Goal: Task Accomplishment & Management: Complete application form

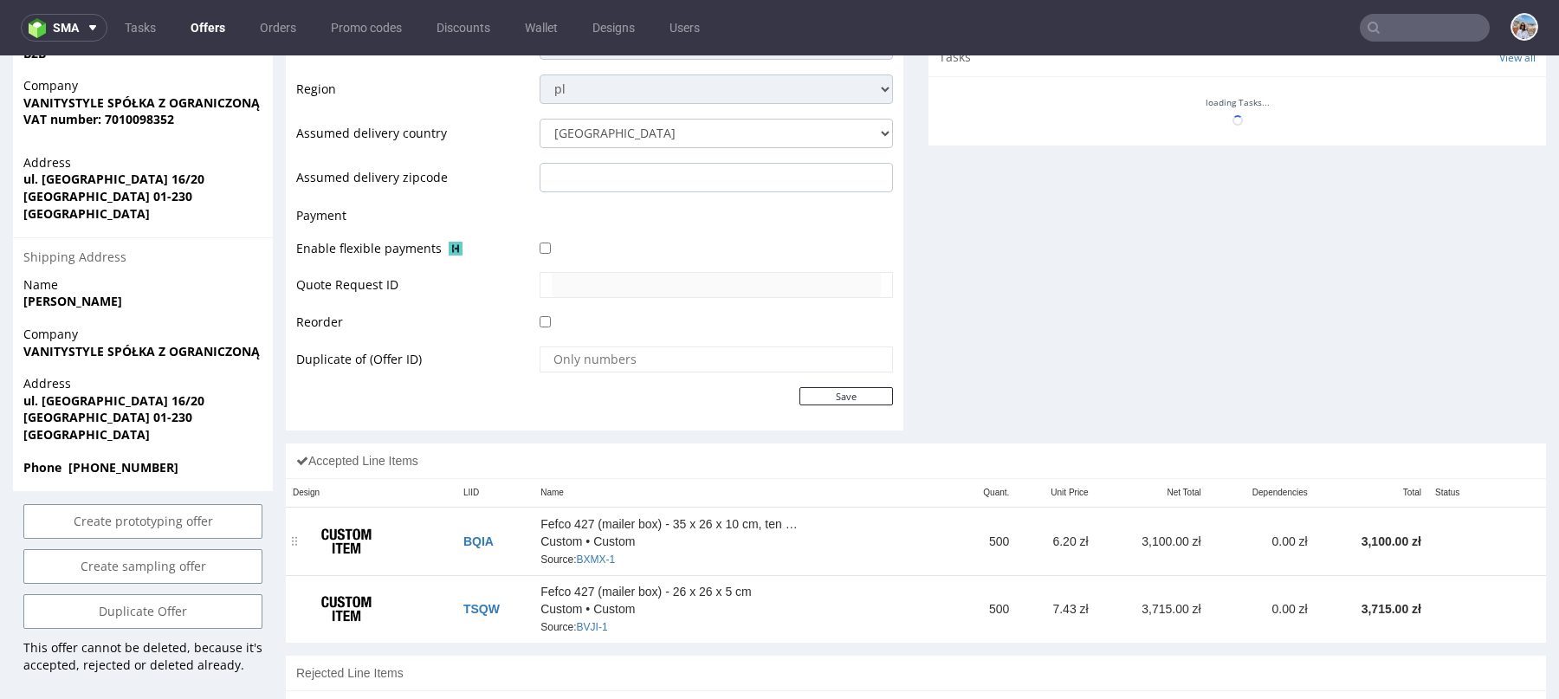
scroll to position [720, 0]
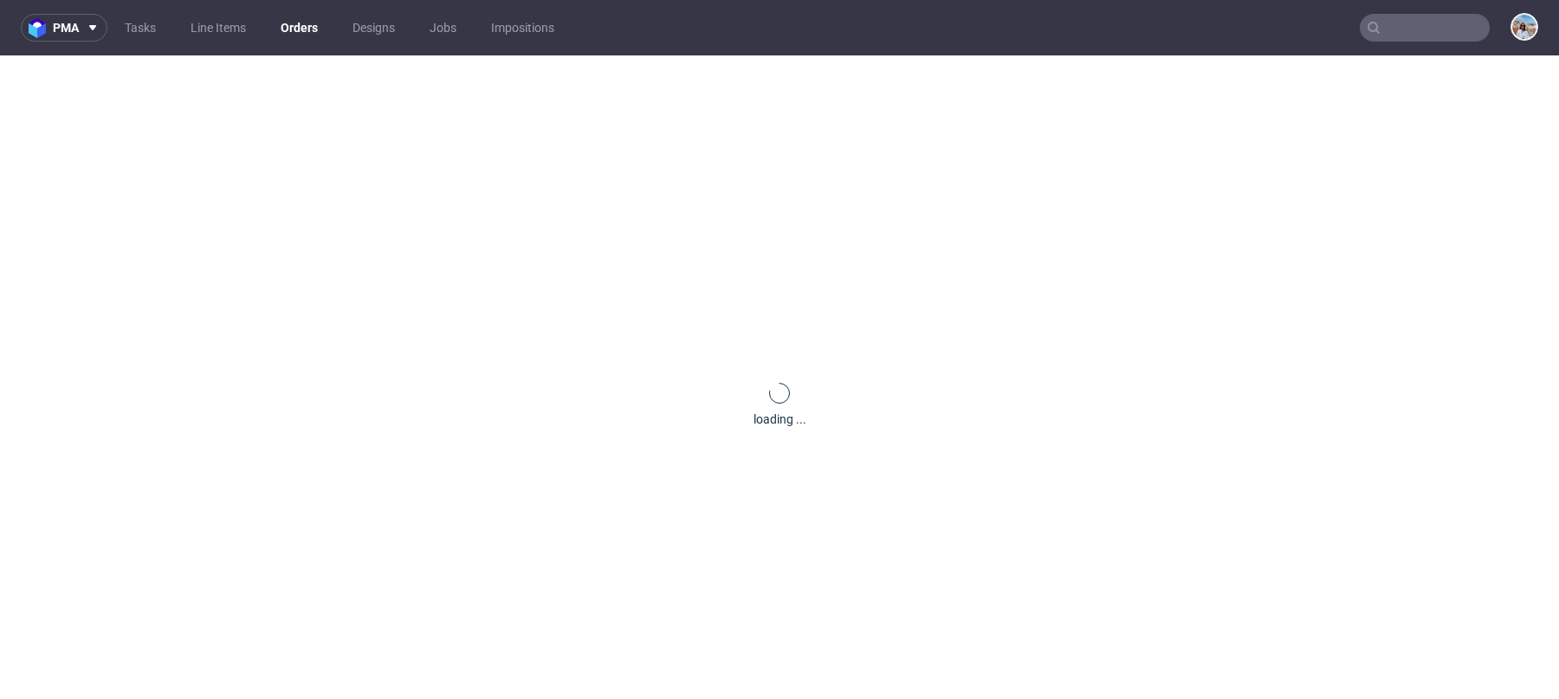
click at [1405, 16] on input "text" at bounding box center [1424, 28] width 130 height 28
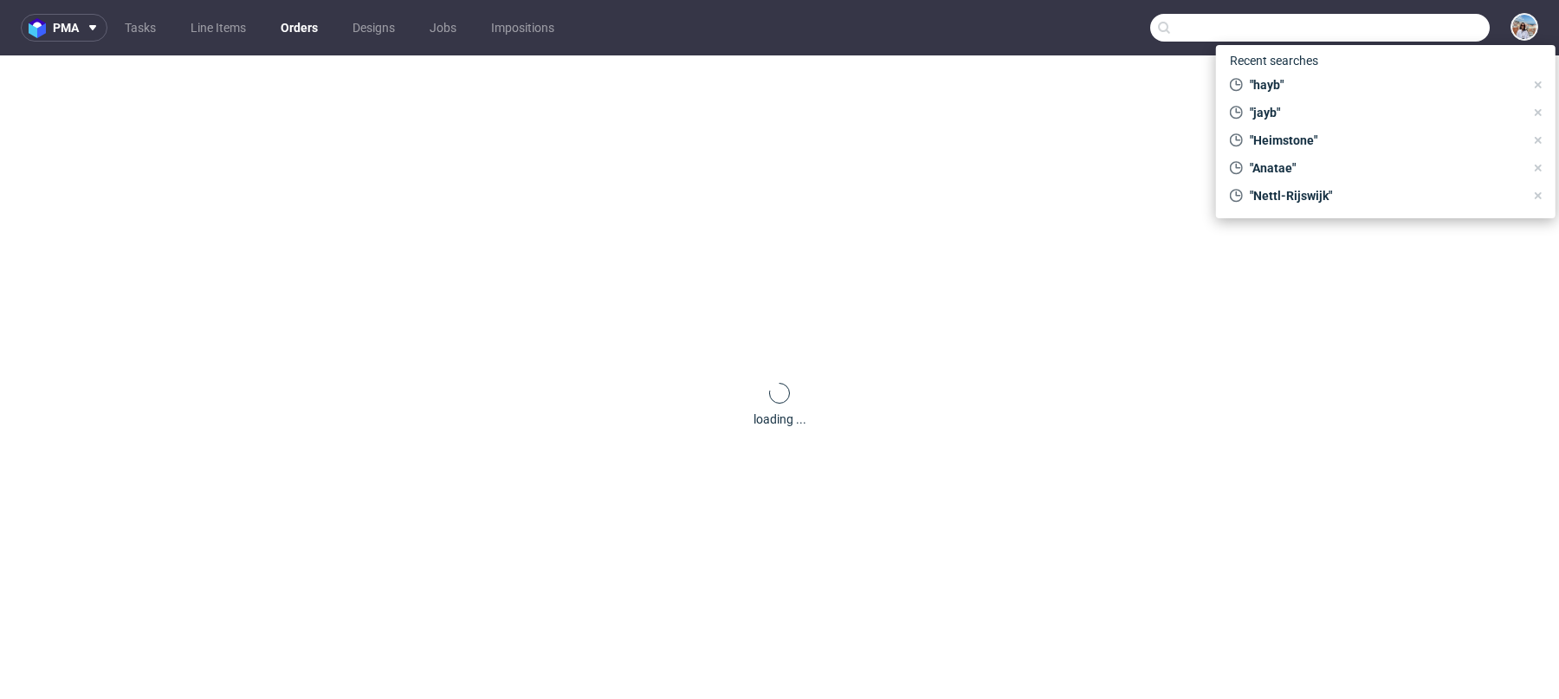
paste input "[EMAIL_ADDRESS][DOMAIN_NAME]"
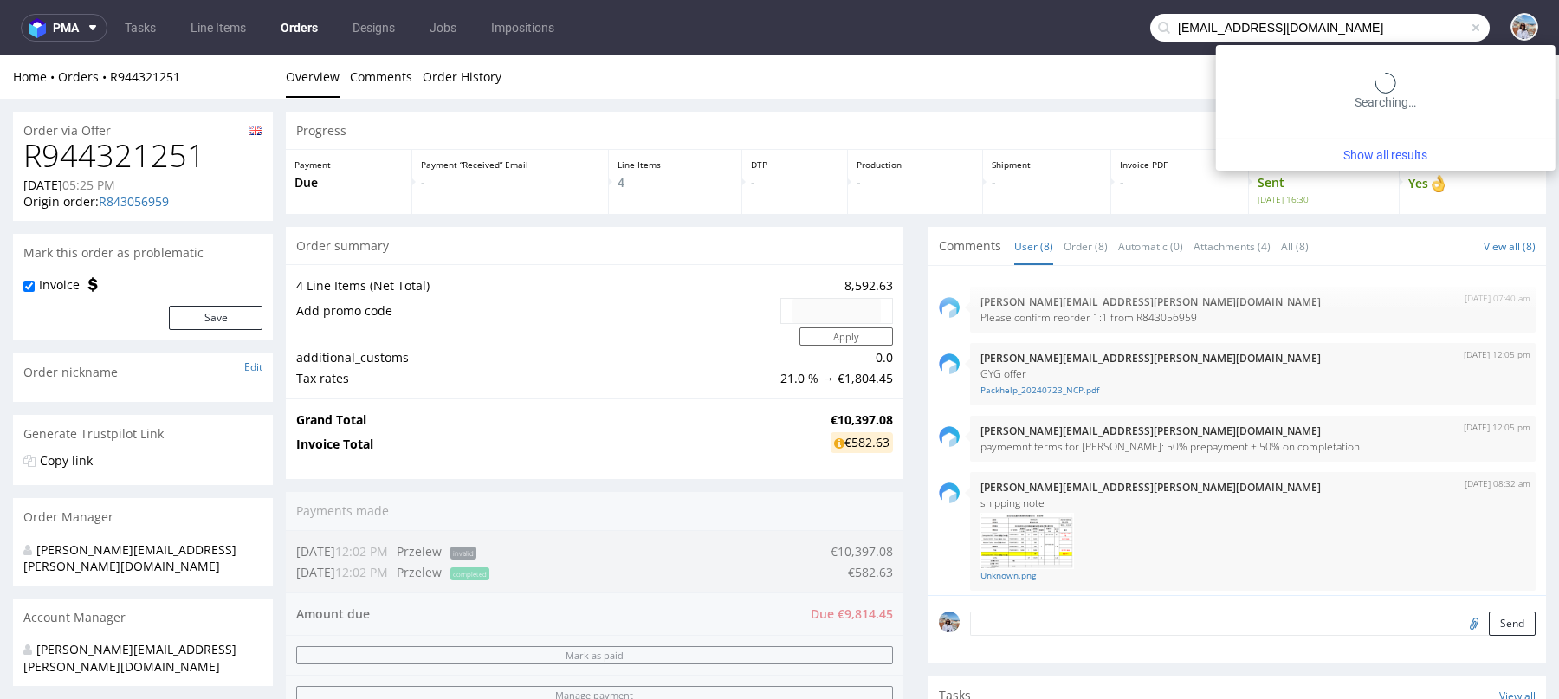
type input "sklep@teasome.pl"
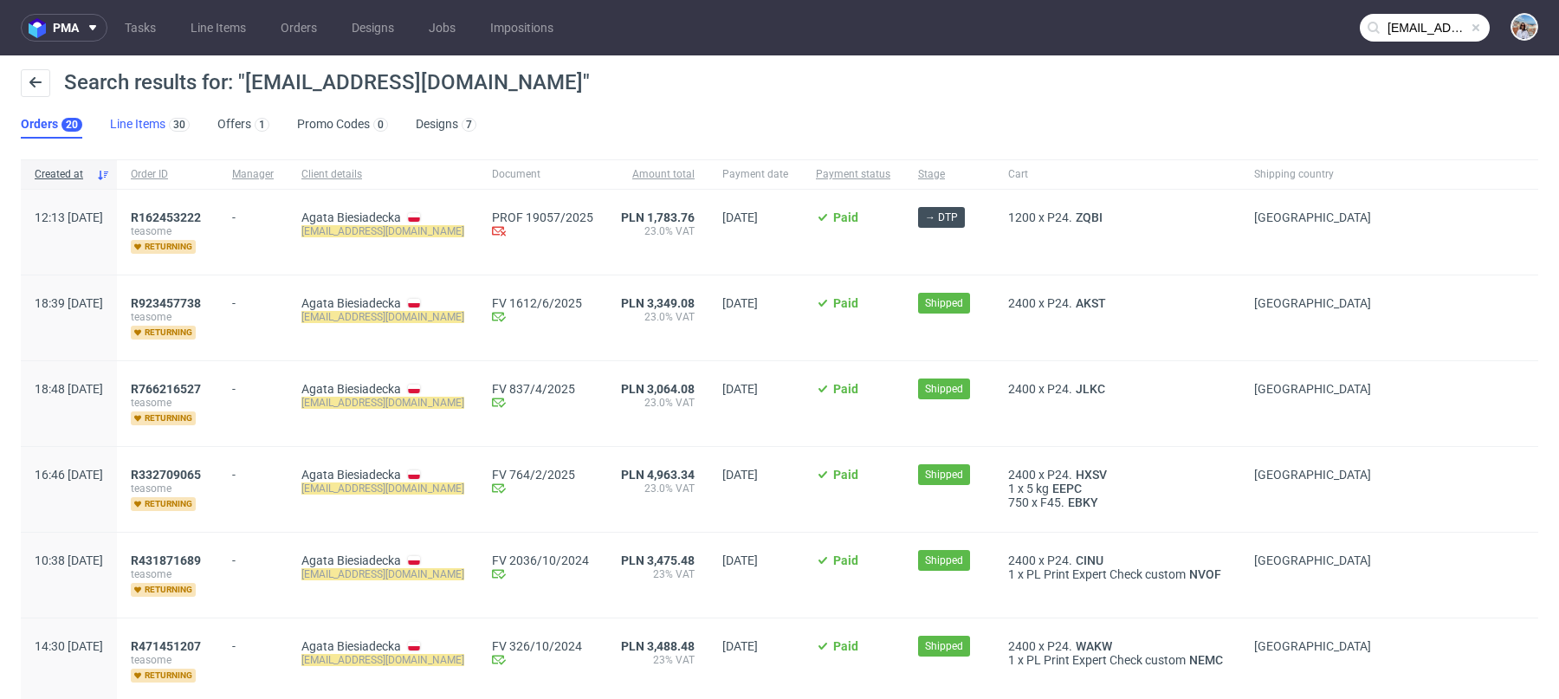
click at [146, 123] on link "Line Items 30" at bounding box center [150, 125] width 80 height 28
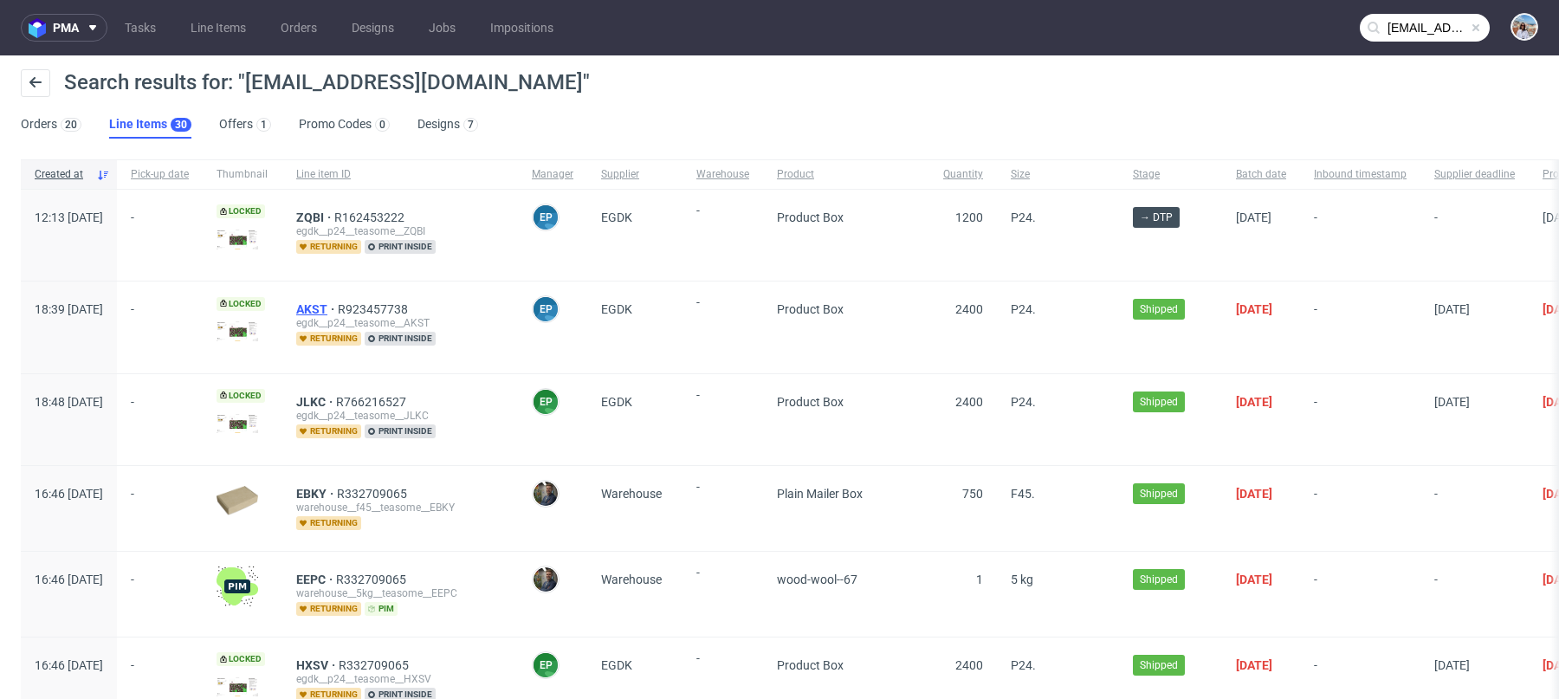
click at [338, 307] on span "AKST" at bounding box center [317, 309] width 42 height 14
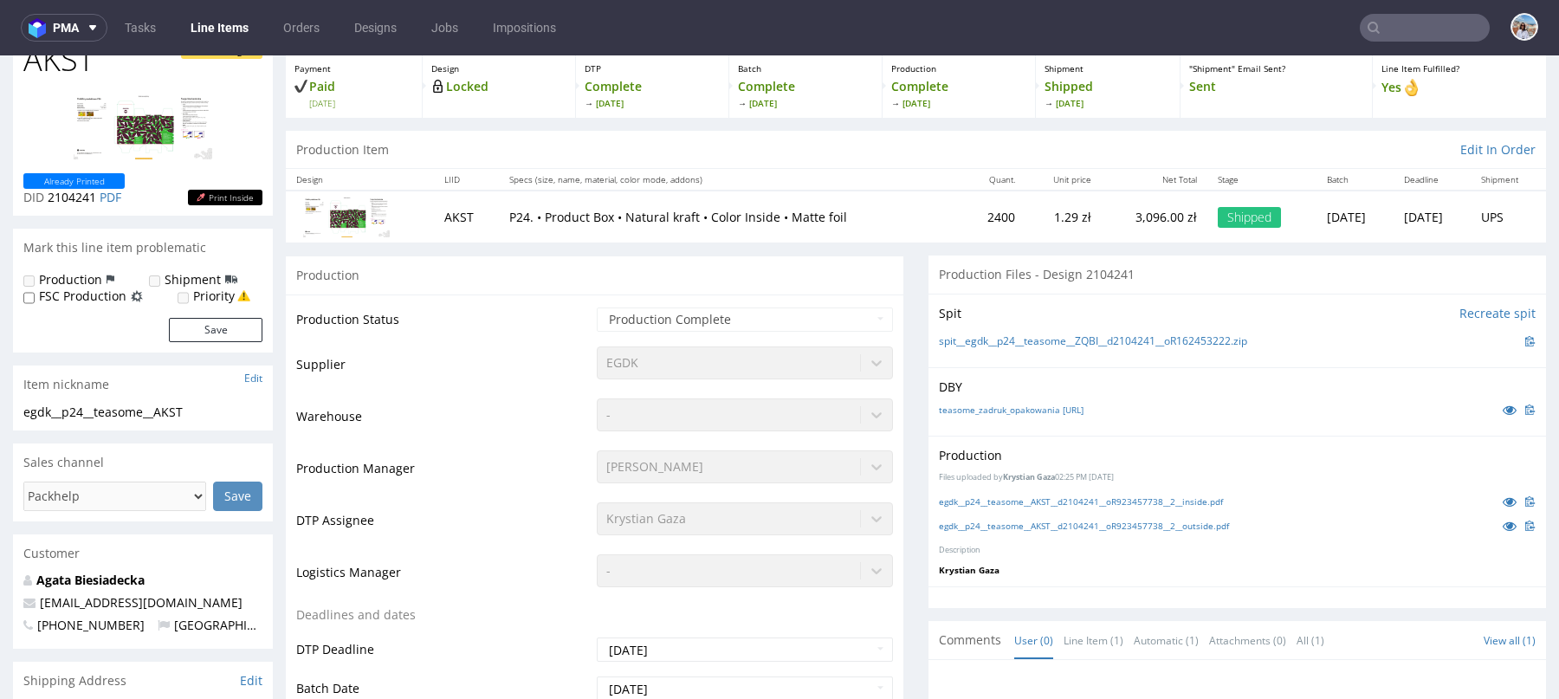
scroll to position [139, 0]
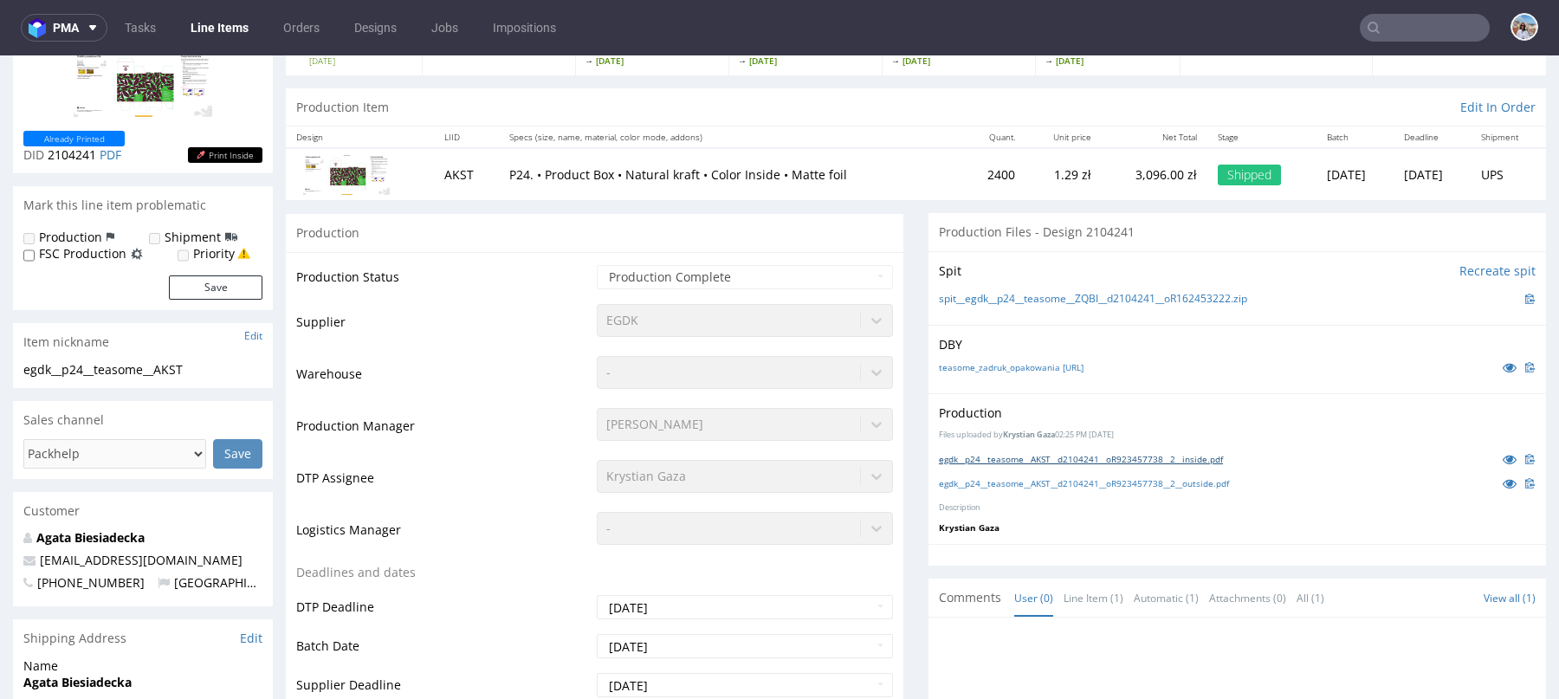
click at [970, 459] on link "egdk__p24__teasome__AKST__d2104241__oR923457738__2__inside.pdf" at bounding box center [1081, 459] width 284 height 12
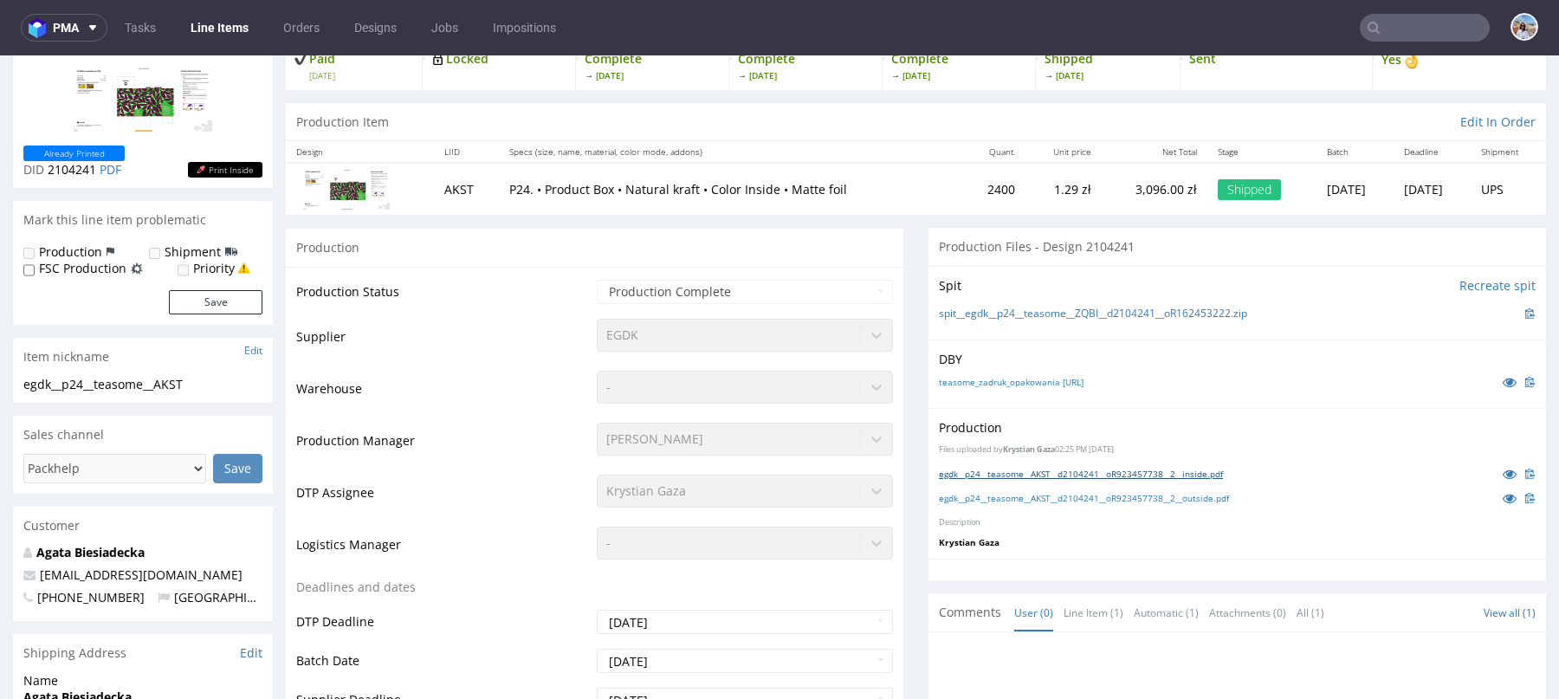
scroll to position [0, 0]
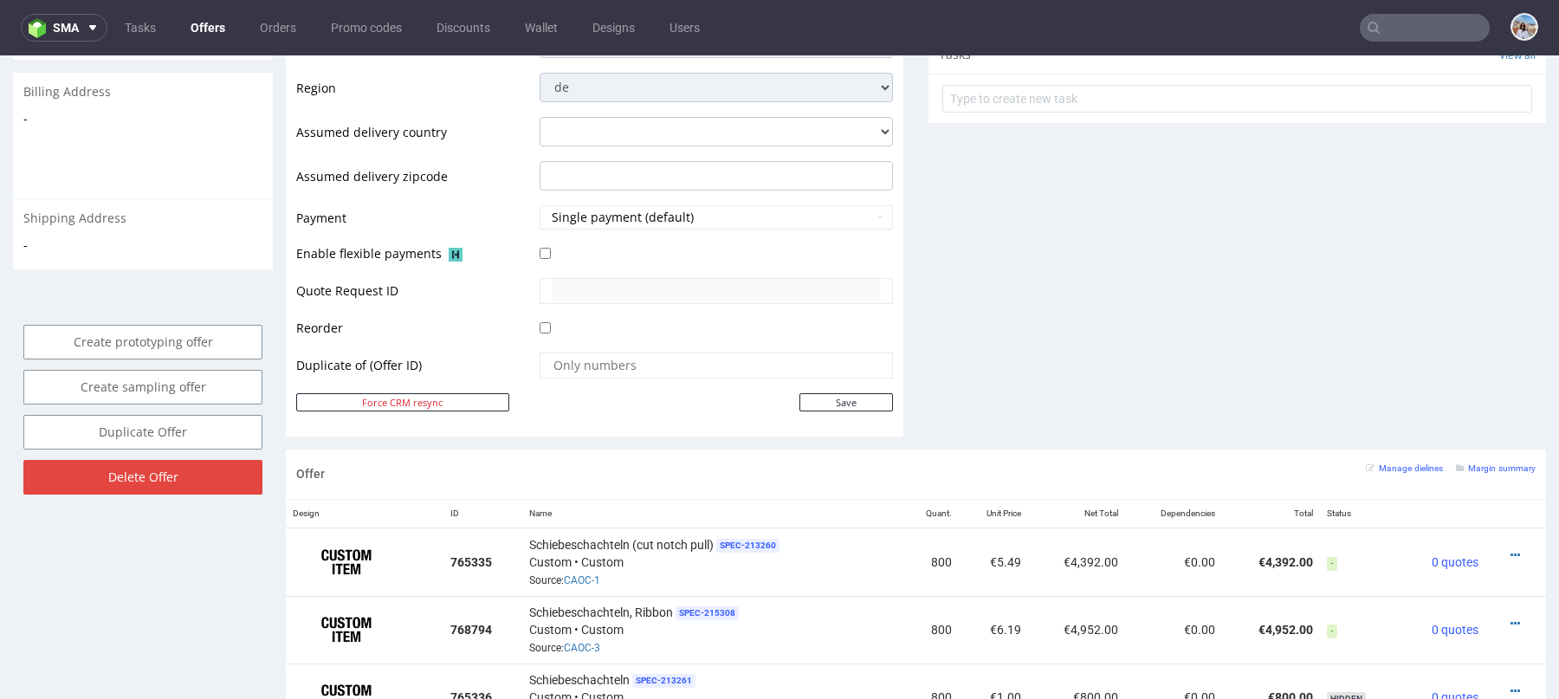
scroll to position [727, 0]
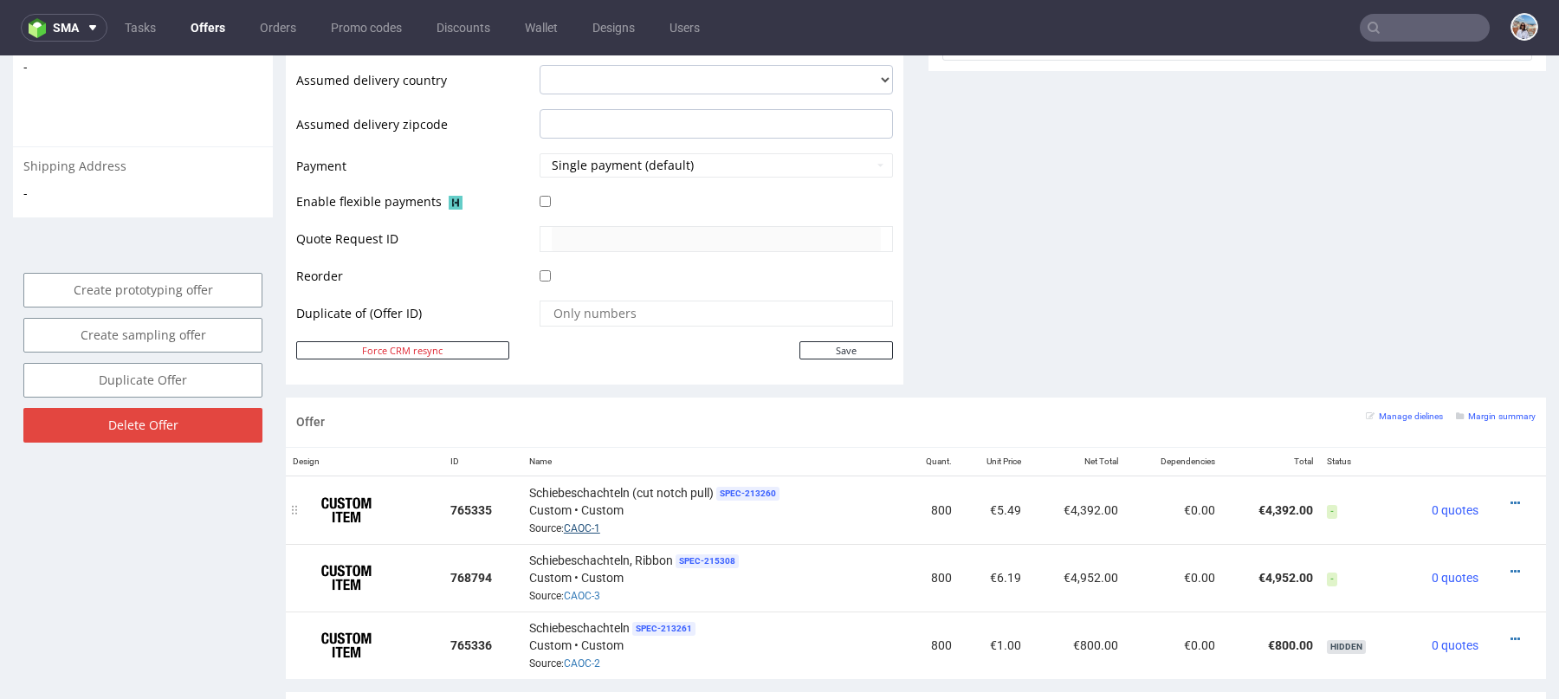
click at [587, 524] on link "CAOC-1" at bounding box center [582, 528] width 36 height 12
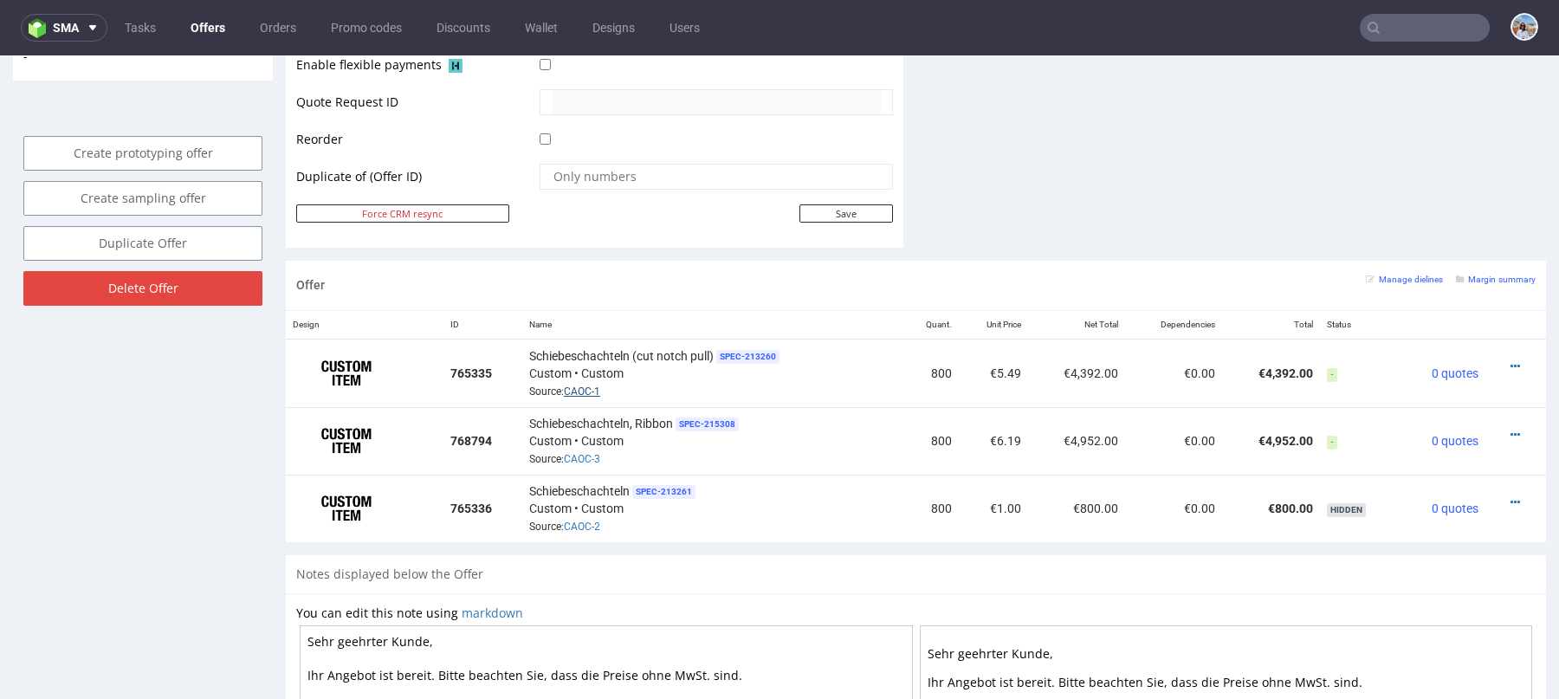
scroll to position [860, 0]
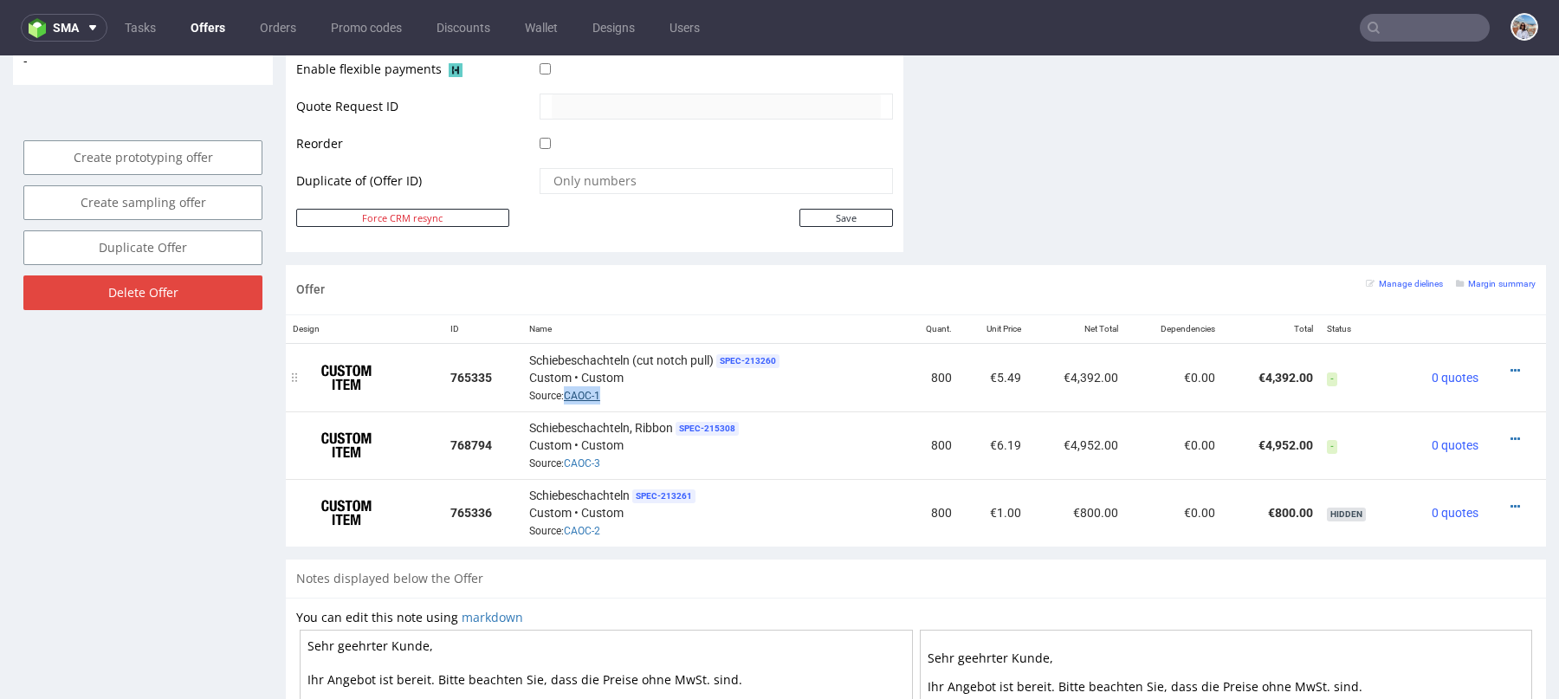
drag, startPoint x: 610, startPoint y: 392, endPoint x: 562, endPoint y: 392, distance: 47.6
click at [562, 392] on div "Schiebeschachteln (cut notch pull) SPEC- 213260 Custom • Custom Source: CAOC-1" at bounding box center [712, 378] width 366 height 54
copy link "CAOC-1"
drag, startPoint x: 624, startPoint y: 453, endPoint x: 562, endPoint y: 453, distance: 62.3
click at [562, 453] on div "Schiebeschachteln, Ribbon SPEC- 215308 Custom • Custom Source: CAOC-3" at bounding box center [712, 445] width 366 height 54
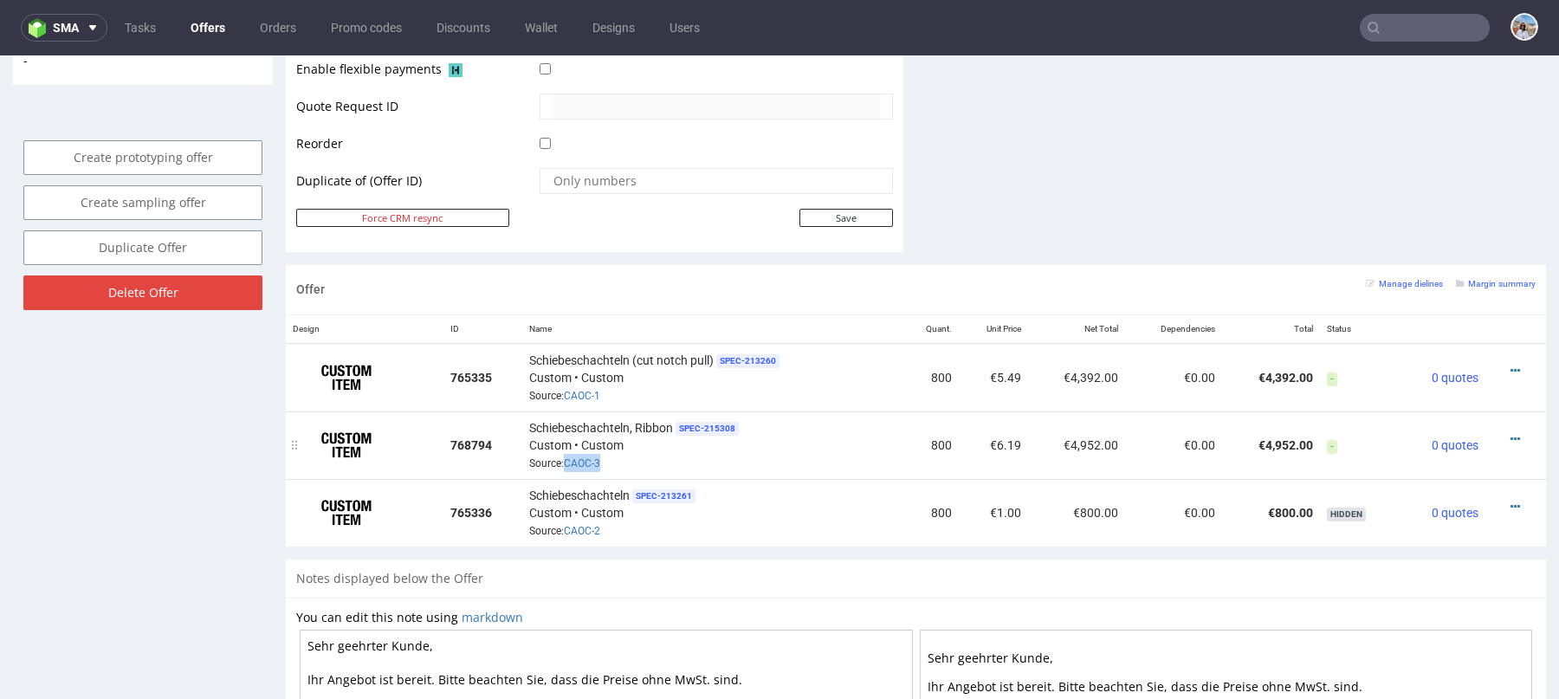
copy link "CAOC-3"
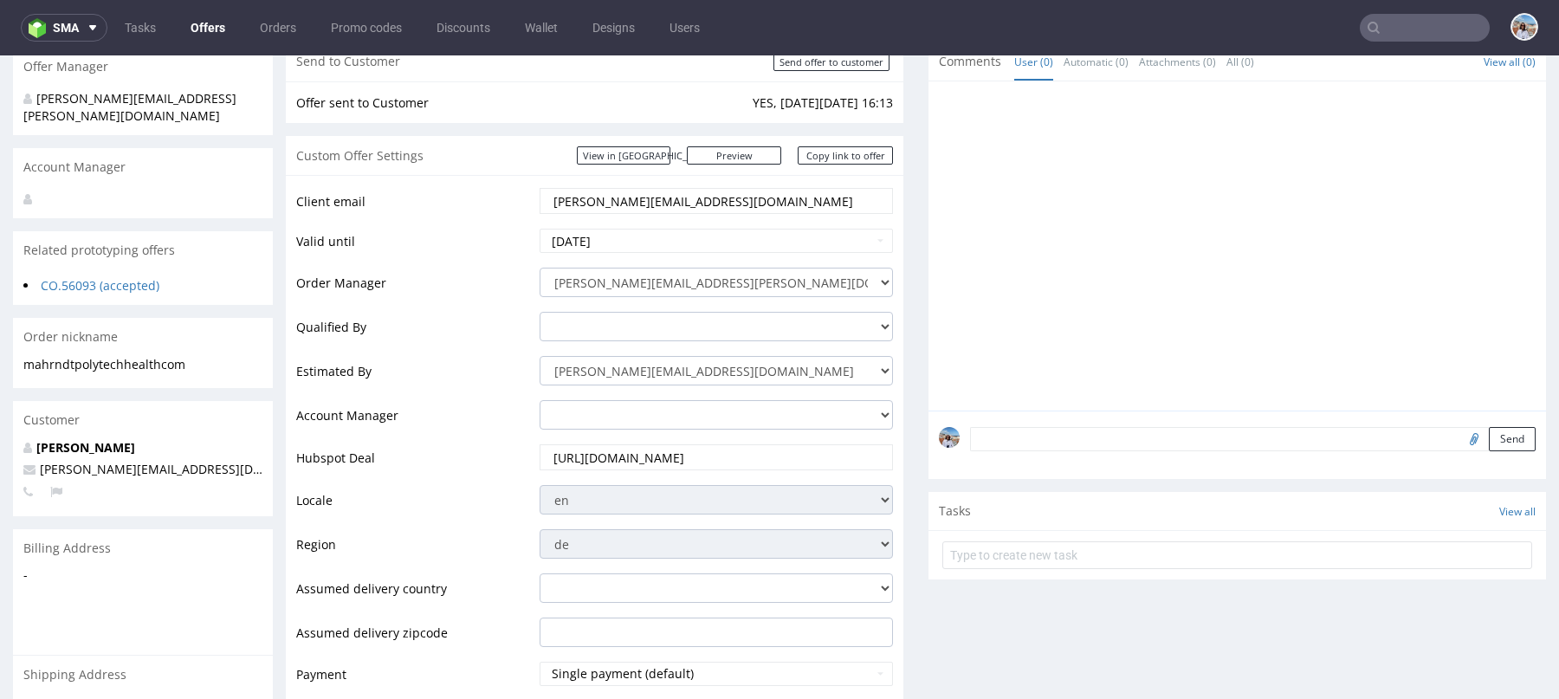
scroll to position [0, 0]
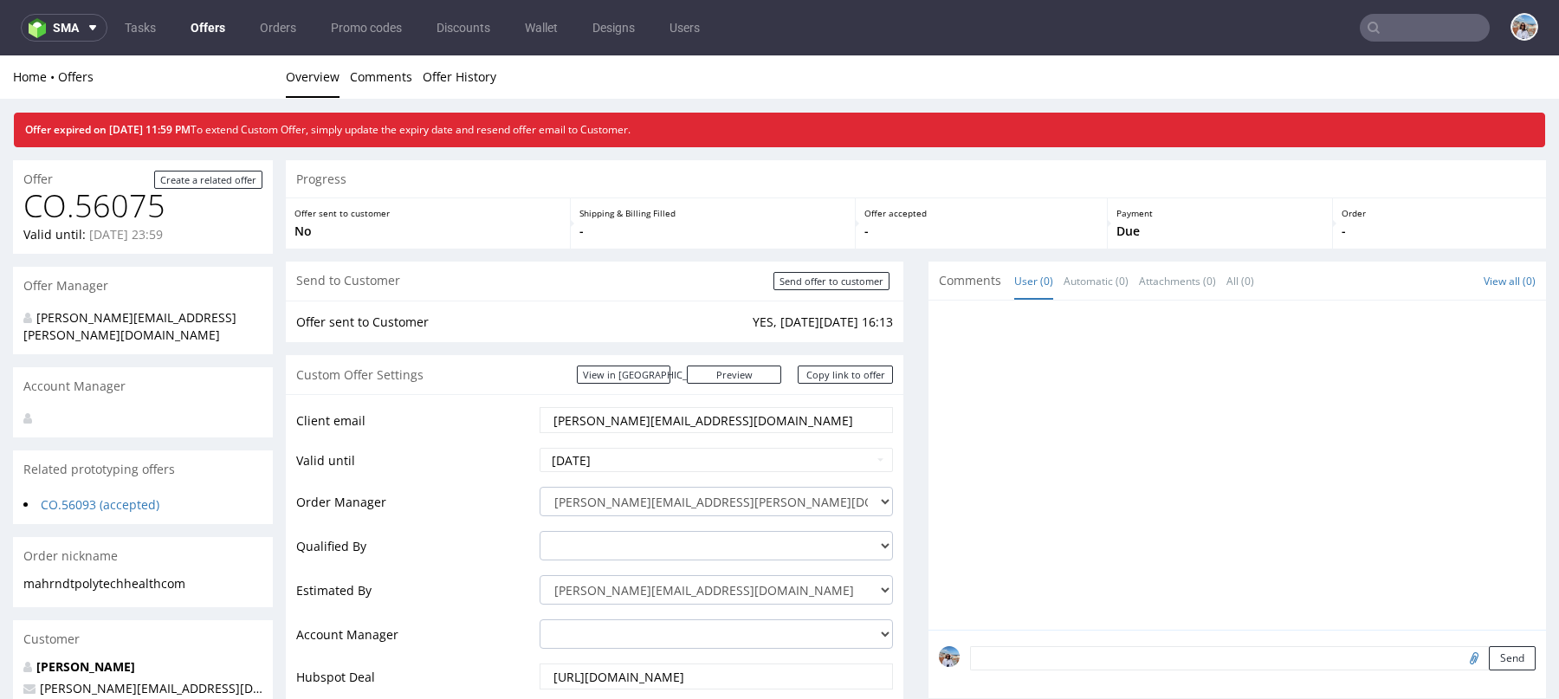
click at [220, 20] on link "Offers" at bounding box center [207, 28] width 55 height 28
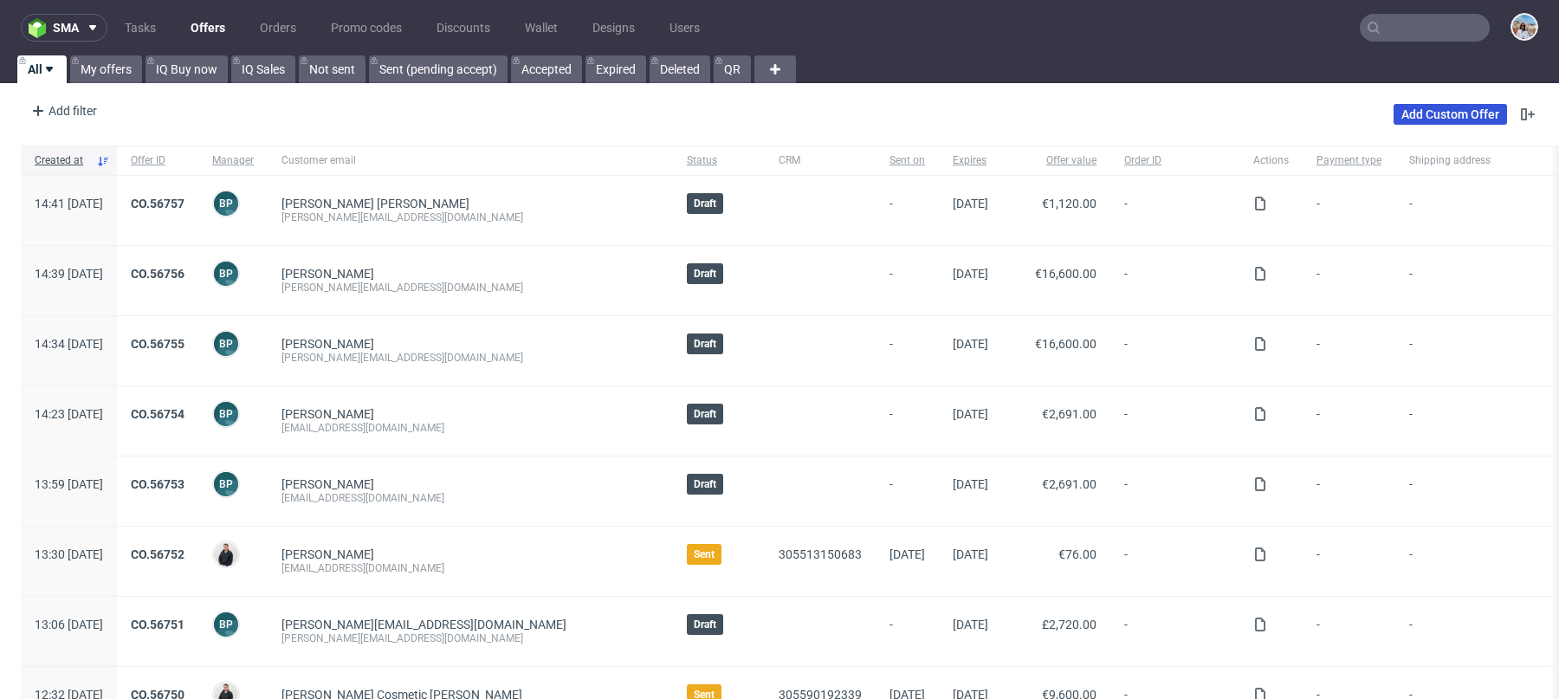
click at [1421, 120] on link "Add Custom Offer" at bounding box center [1449, 114] width 113 height 21
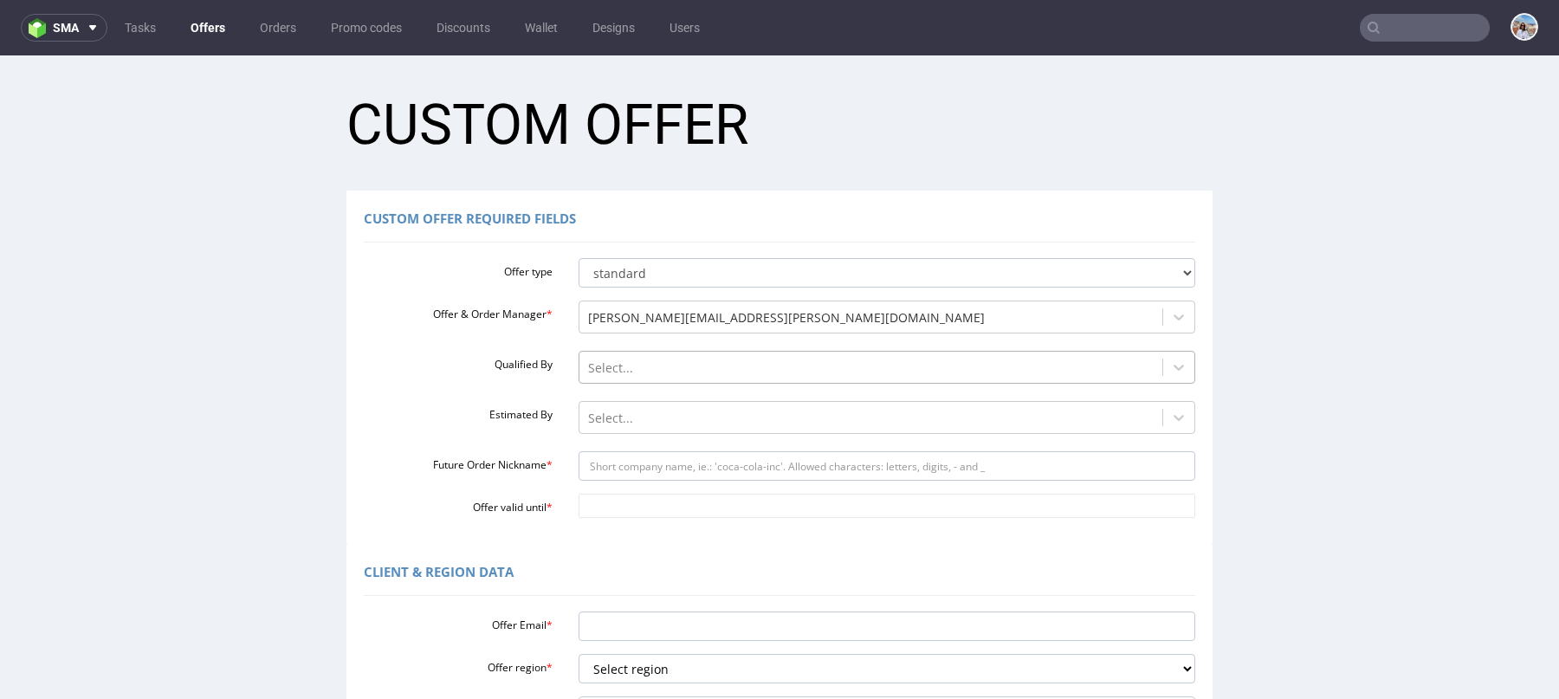
click at [630, 366] on div at bounding box center [871, 368] width 566 height 21
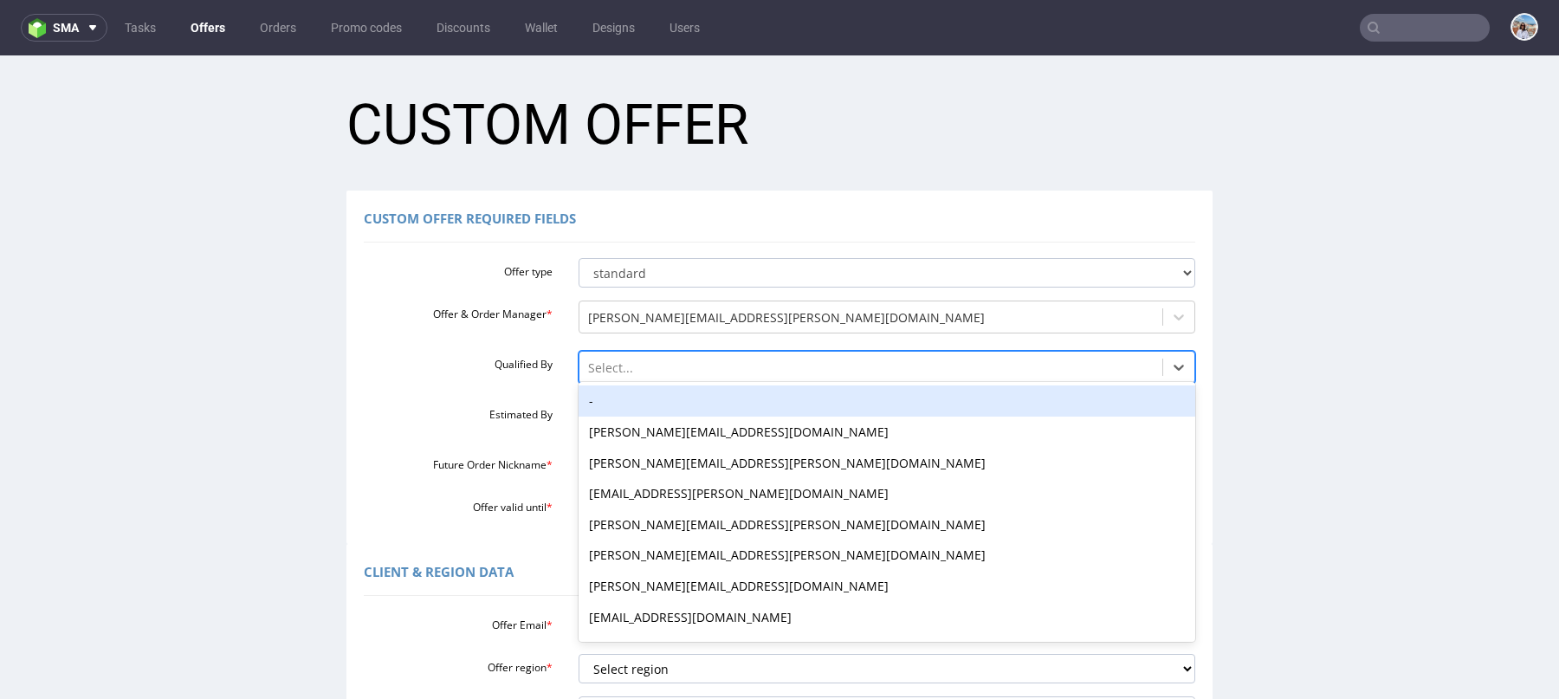
click at [596, 400] on div "-" at bounding box center [886, 400] width 617 height 31
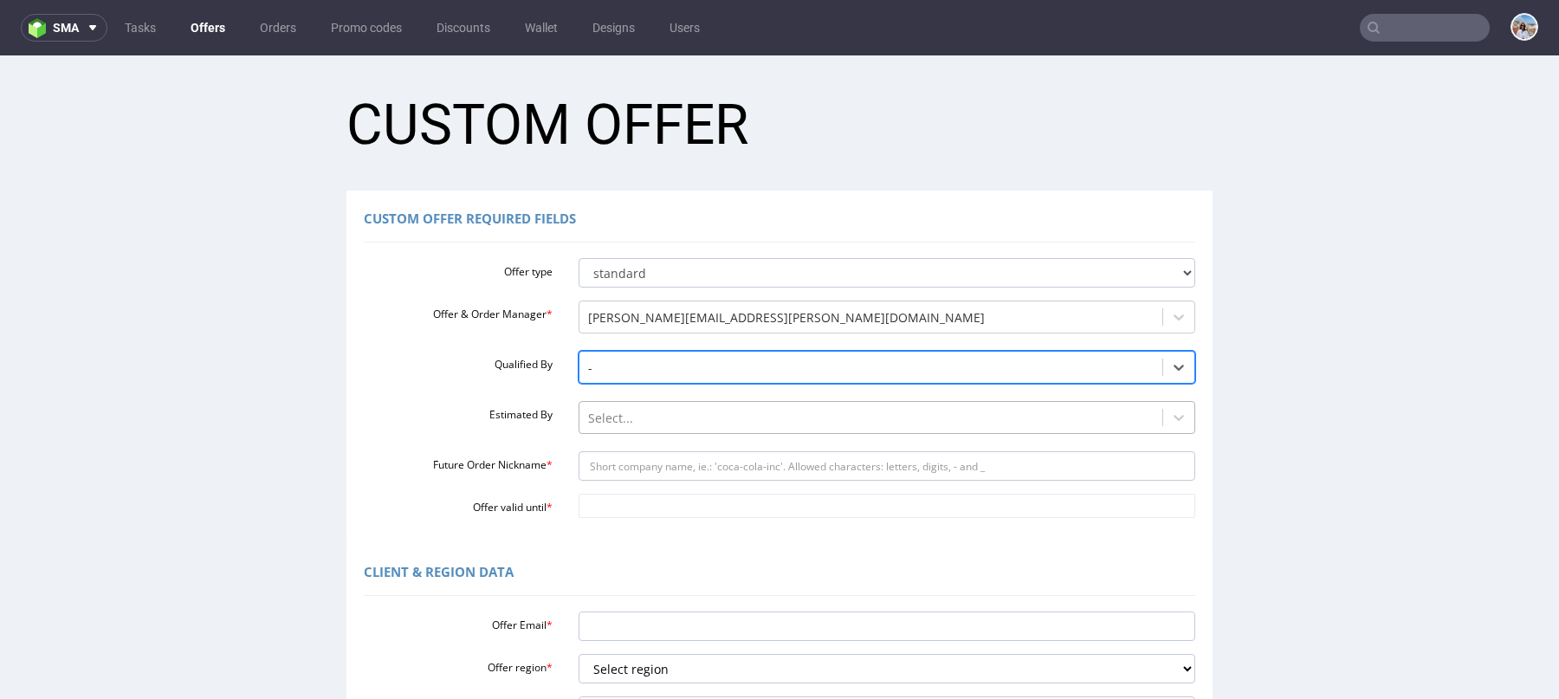
click at [592, 423] on div at bounding box center [871, 418] width 566 height 21
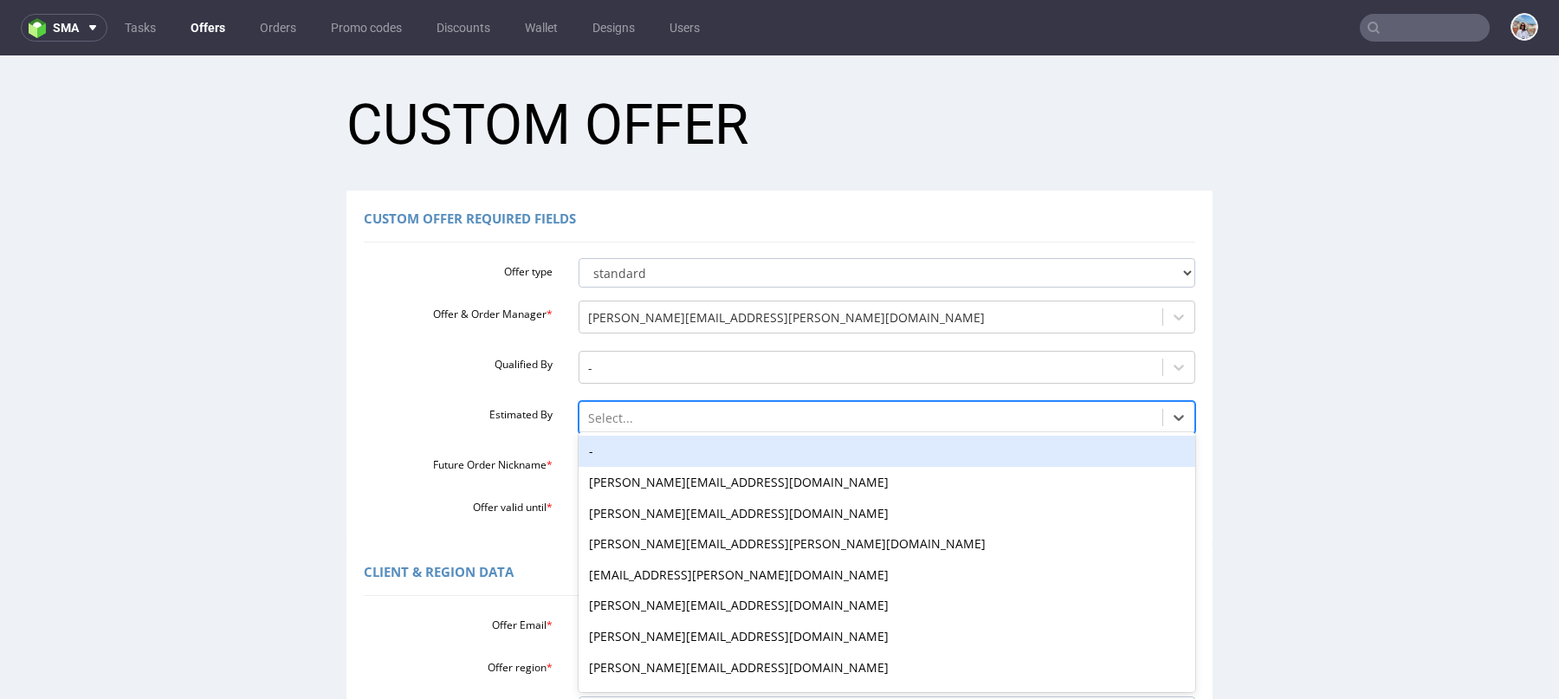
click at [594, 447] on div "-" at bounding box center [886, 451] width 617 height 31
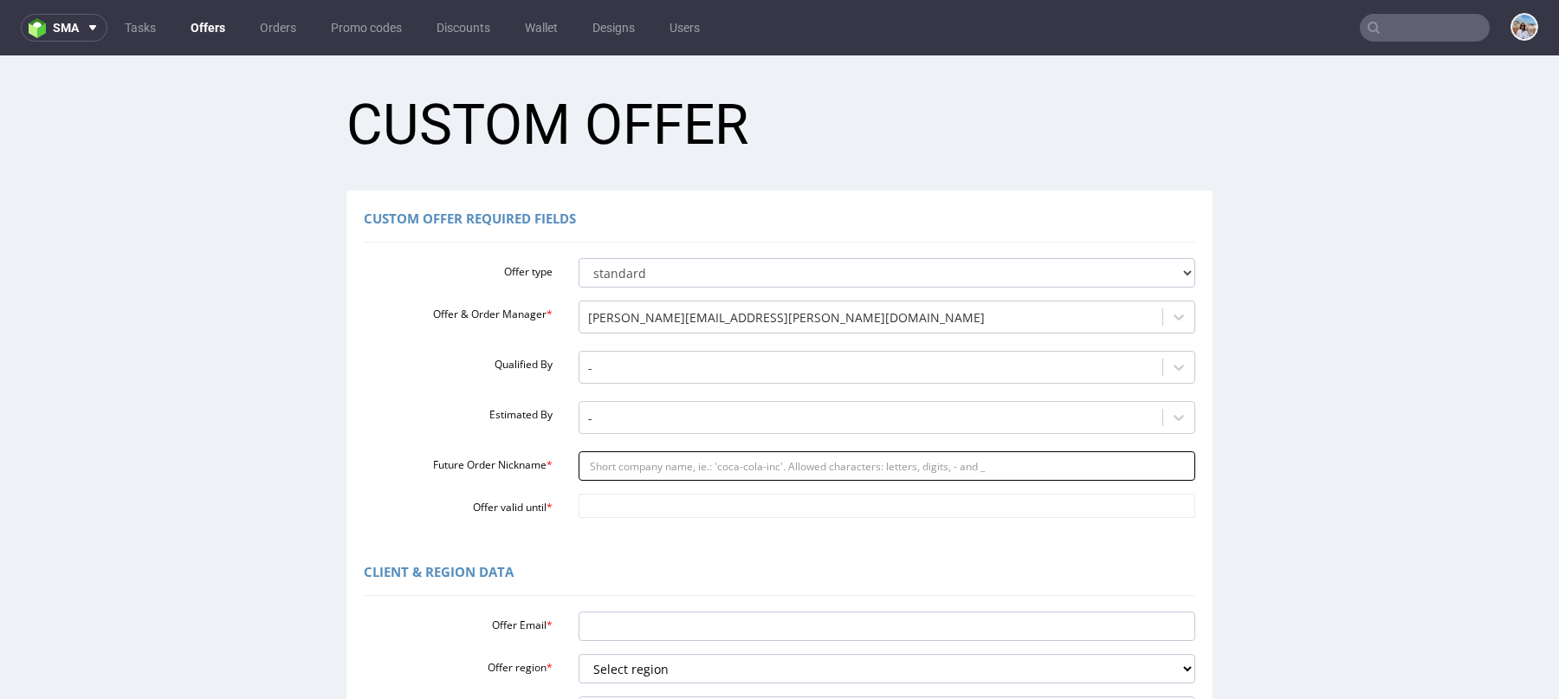
click at [594, 468] on input "Future Order Nickname *" at bounding box center [886, 465] width 617 height 29
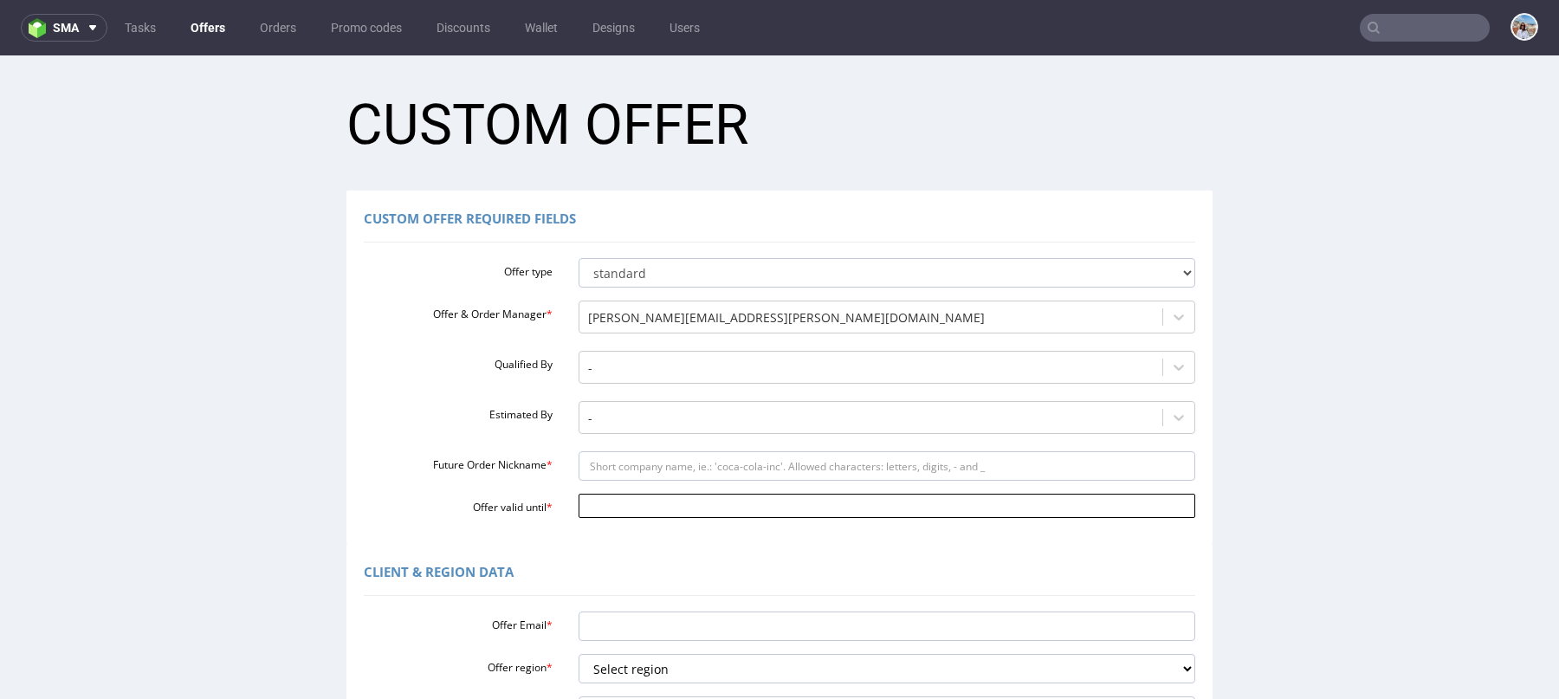
click at [592, 515] on input "Offer valid until *" at bounding box center [886, 506] width 617 height 24
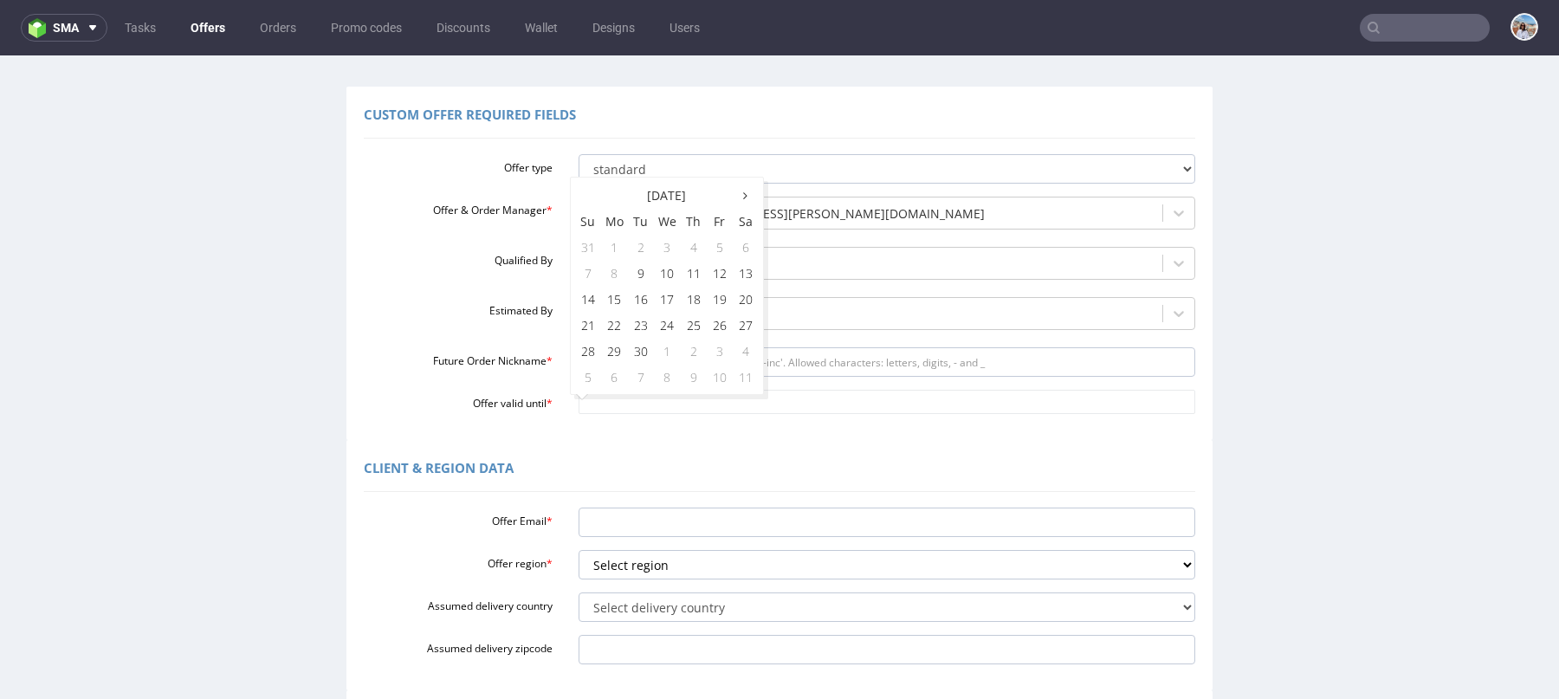
scroll to position [417, 0]
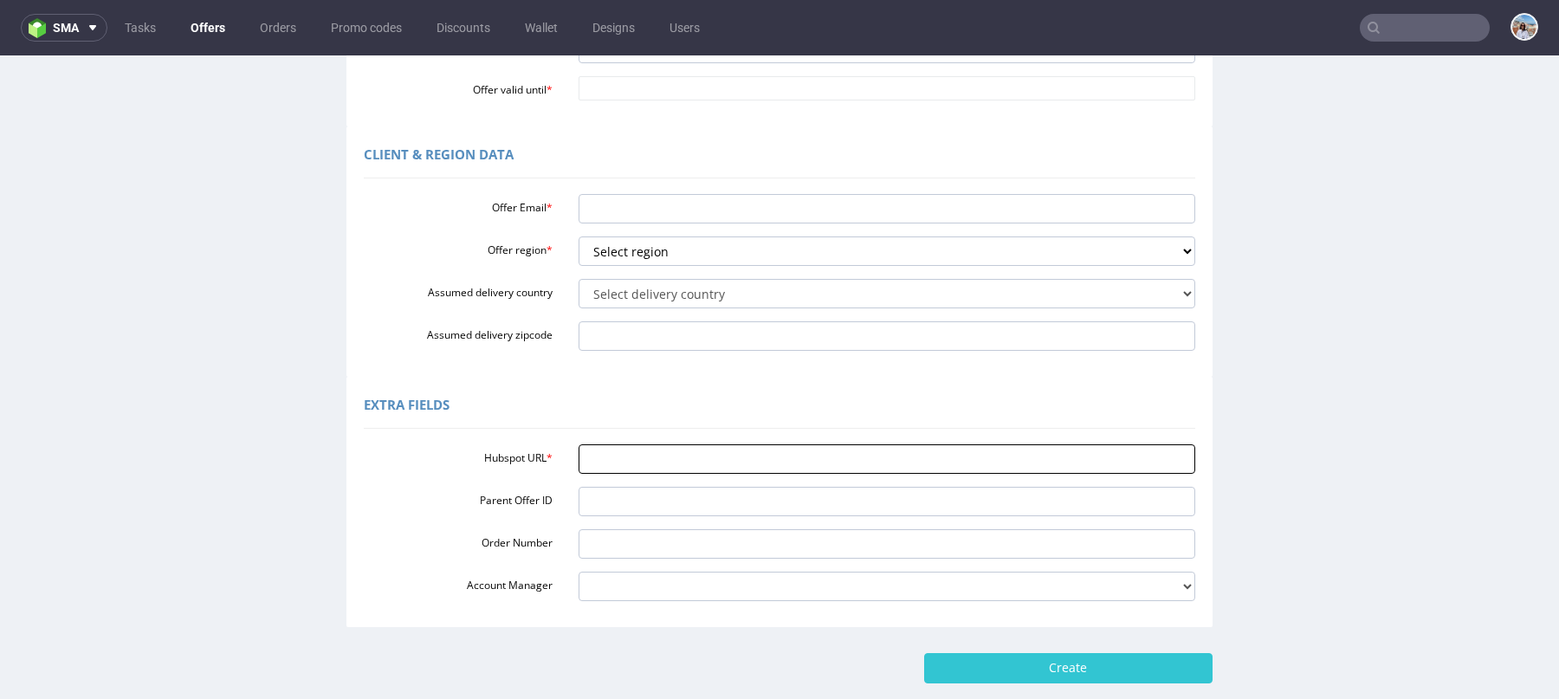
click at [597, 452] on input "Hubspot URL *" at bounding box center [886, 458] width 617 height 29
paste input "https://app-eu1.hubspot.com/contacts/25600958/record/0-3/305589510384/"
type input "https://app-eu1.hubspot.com/contacts/25600958/record/0-3/305589510384/"
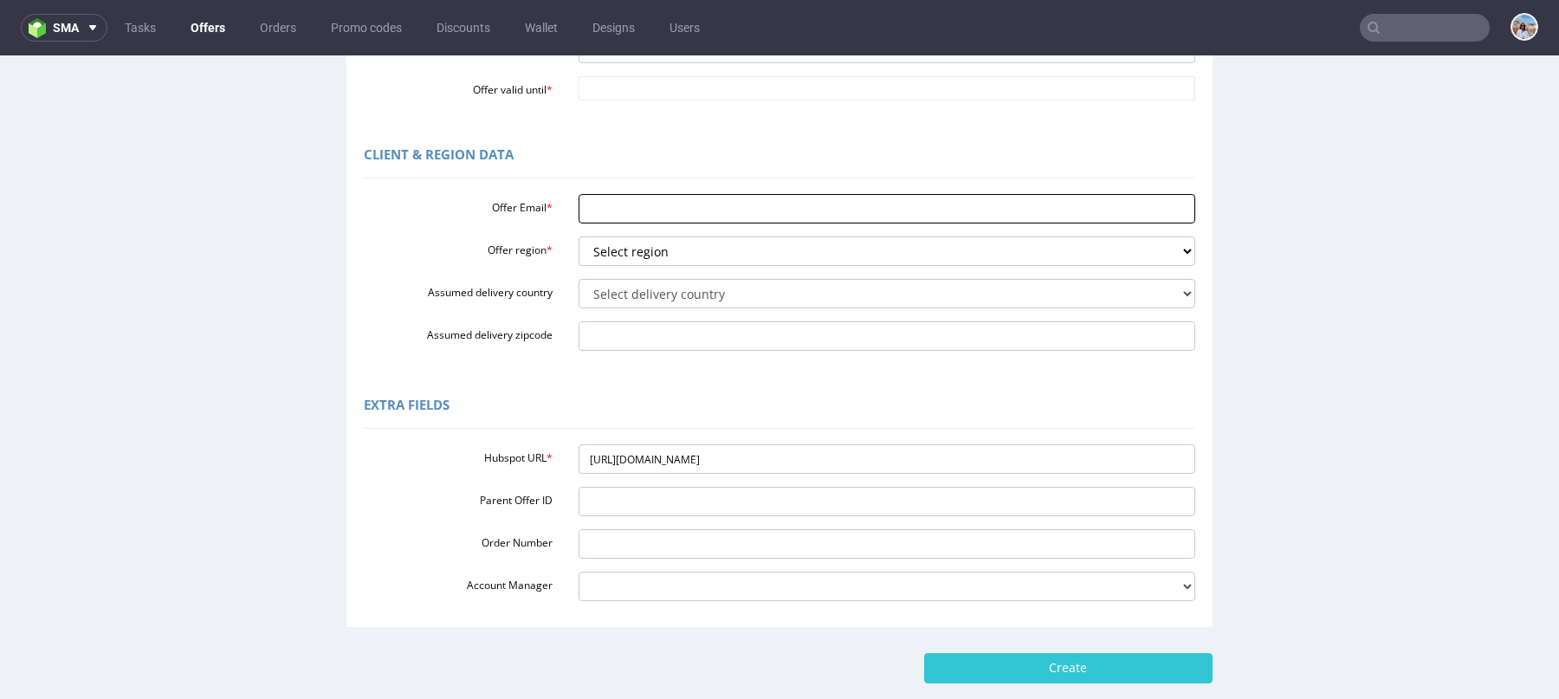
click at [589, 210] on input "Offer Email *" at bounding box center [886, 208] width 617 height 29
type input "katiehaskins@wonderbly.com"
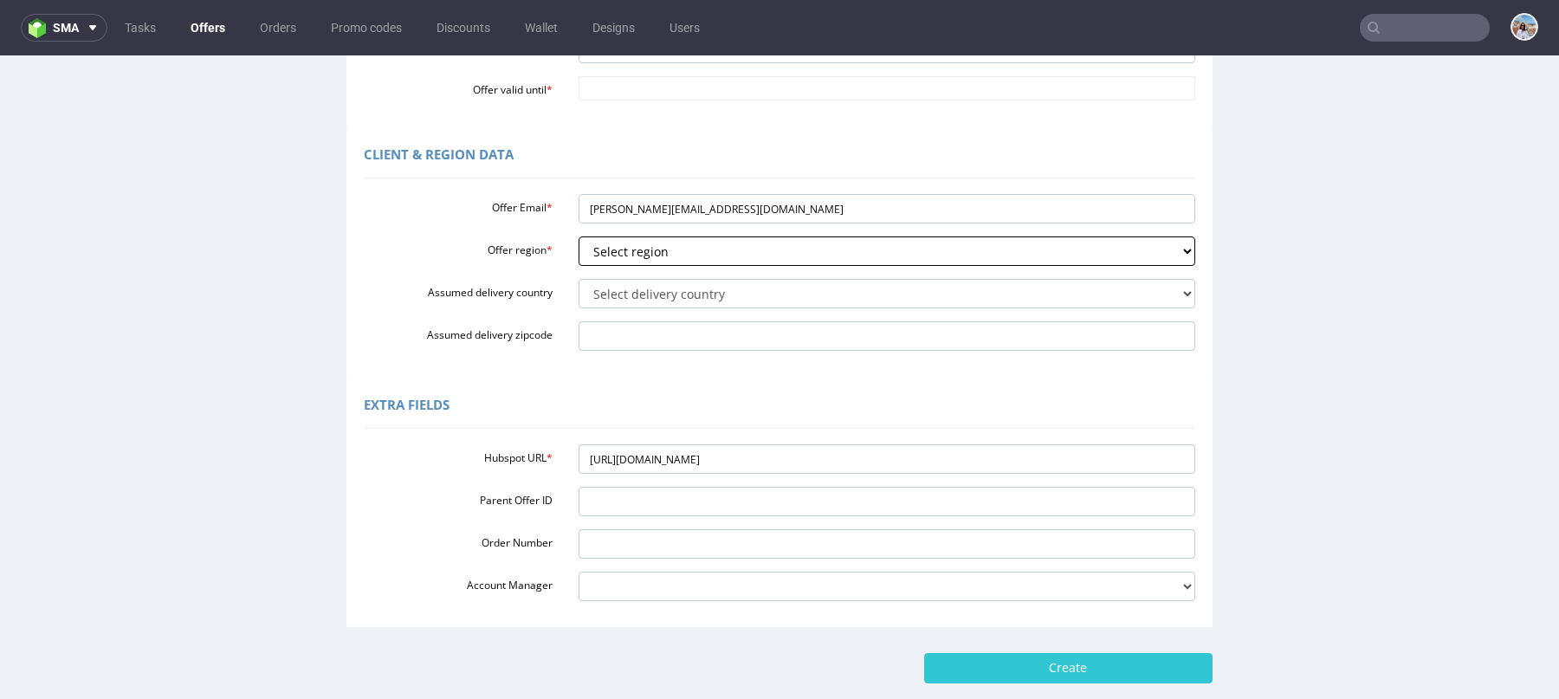
click at [655, 260] on select "Select region eu gb de pl fr it es" at bounding box center [886, 250] width 617 height 29
select select "gb"
click at [578, 236] on select "Select region eu gb de pl fr it es" at bounding box center [886, 250] width 617 height 29
click at [619, 293] on select "Select delivery country Andorra Afghanistan Anguilla Albania Armenia Antarctica…" at bounding box center [886, 293] width 617 height 29
click at [578, 279] on select "Select delivery country Andorra Afghanistan Anguilla Albania Armenia Antarctica…" at bounding box center [886, 293] width 617 height 29
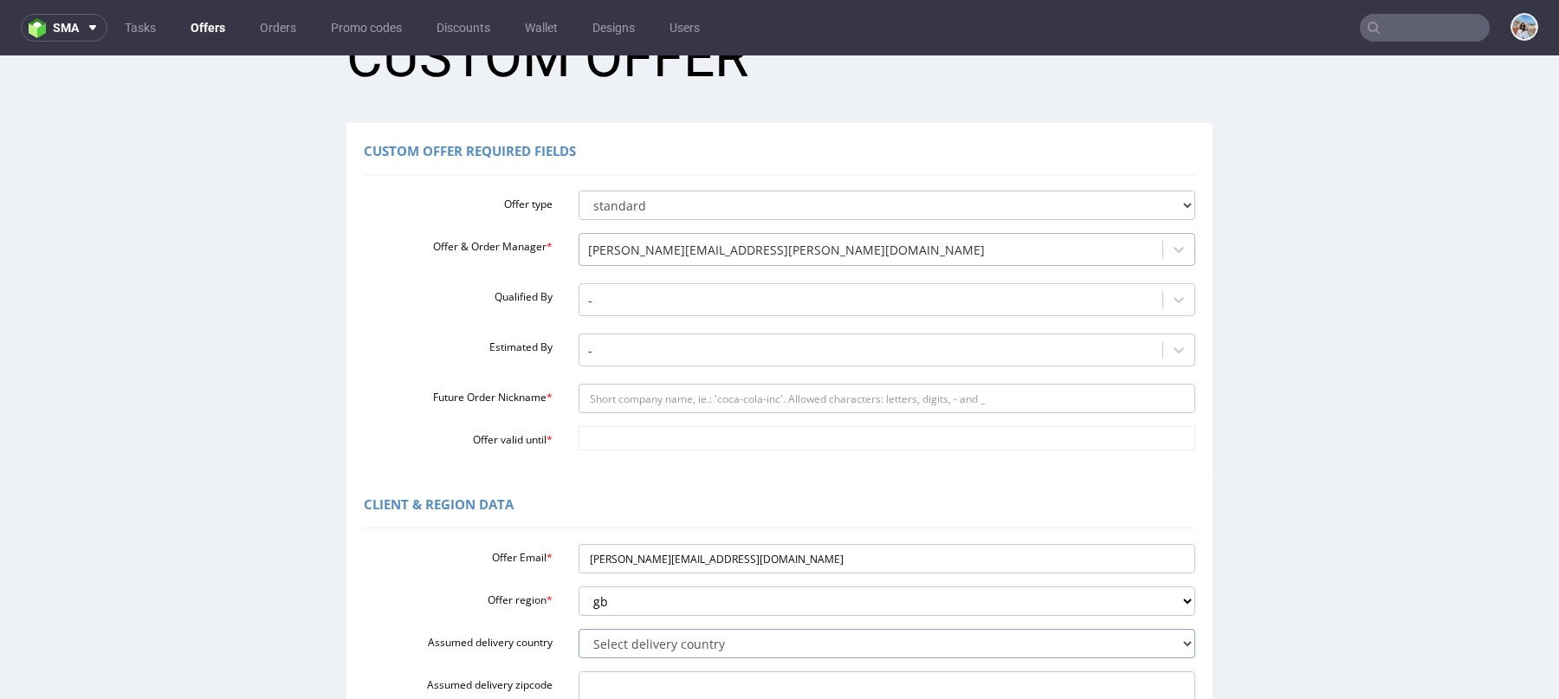
scroll to position [72, 0]
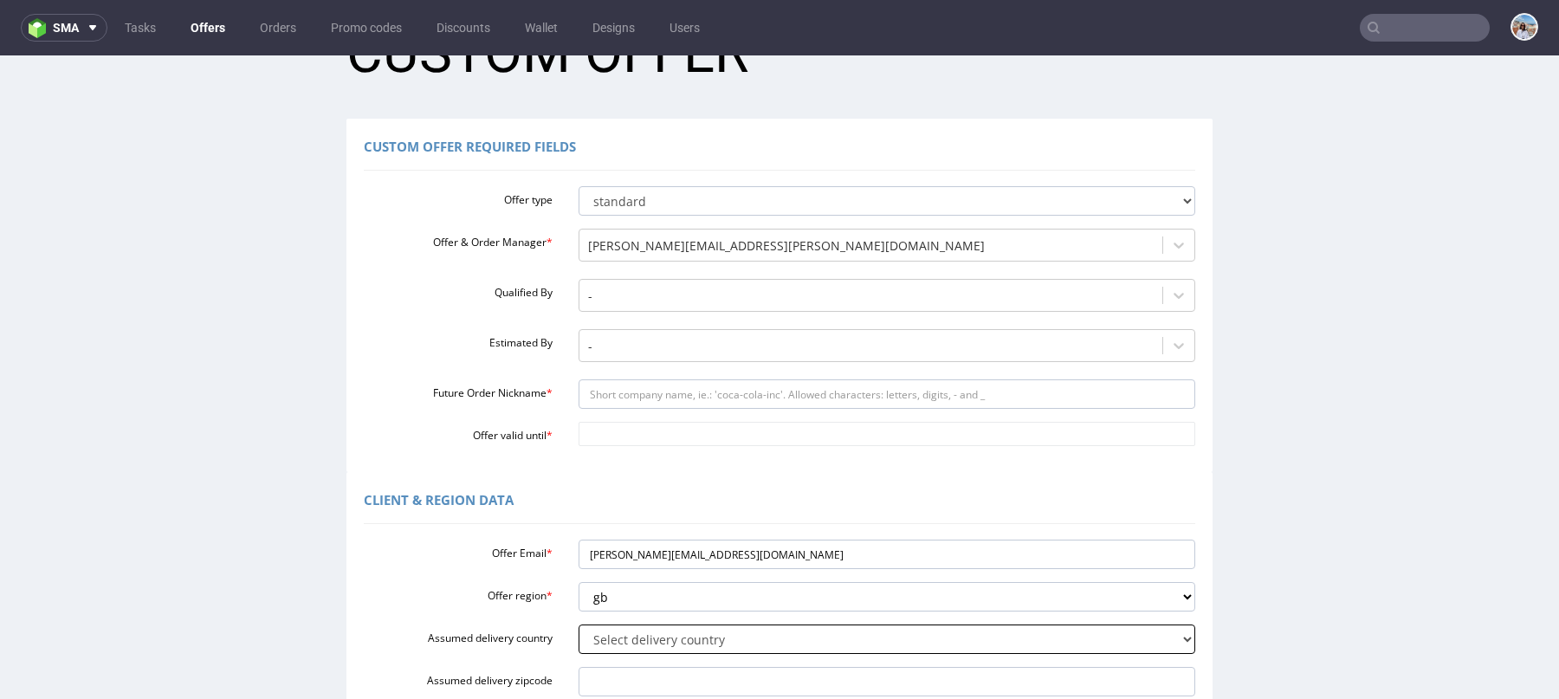
click at [610, 641] on select "Select delivery country Andorra Afghanistan Anguilla Albania Armenia Antarctica…" at bounding box center [886, 638] width 617 height 29
select select "77"
click at [578, 624] on select "Select delivery country Andorra Afghanistan Anguilla Albania Armenia Antarctica…" at bounding box center [886, 638] width 617 height 29
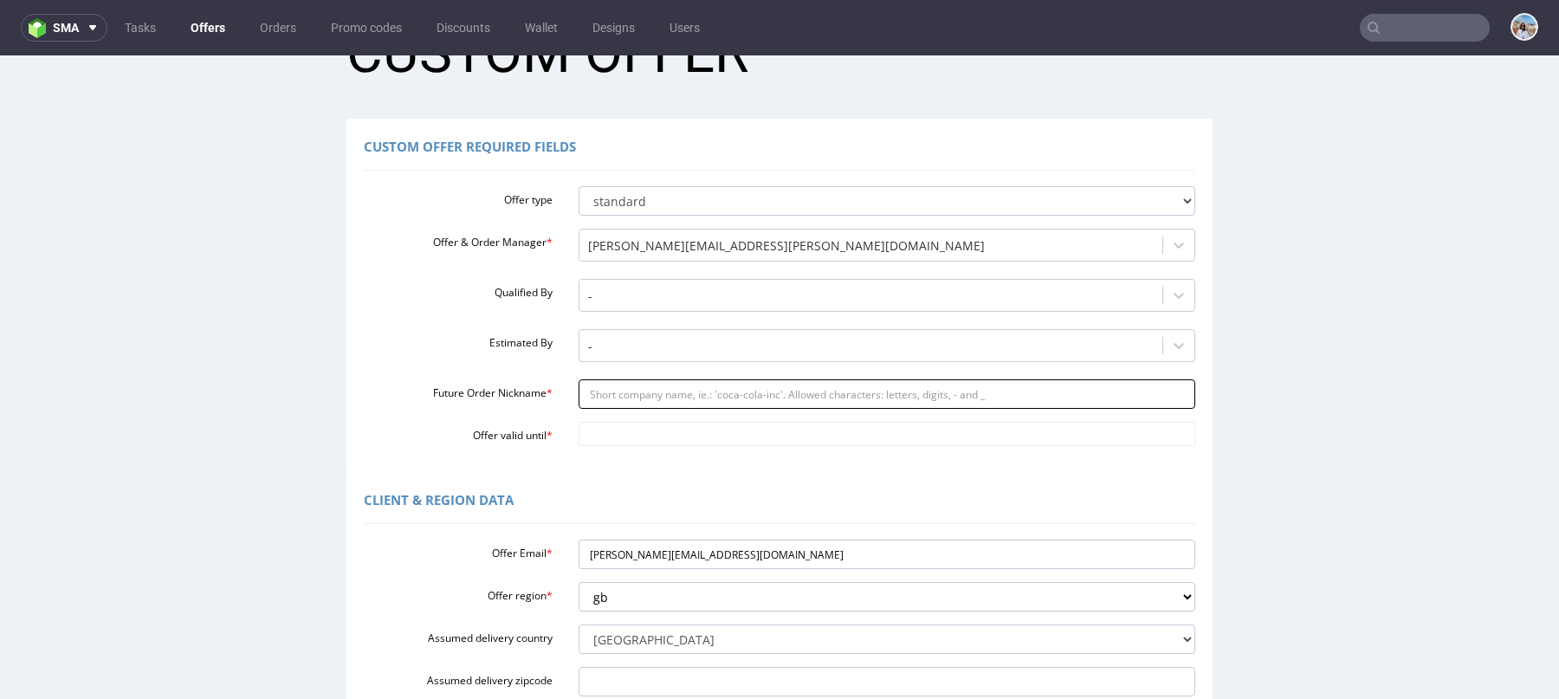
click at [610, 389] on input "Future Order Nickname *" at bounding box center [886, 393] width 617 height 29
paste input "Wonderbly_-_R090244627_Shipping_costs"
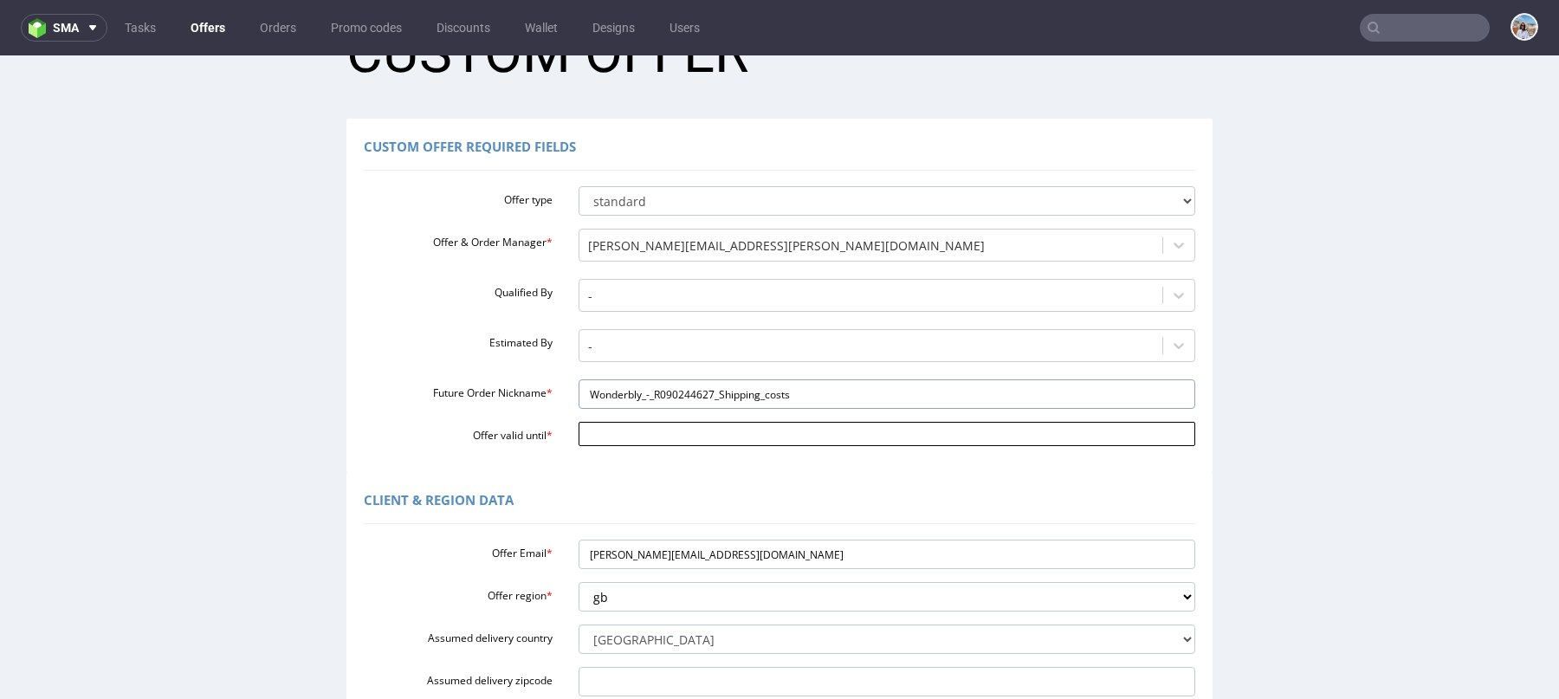
type input "Wonderbly_-_R090244627_Shipping_costs"
click at [607, 425] on body "Production Shipped DTP Orders Offers Shipments Designs Promotions Users Jobs Ad…" at bounding box center [779, 563] width 1559 height 1158
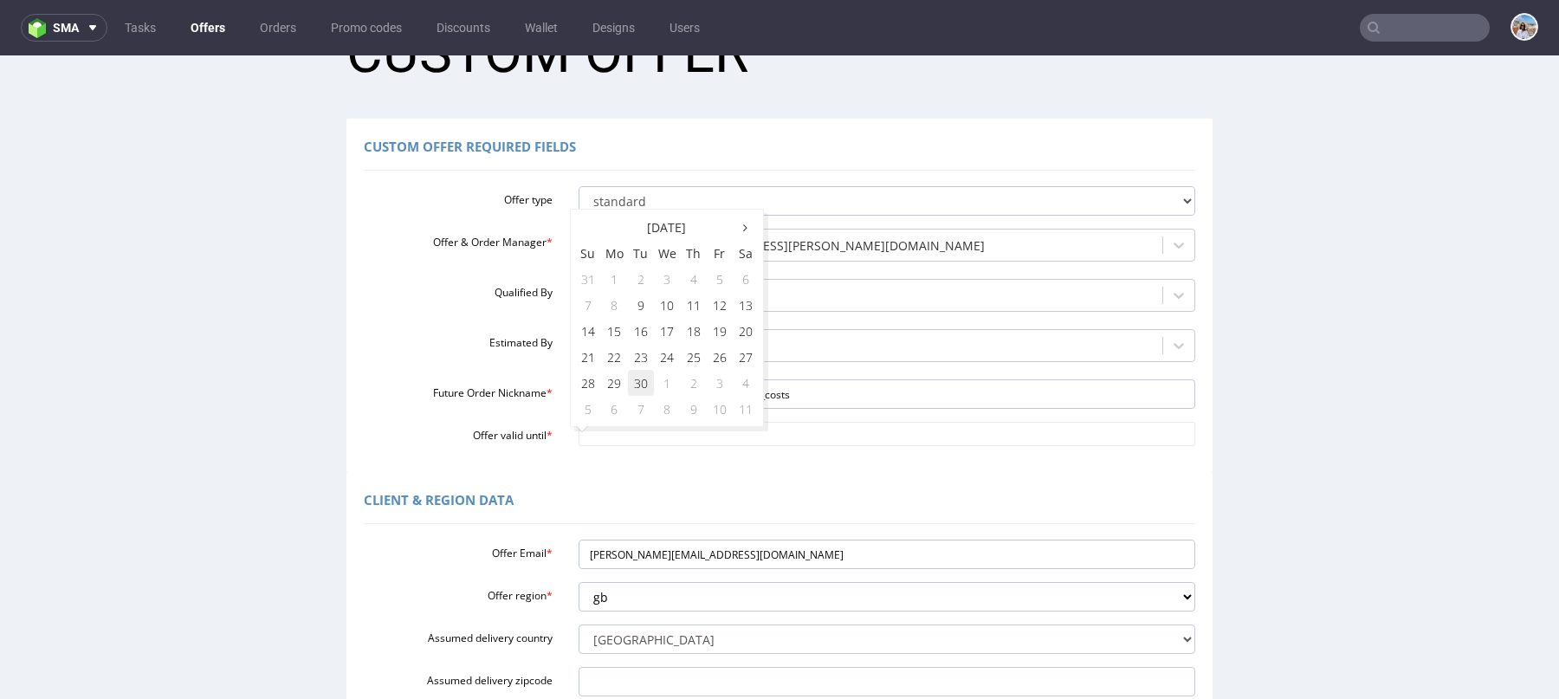
click at [643, 386] on td "30" at bounding box center [641, 383] width 26 height 26
type input "2025-09-30"
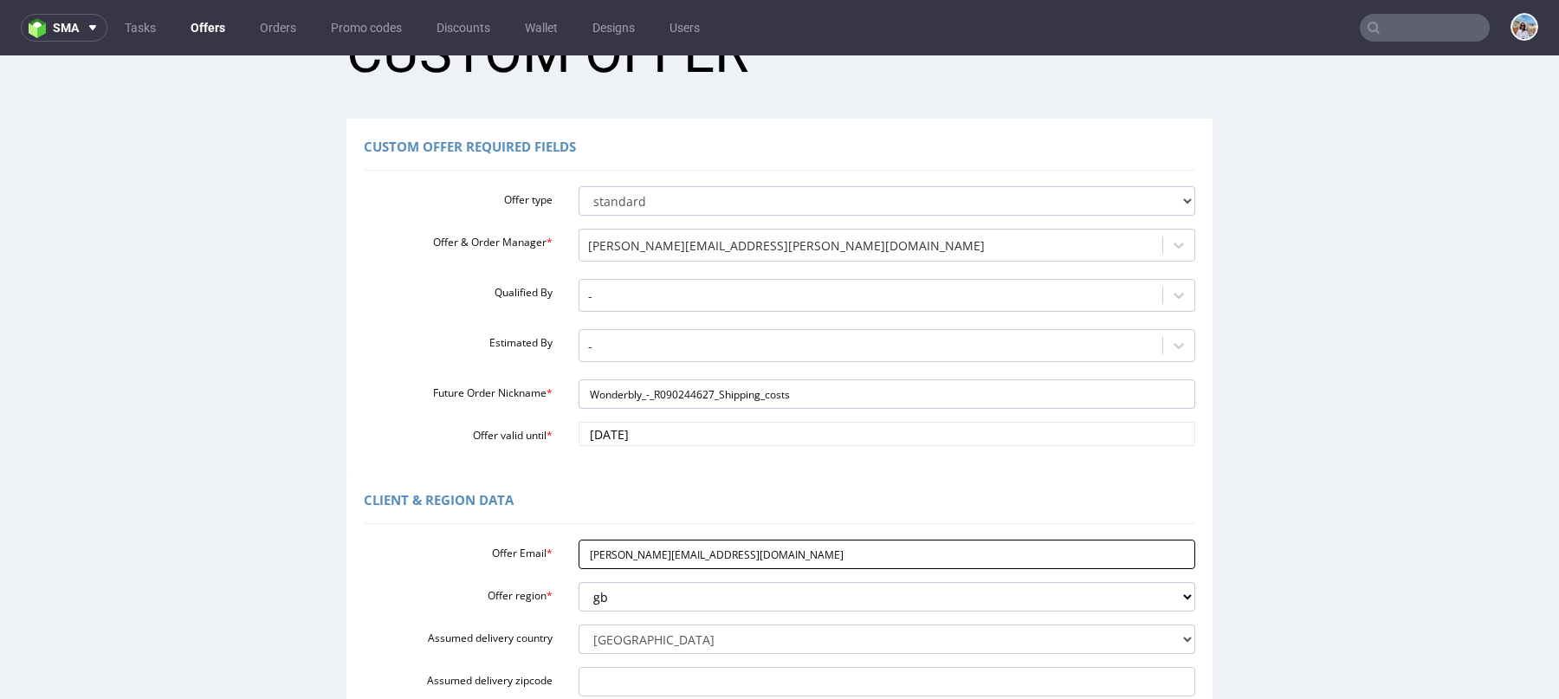
scroll to position [404, 0]
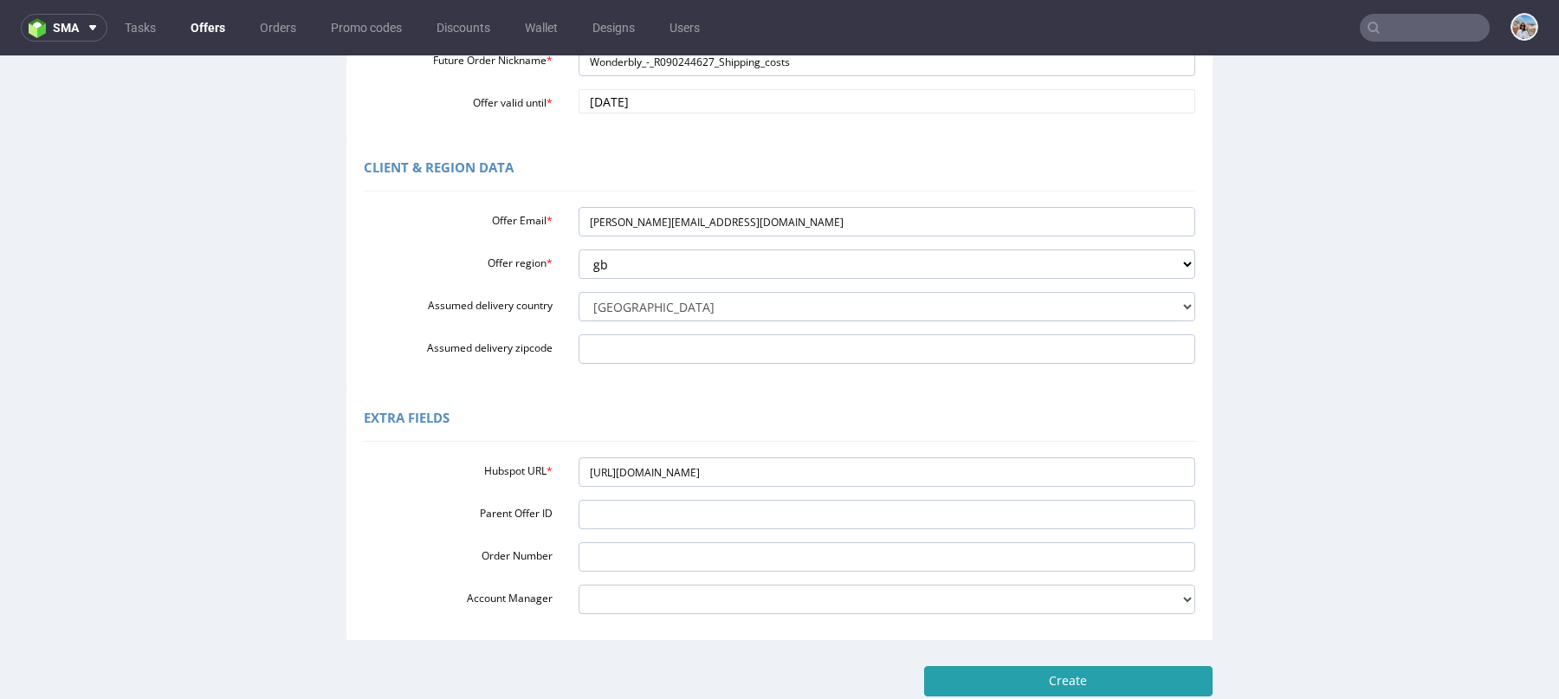
click at [976, 668] on input "Create" at bounding box center [1068, 680] width 288 height 29
type input "Please wait..."
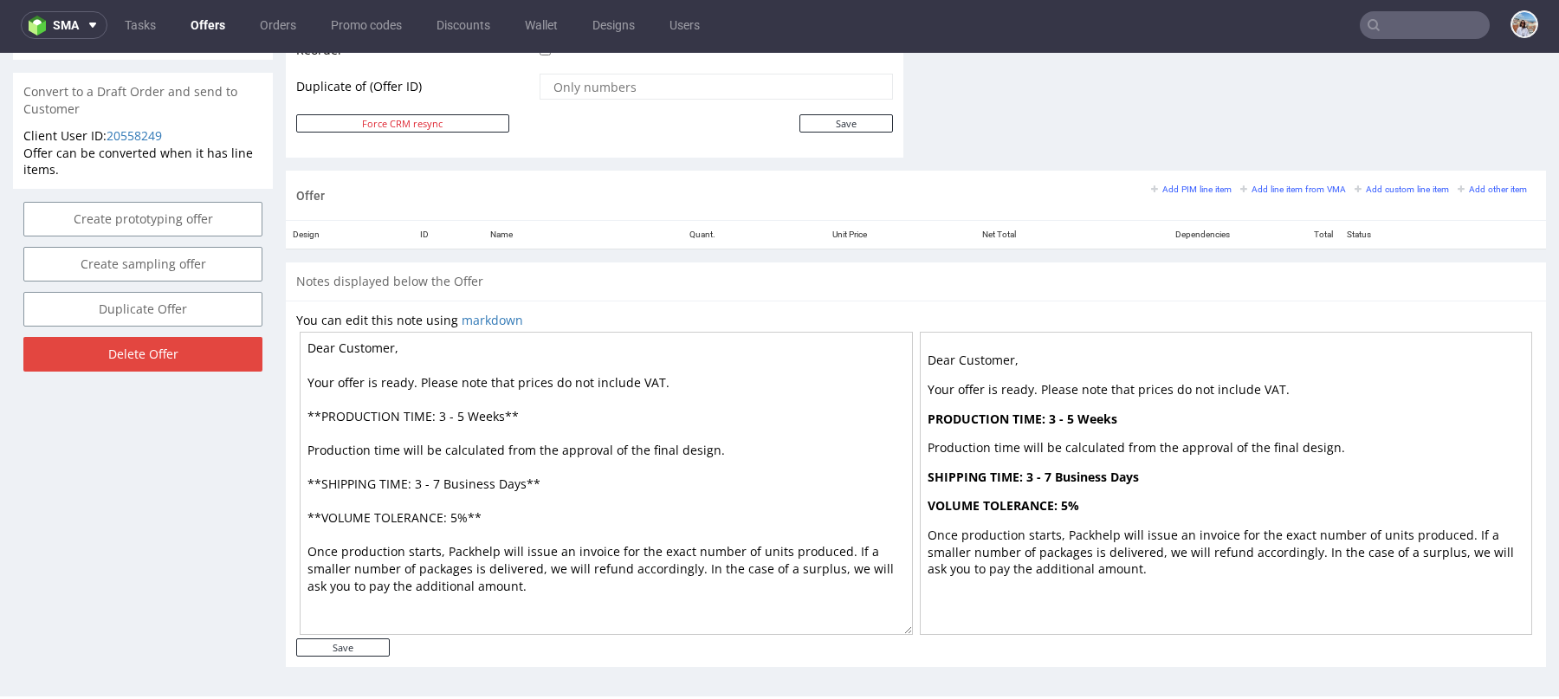
scroll to position [873, 0]
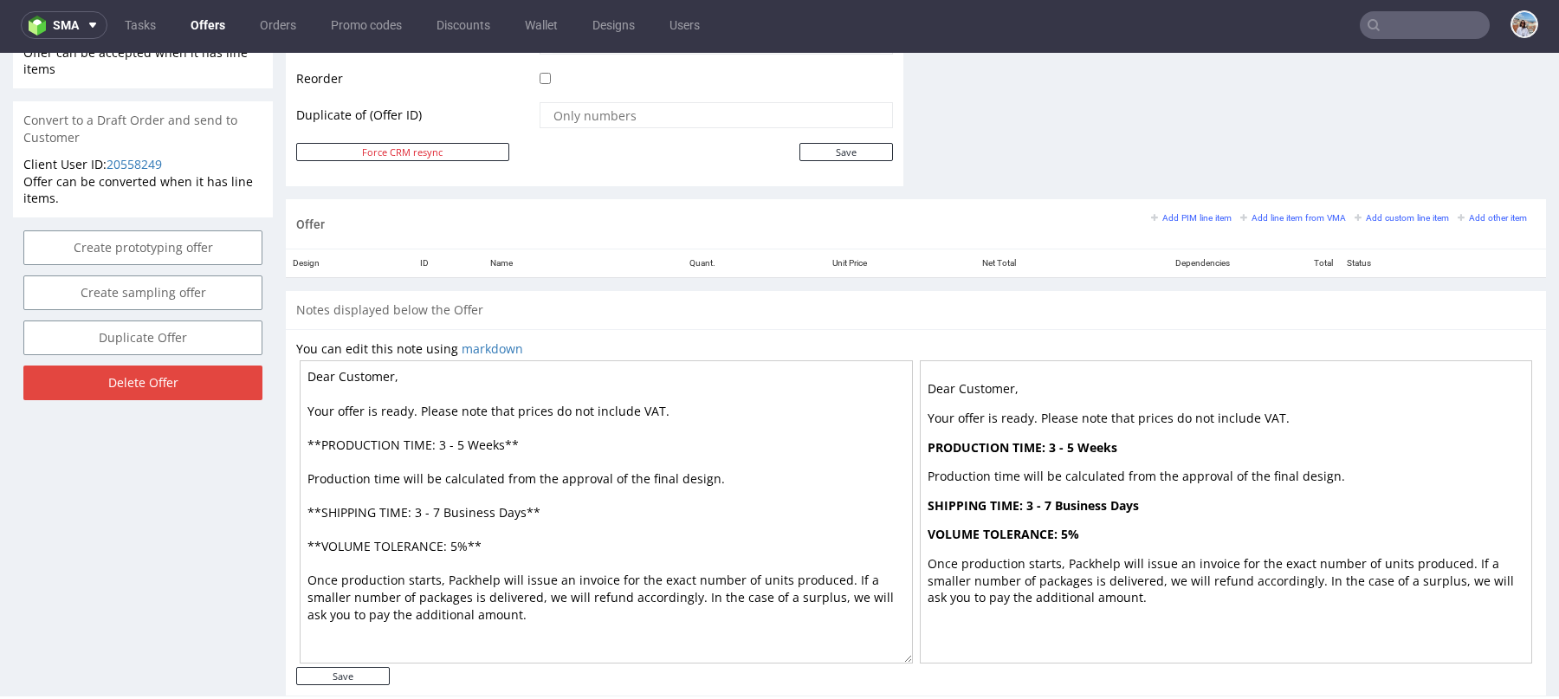
drag, startPoint x: 484, startPoint y: 623, endPoint x: 248, endPoint y: 389, distance: 333.1
type textarea "Dear Customer,"
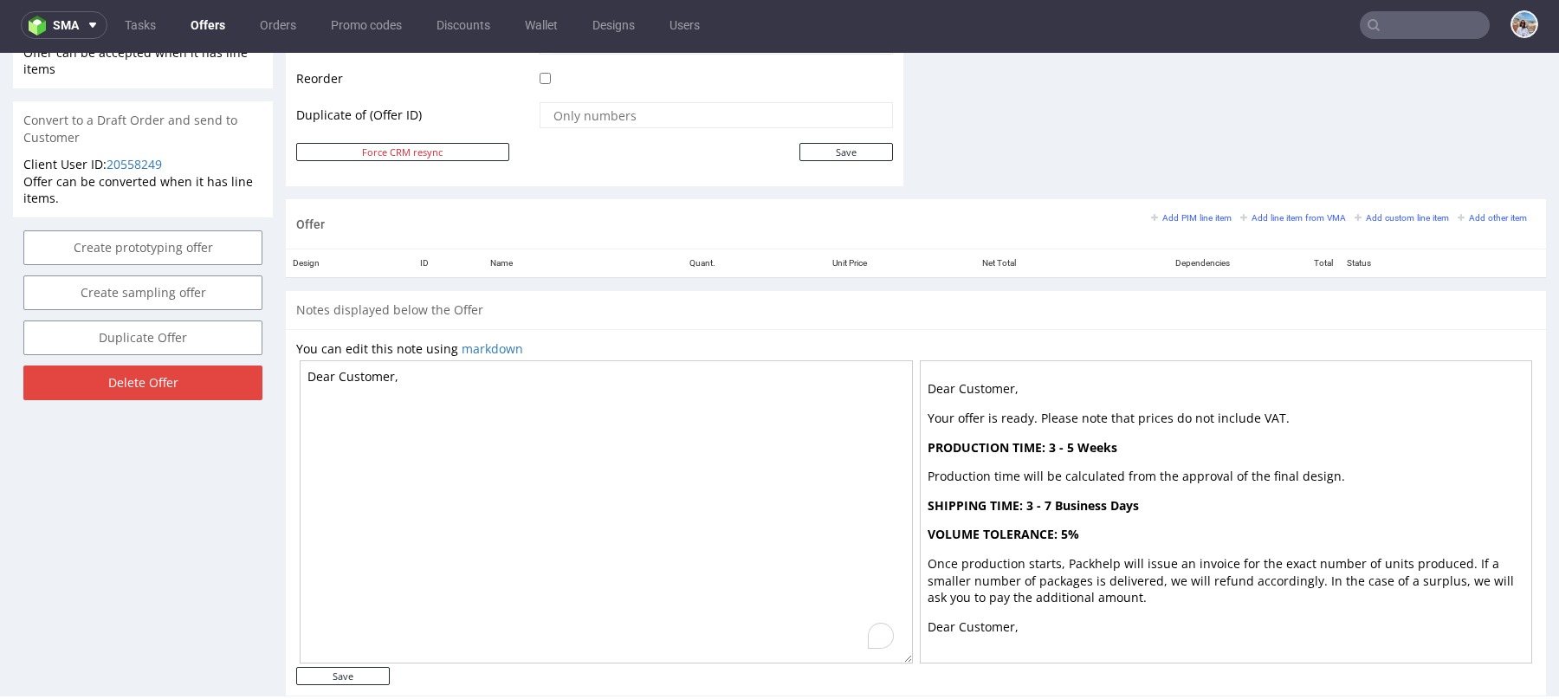
click at [405, 367] on textarea "Dear Customer," at bounding box center [606, 511] width 613 height 303
click at [358, 671] on input "Save" at bounding box center [343, 676] width 94 height 18
type input "In progress..."
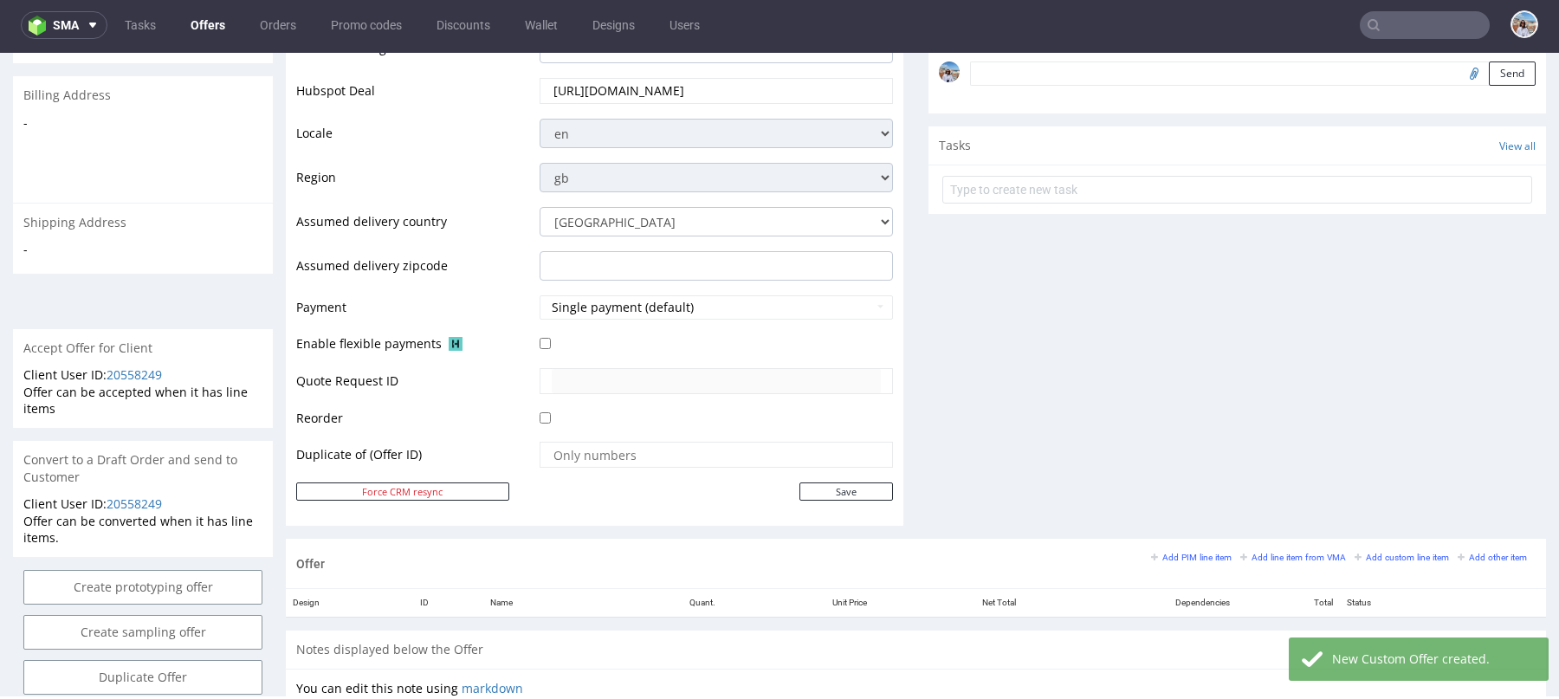
scroll to position [902, 0]
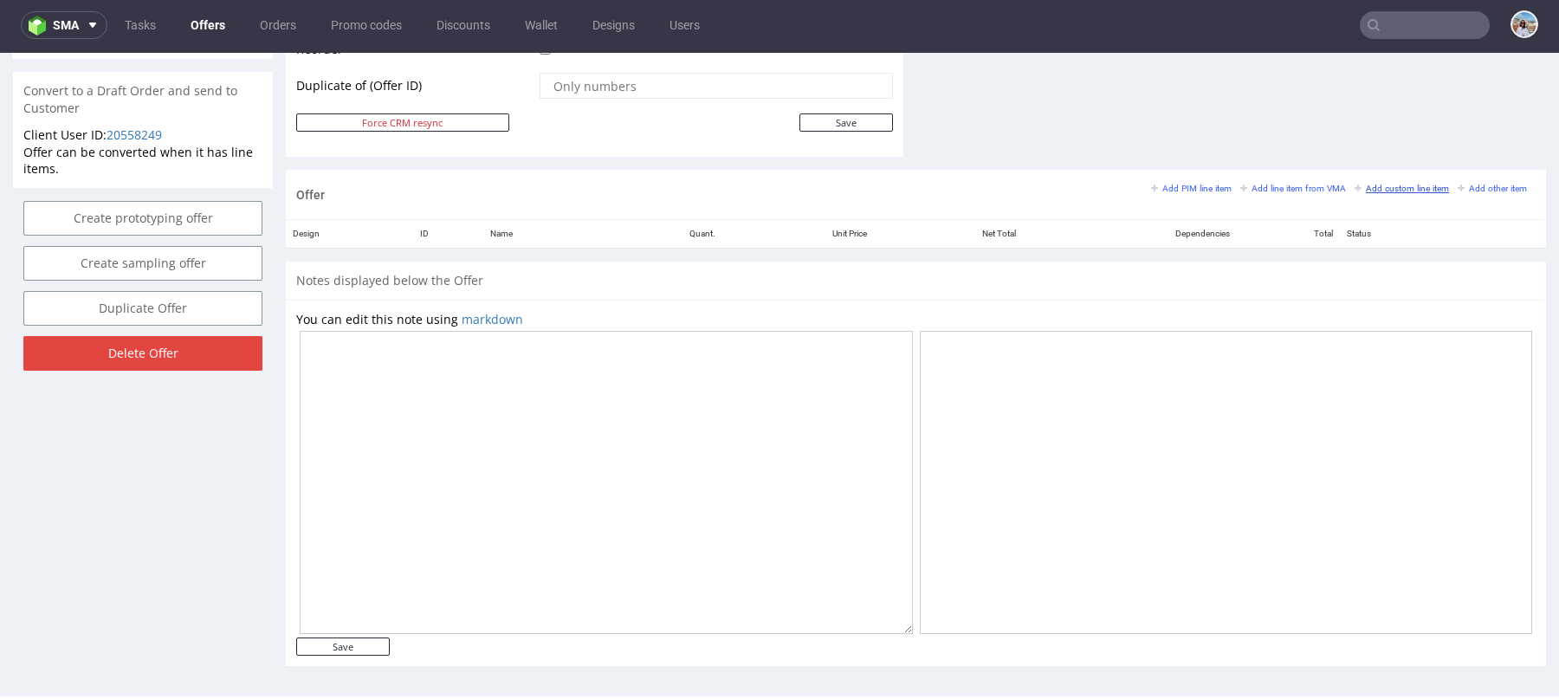
click at [1364, 186] on small "Add custom line item" at bounding box center [1401, 189] width 94 height 10
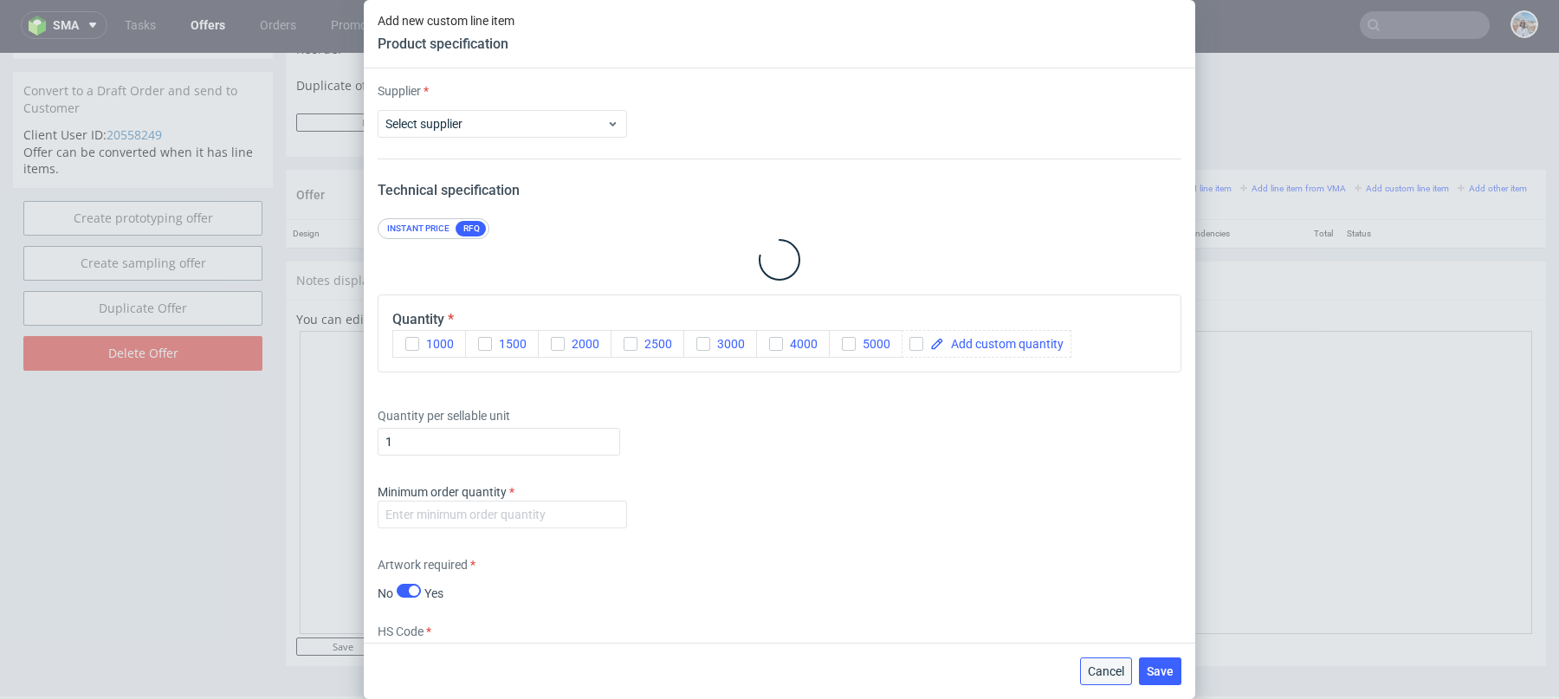
click at [1086, 681] on button "Cancel" at bounding box center [1106, 671] width 52 height 28
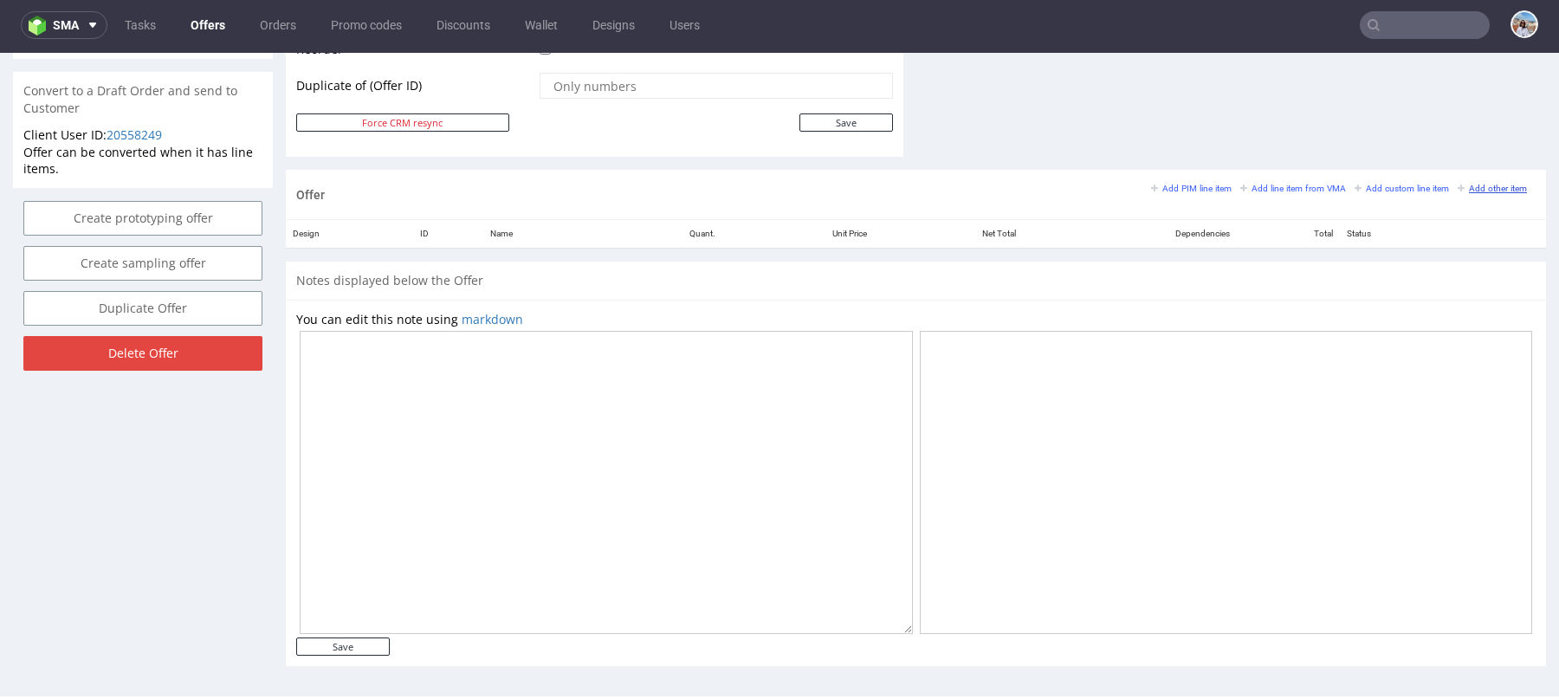
click at [1457, 184] on small "Add other item" at bounding box center [1491, 189] width 69 height 10
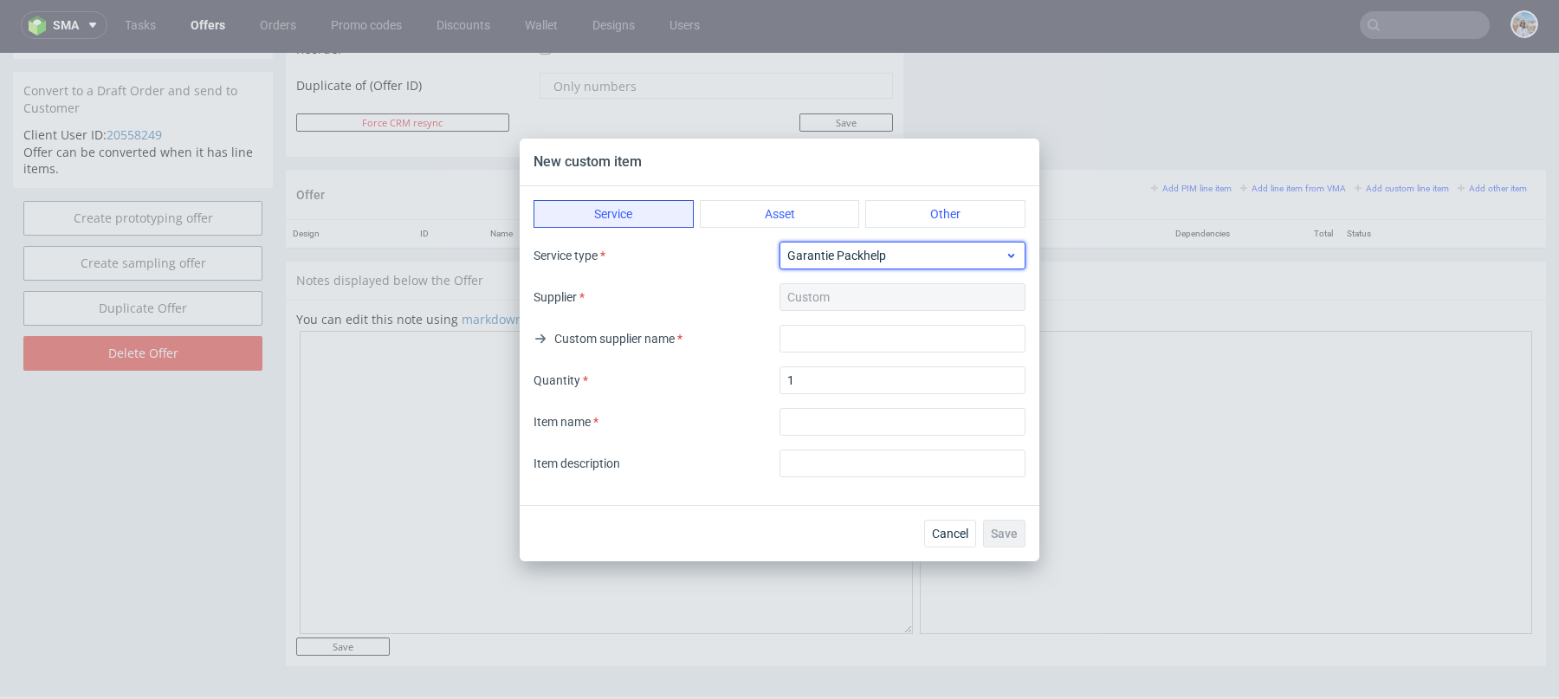
click at [855, 253] on span "Garantie Packhelp" at bounding box center [895, 255] width 217 height 17
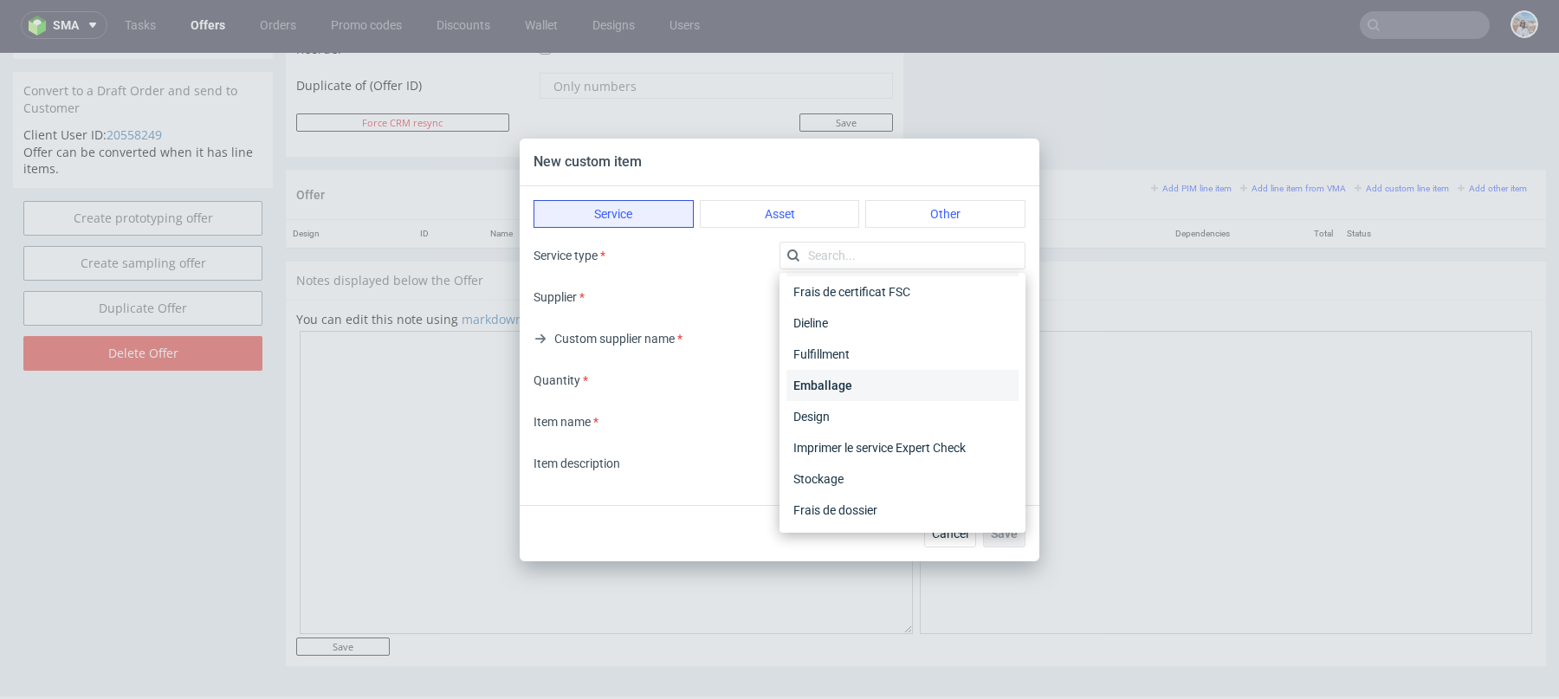
scroll to position [0, 0]
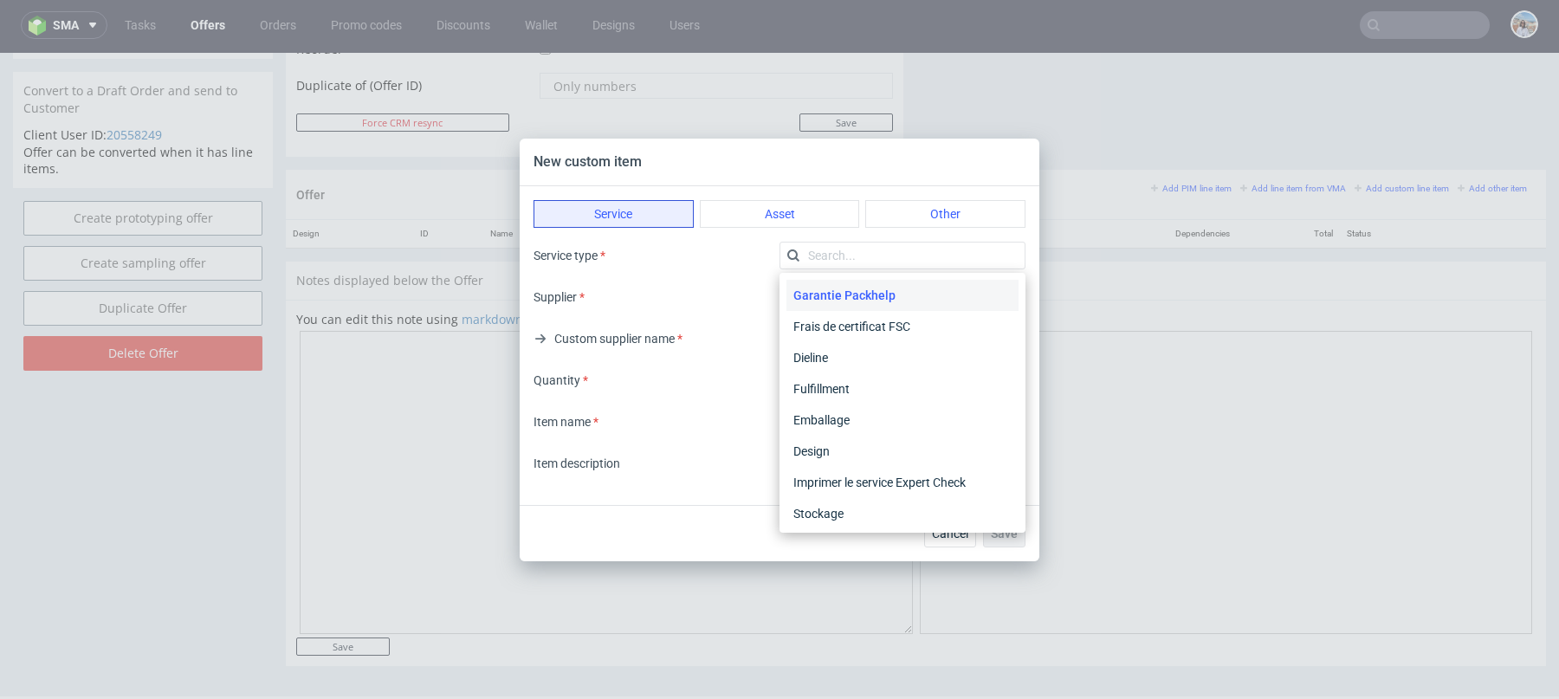
click at [722, 314] on div "Service type Supplier Custom Custom supplier name Quantity 1 Item name Item des…" at bounding box center [779, 360] width 492 height 236
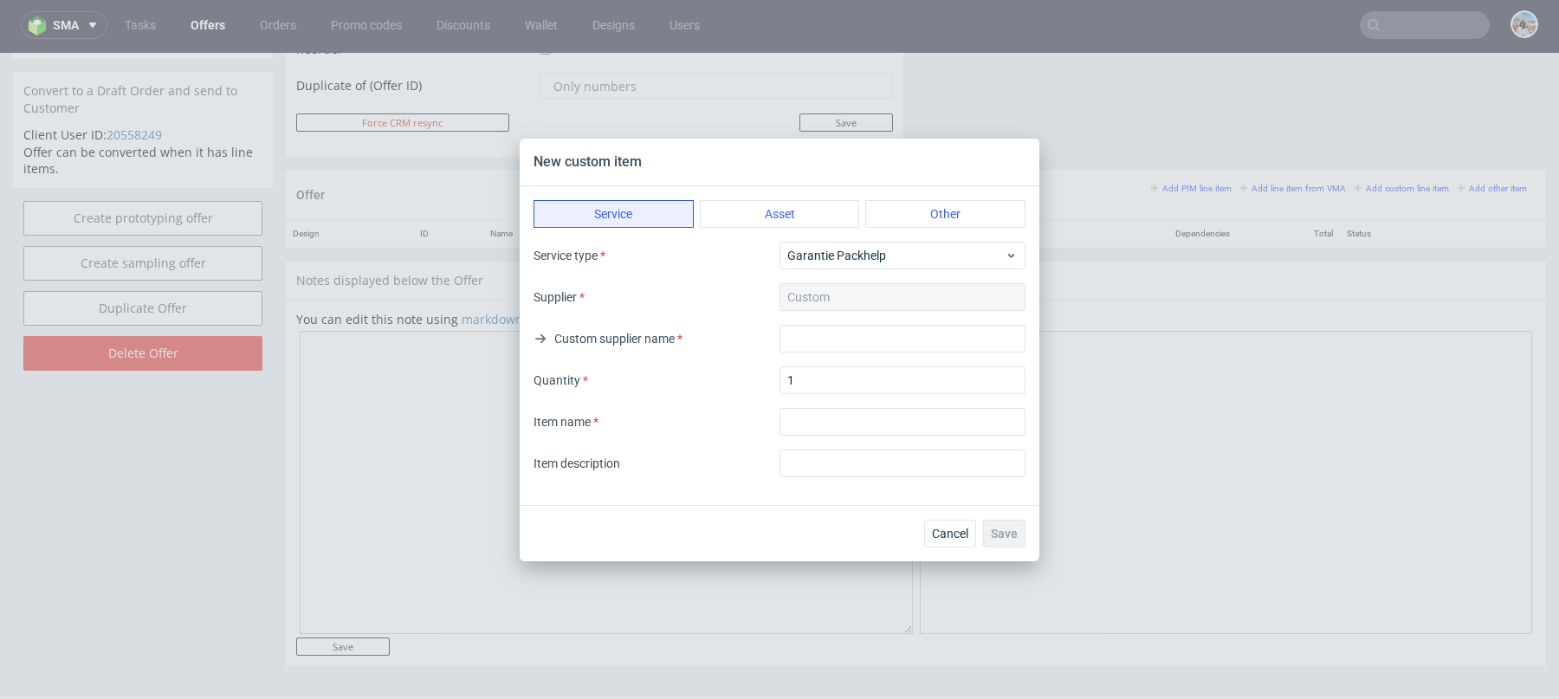
click at [948, 229] on div "Service Asset Other Service type Garantie Packhelp Supplier Custom Custom suppl…" at bounding box center [780, 345] width 520 height 319
click at [940, 216] on button "Other" at bounding box center [945, 214] width 160 height 28
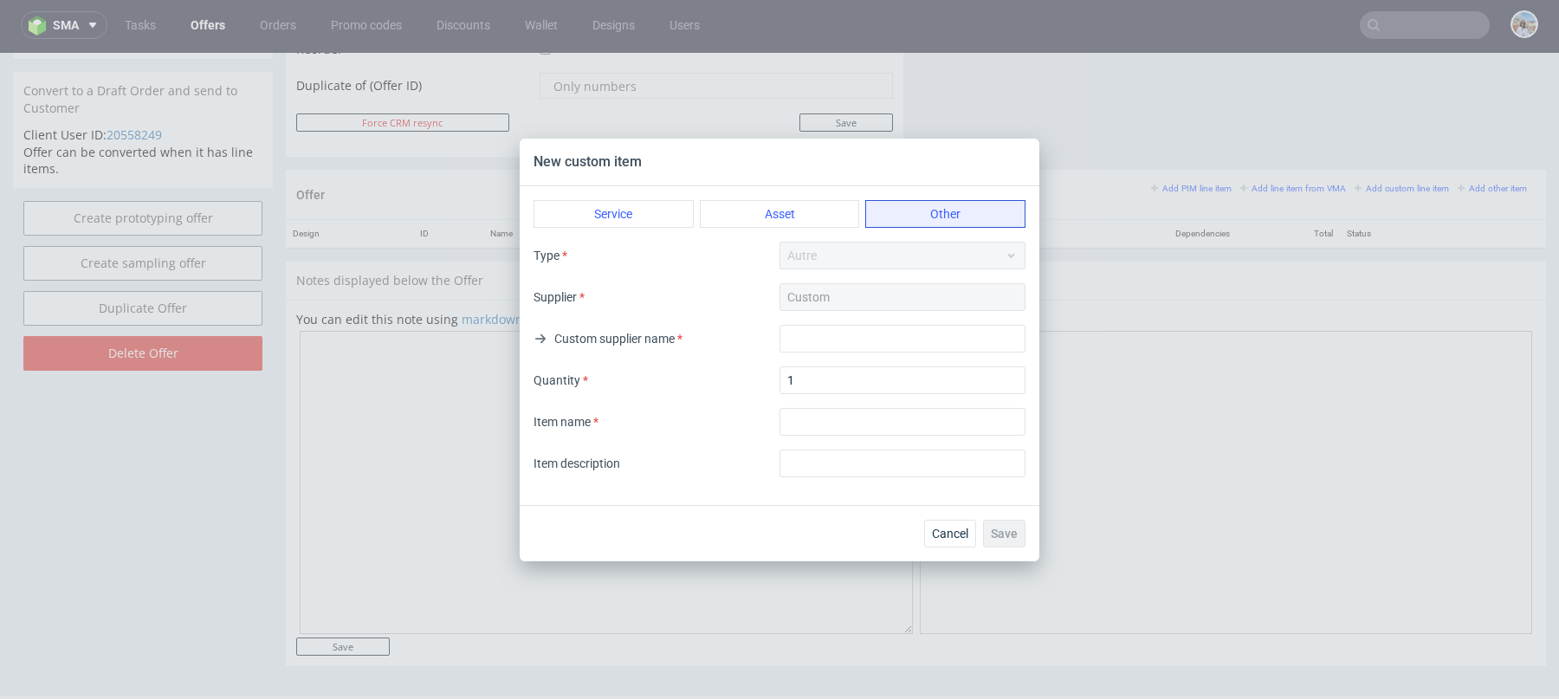
click at [817, 291] on div "Custom" at bounding box center [902, 297] width 246 height 28
click at [817, 358] on div "Type Autre Supplier Custom Custom supplier name Quantity 1 Item name Item descr…" at bounding box center [779, 360] width 492 height 236
click at [812, 334] on input "text" at bounding box center [902, 339] width 246 height 28
type input "Shipping"
click at [829, 417] on input "textarea" at bounding box center [902, 422] width 246 height 28
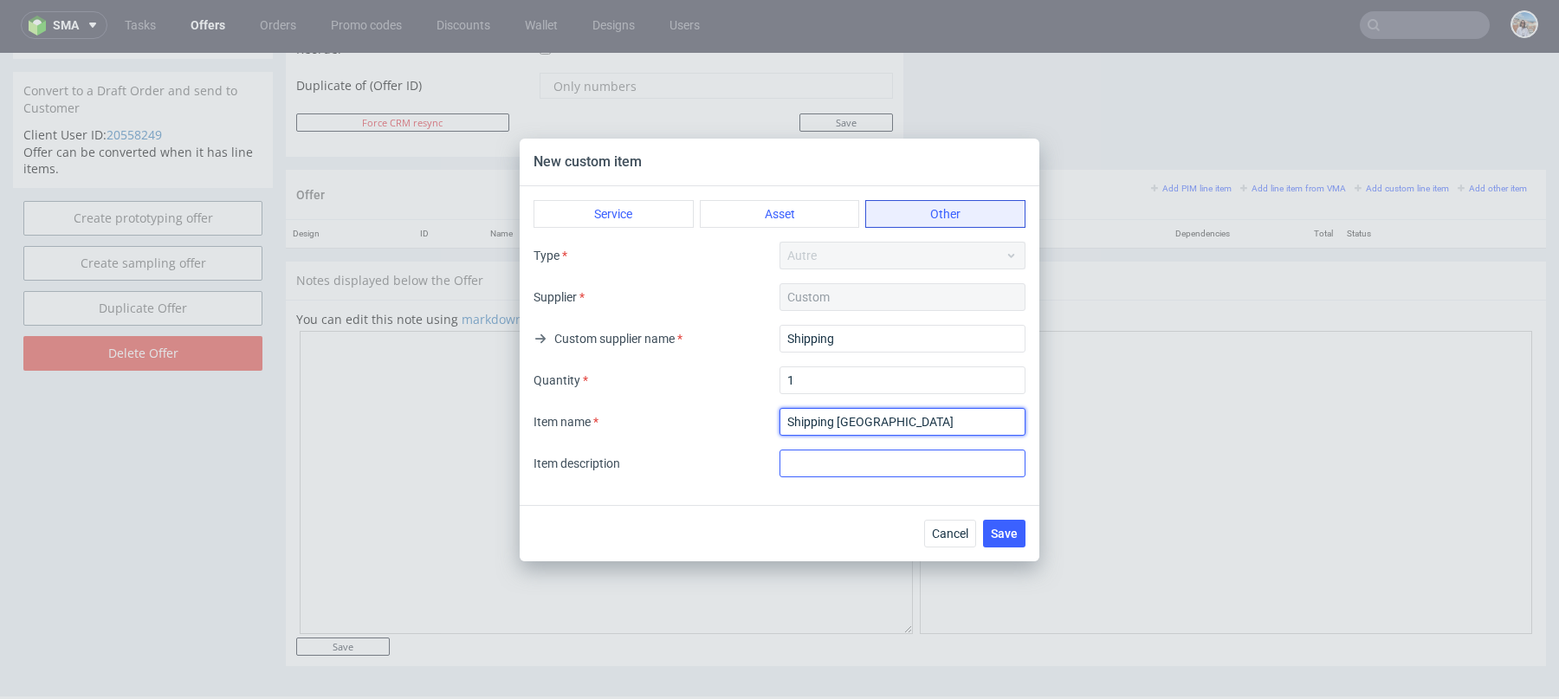
type input "Shipping UK"
click at [797, 461] on input "text" at bounding box center [902, 463] width 246 height 28
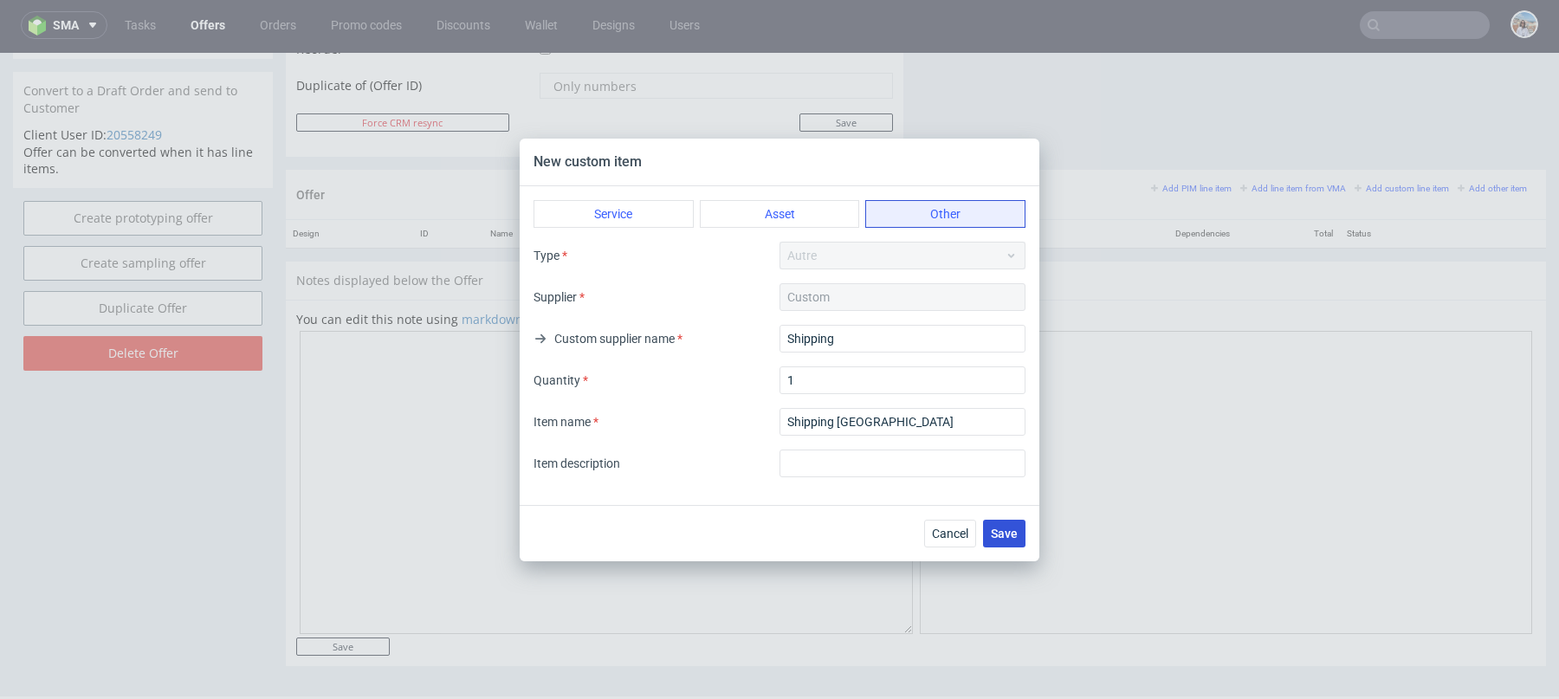
click at [1008, 535] on span "Save" at bounding box center [1004, 533] width 27 height 12
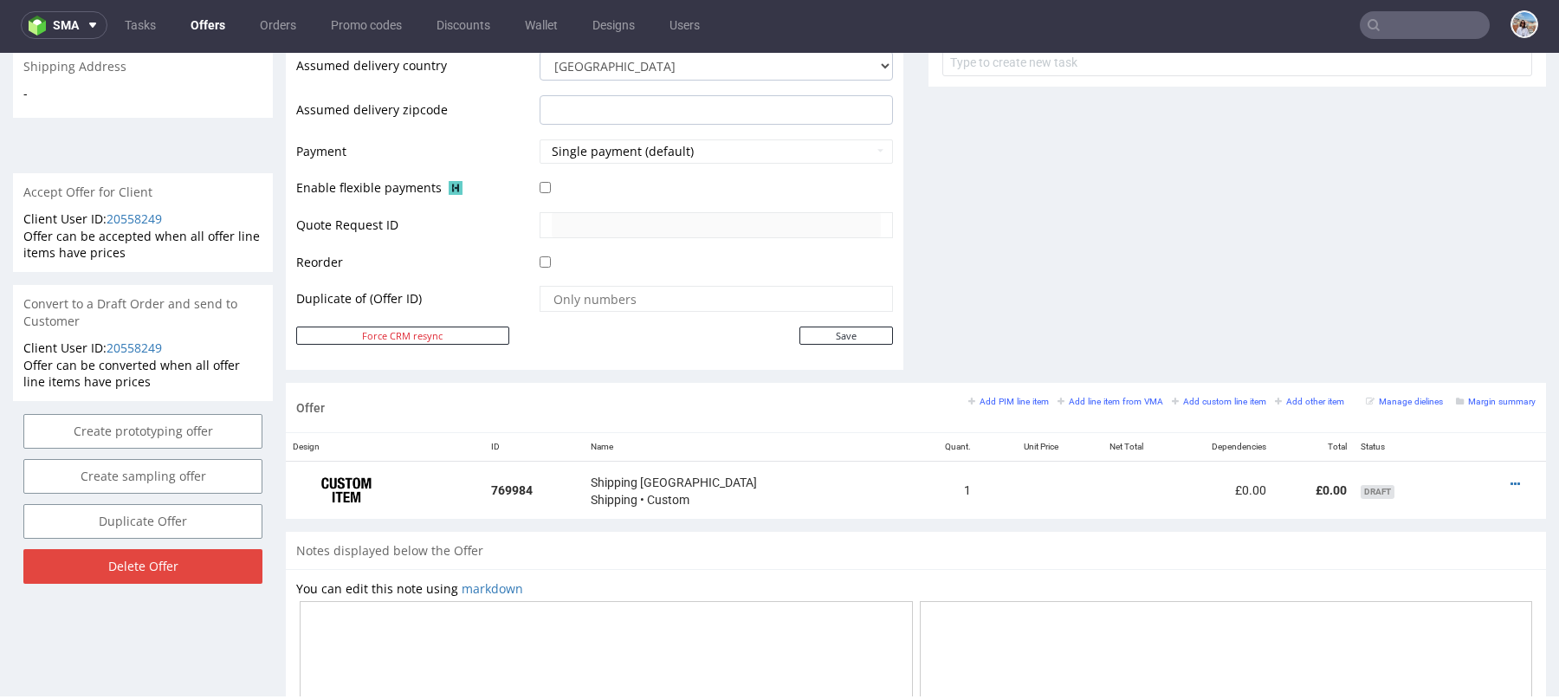
scroll to position [959, 0]
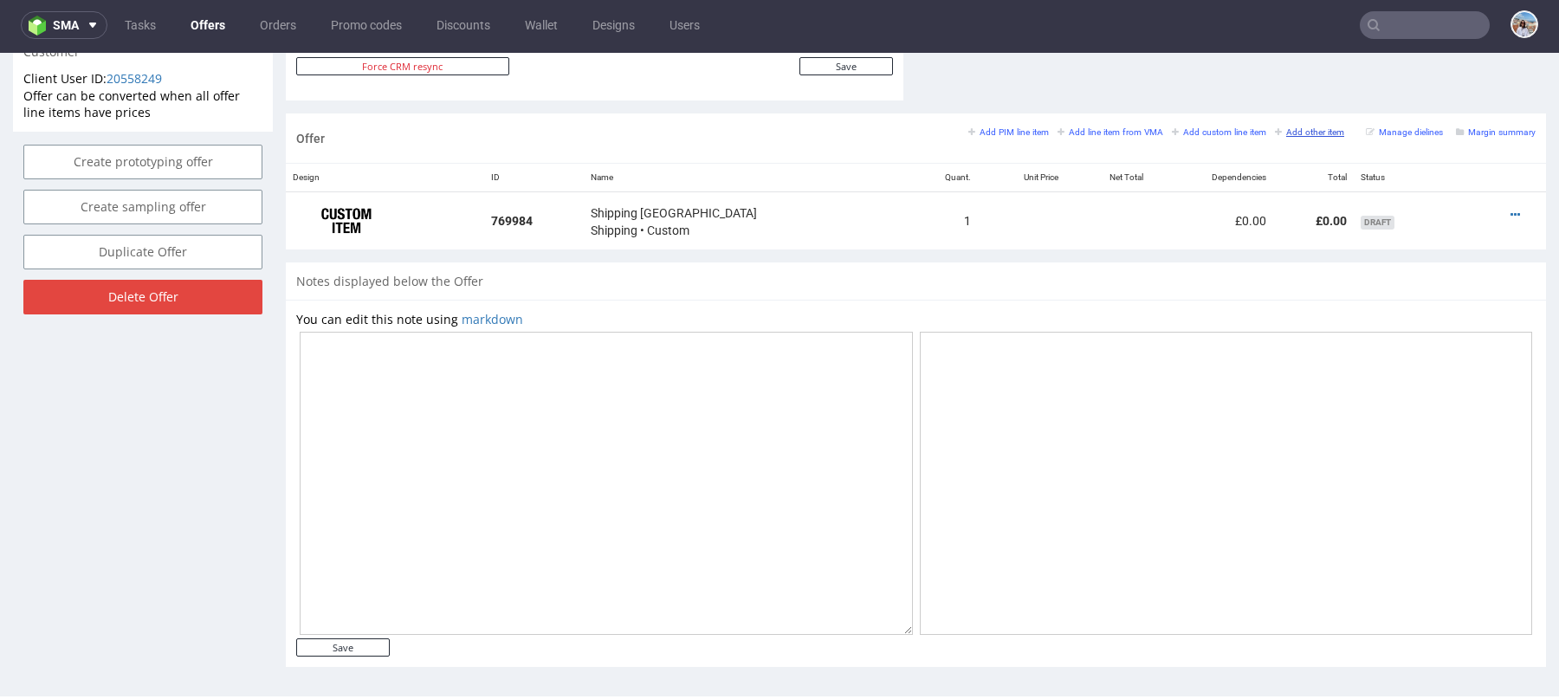
click at [1282, 127] on small "Add other item" at bounding box center [1309, 132] width 69 height 10
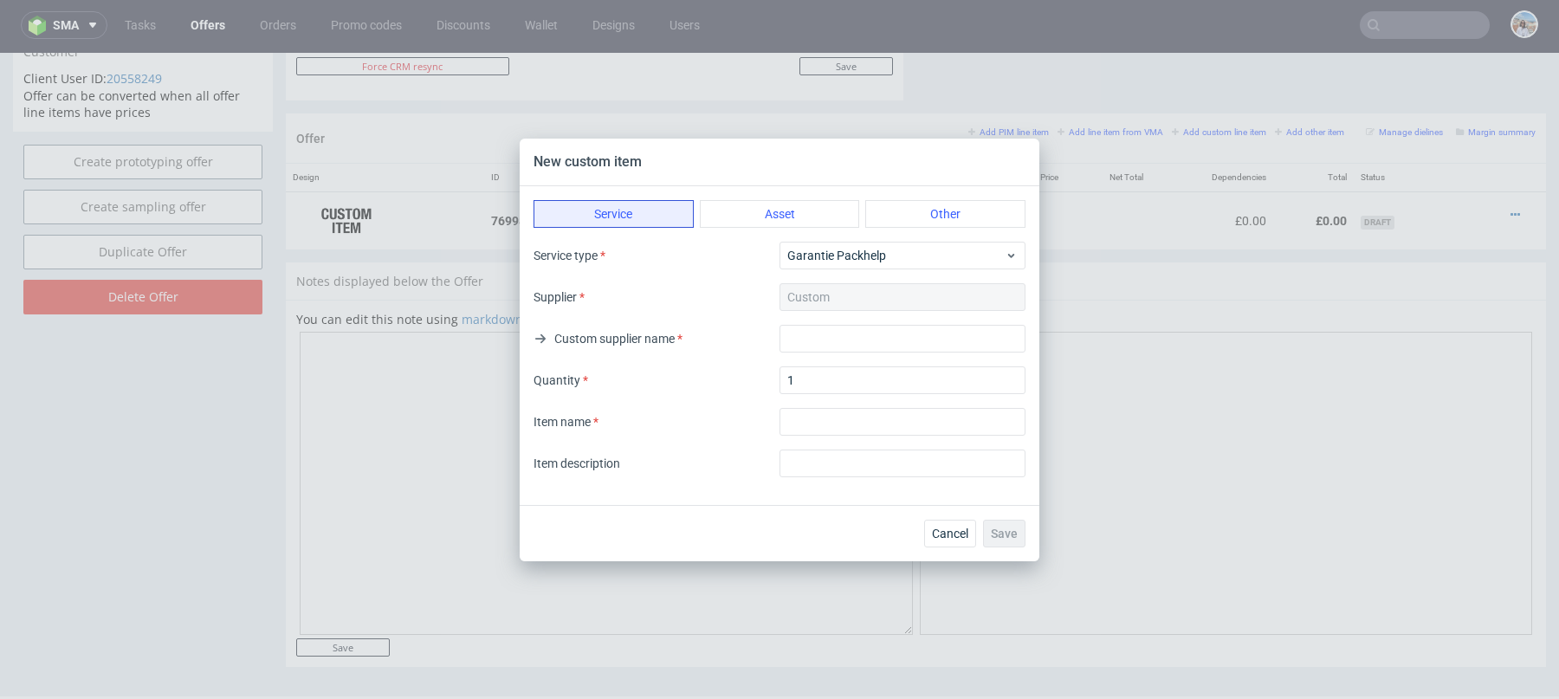
click at [992, 192] on div "Service Asset Other Service type Garantie Packhelp Supplier Custom Custom suppl…" at bounding box center [780, 345] width 520 height 319
click at [991, 200] on button "Other" at bounding box center [945, 214] width 160 height 28
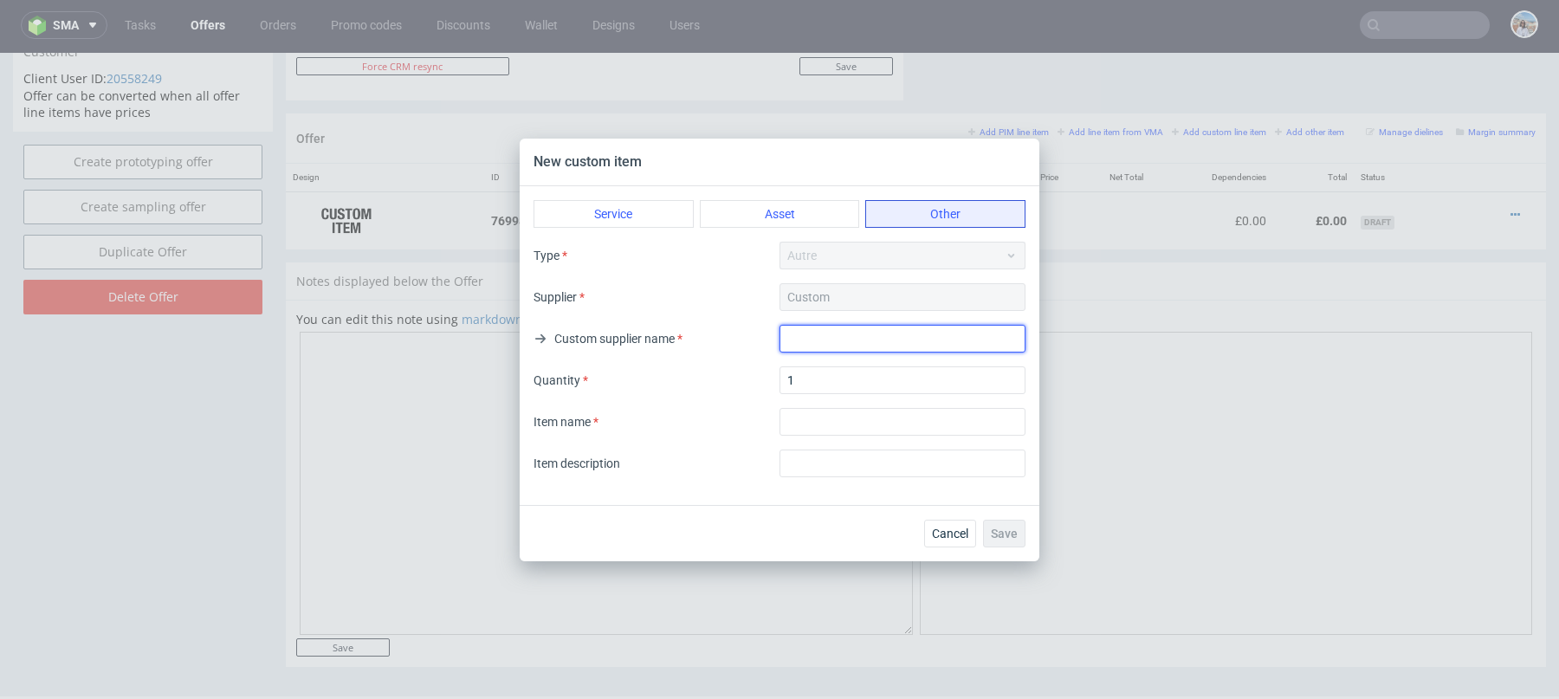
click at [891, 330] on input "text" at bounding box center [902, 339] width 246 height 28
type input "Shipping"
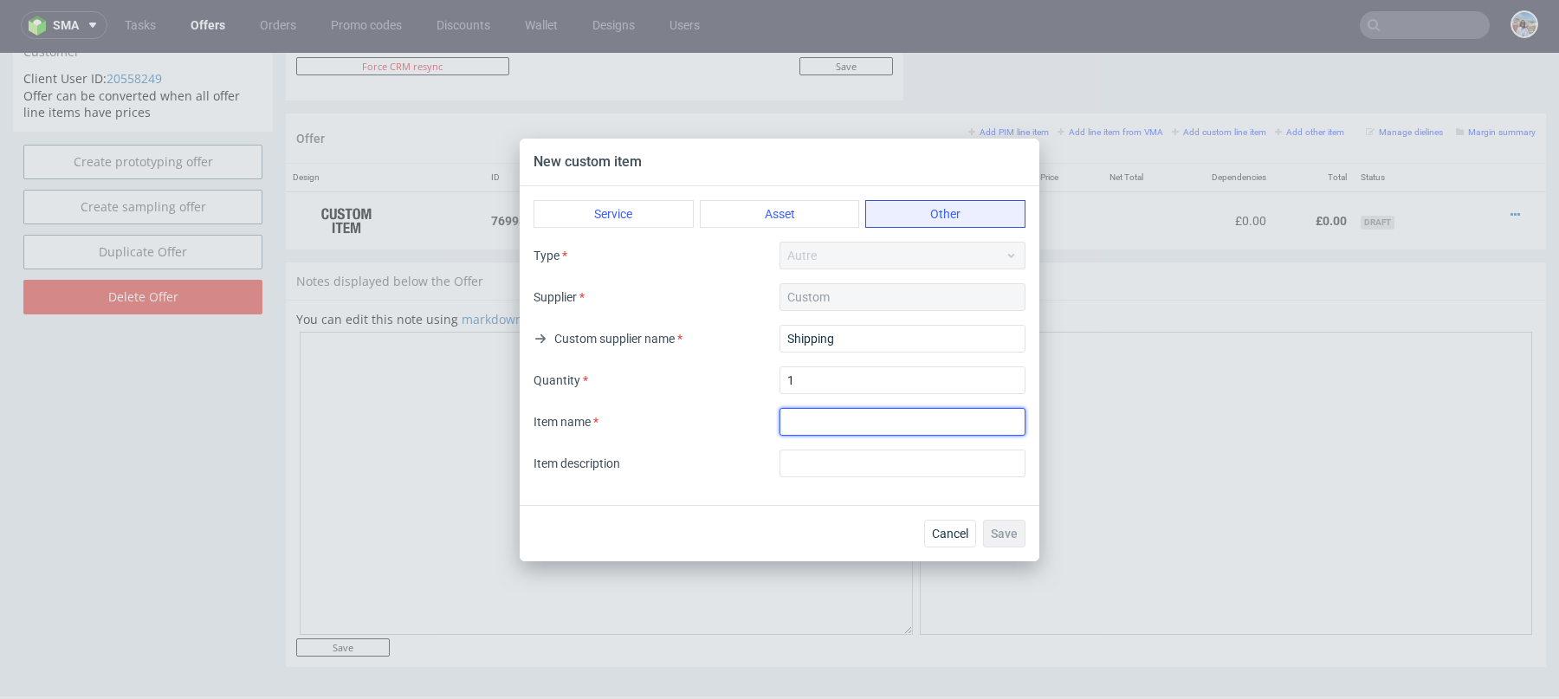
click at [836, 418] on input "textarea" at bounding box center [902, 422] width 246 height 28
drag, startPoint x: 839, startPoint y: 417, endPoint x: 956, endPoint y: 418, distance: 116.9
click at [956, 418] on input "textarea" at bounding box center [902, 422] width 246 height 28
type input "Shipping USA"
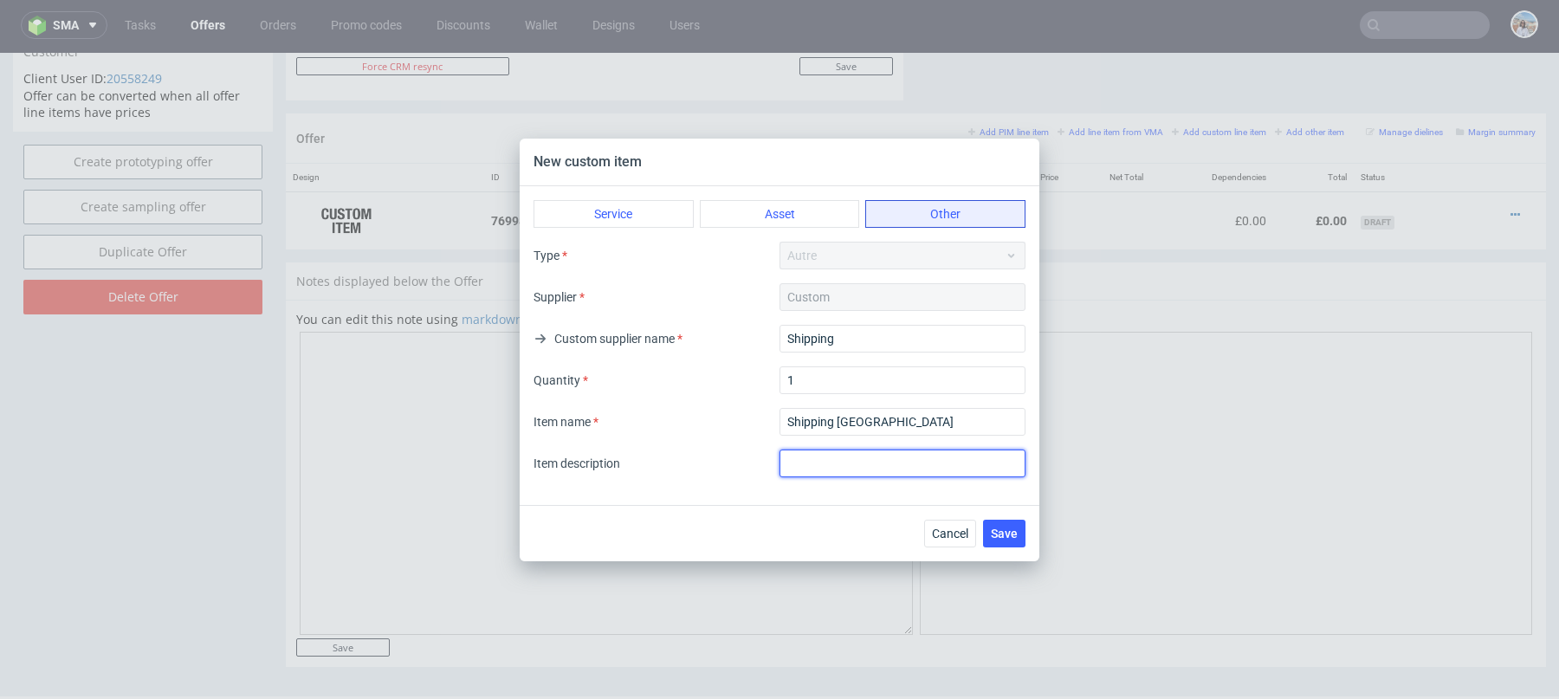
click at [927, 470] on input "text" at bounding box center [902, 463] width 246 height 28
click at [1004, 532] on span "Save" at bounding box center [1004, 533] width 27 height 12
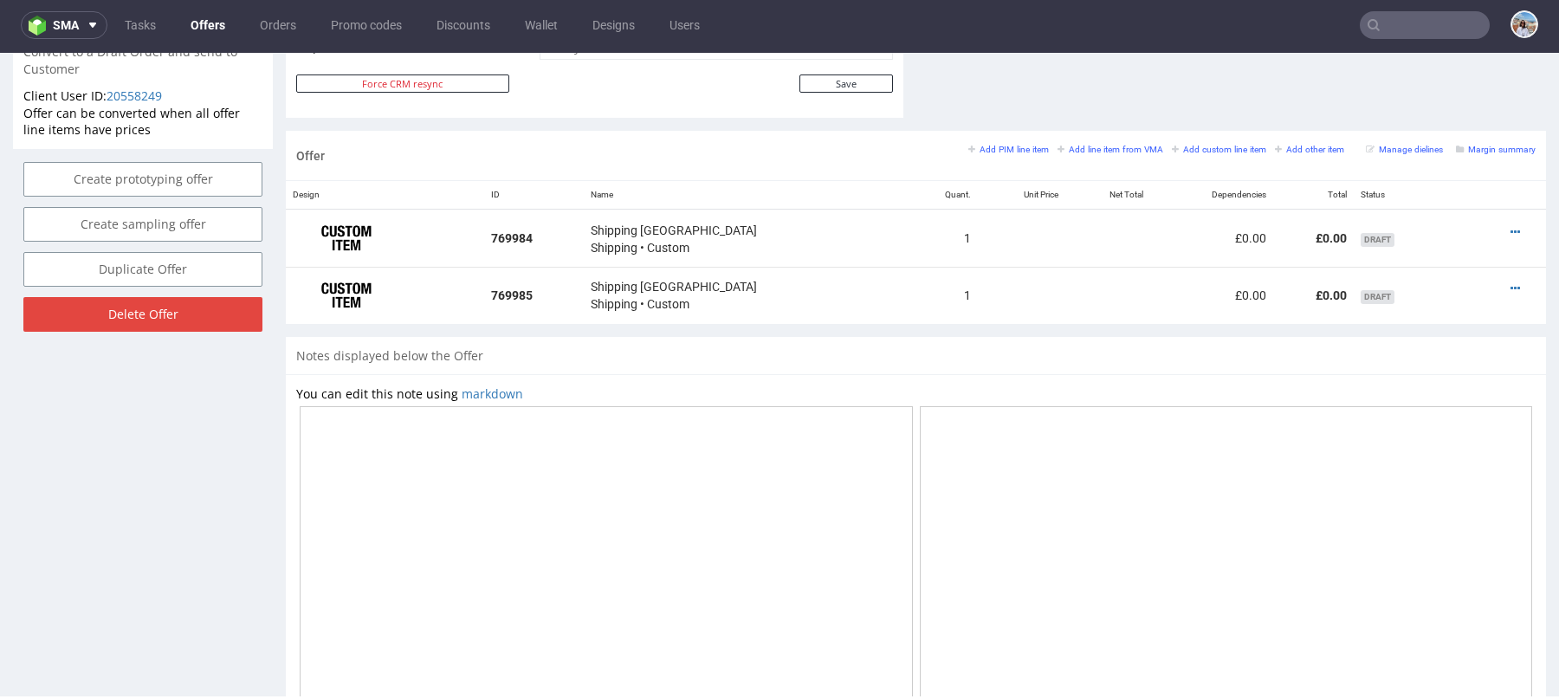
scroll to position [780, 0]
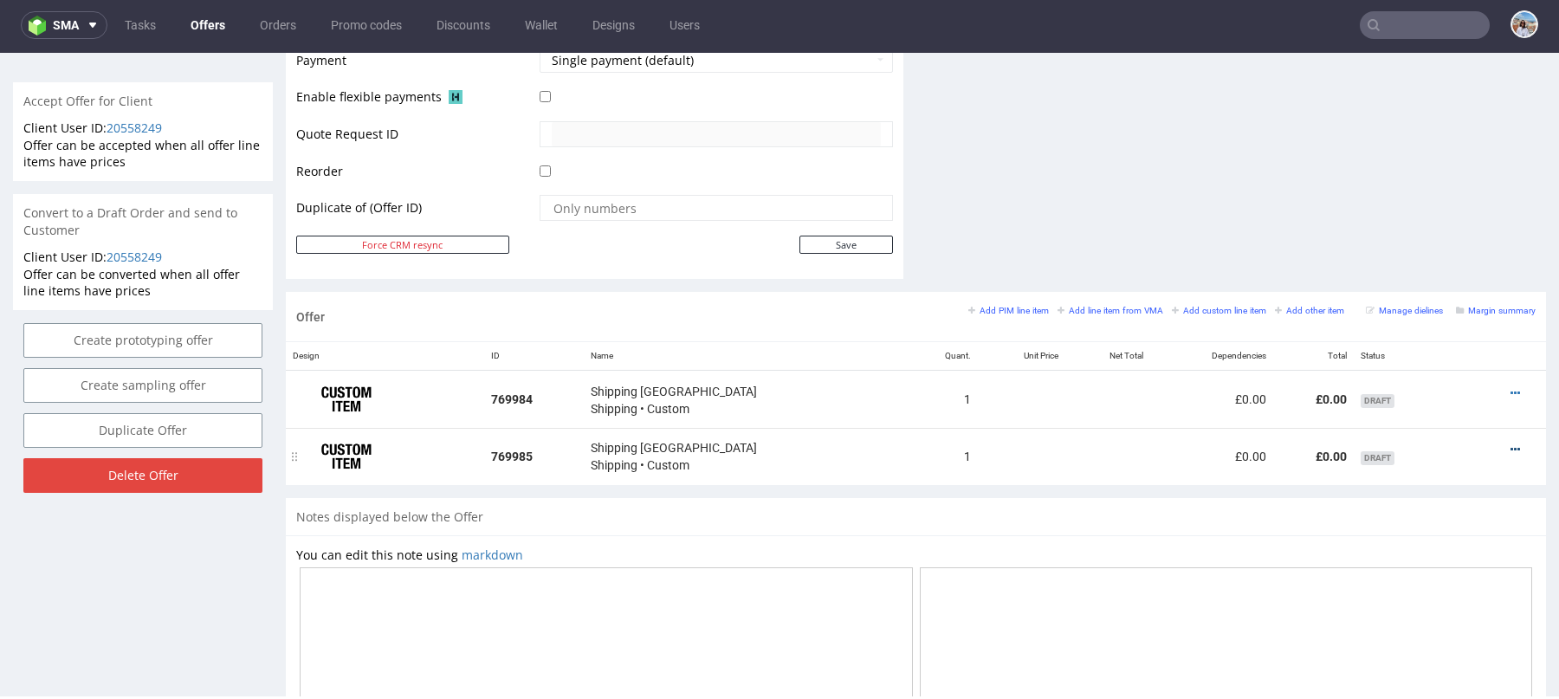
click at [1510, 443] on icon at bounding box center [1515, 449] width 10 height 12
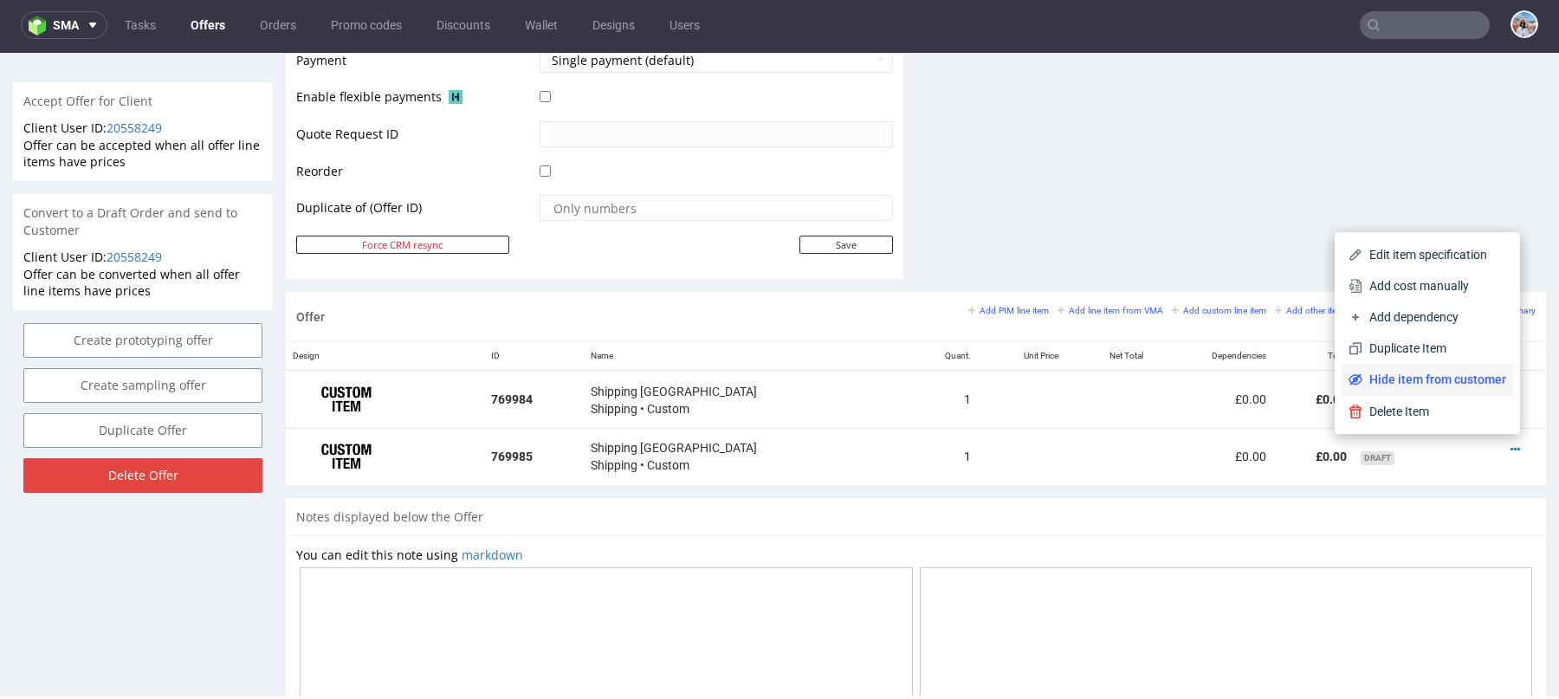
click at [1428, 381] on span "Hide item from customer" at bounding box center [1434, 379] width 144 height 17
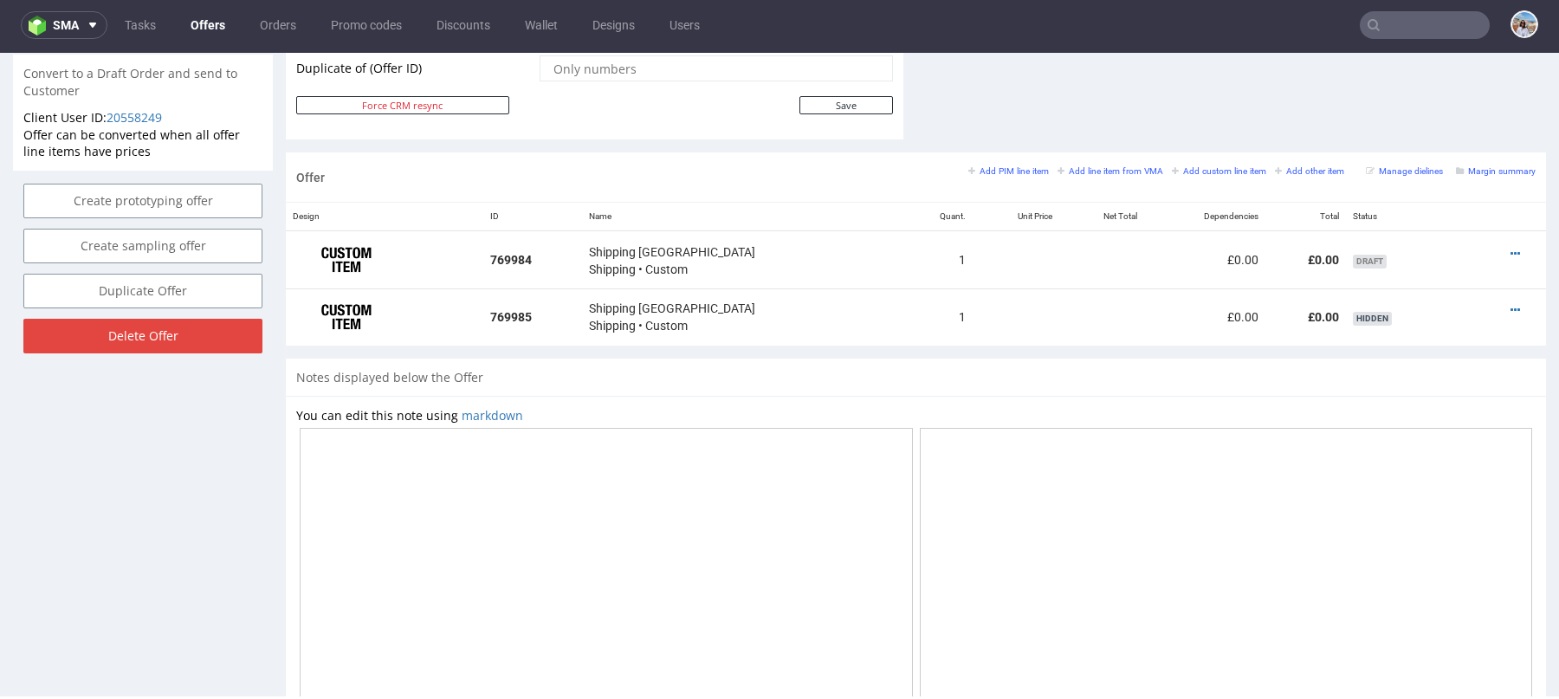
scroll to position [871, 0]
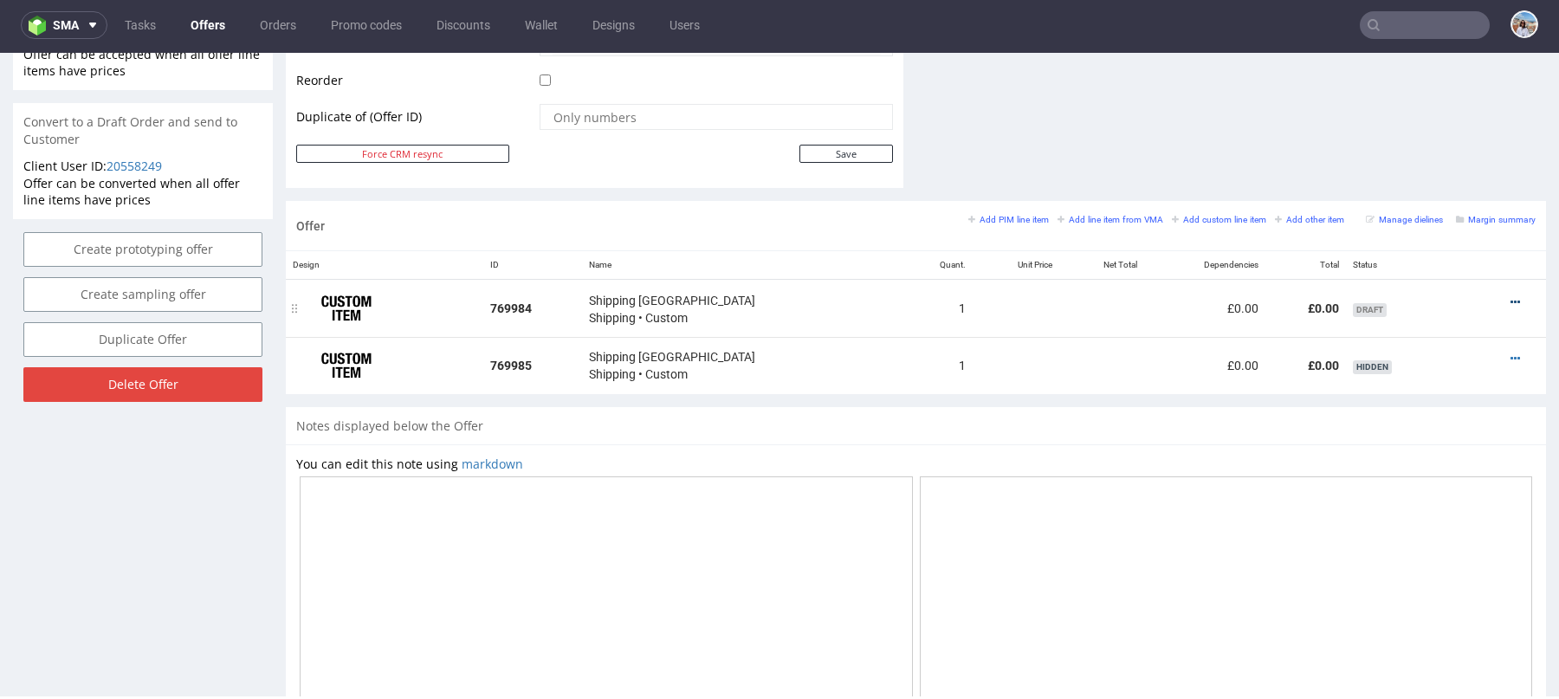
click at [1510, 296] on icon at bounding box center [1515, 302] width 10 height 12
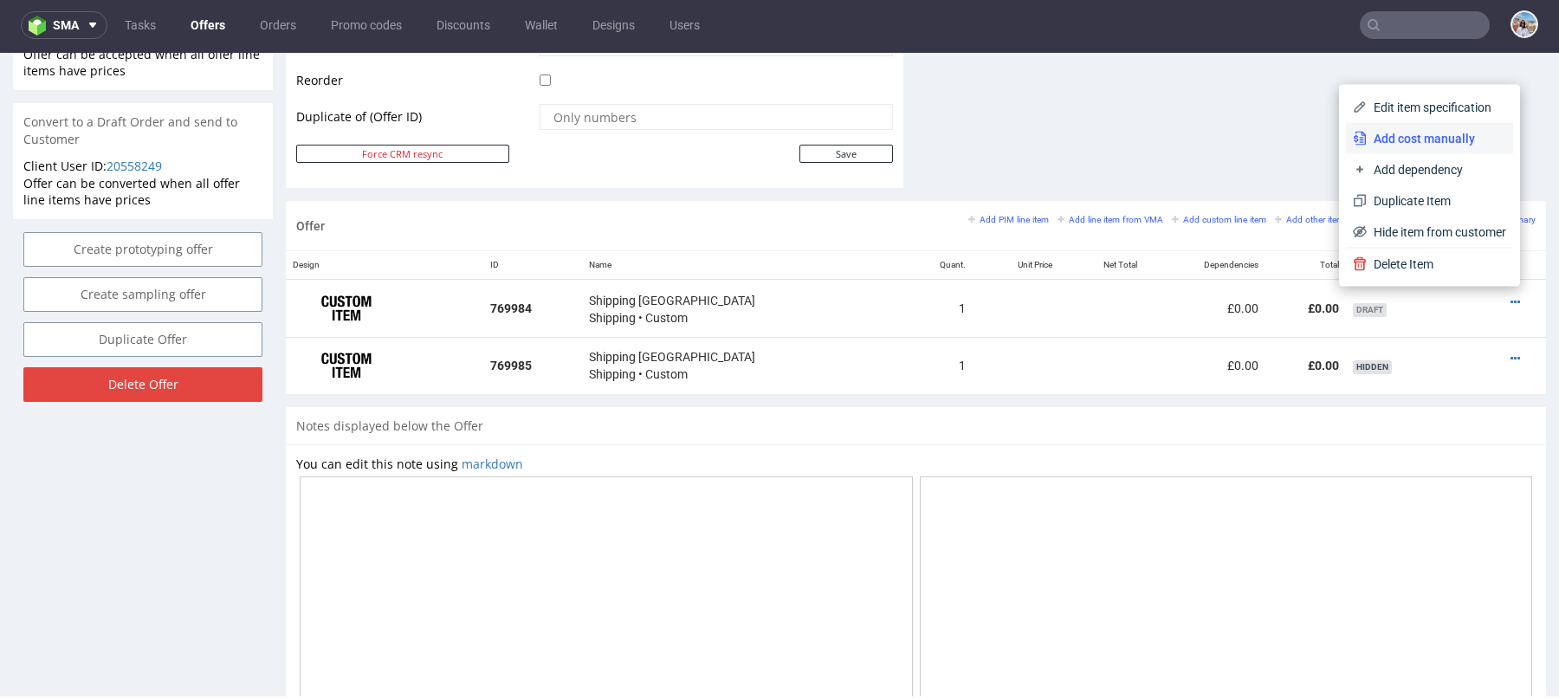
click at [1380, 149] on li "Add cost manually" at bounding box center [1429, 138] width 167 height 31
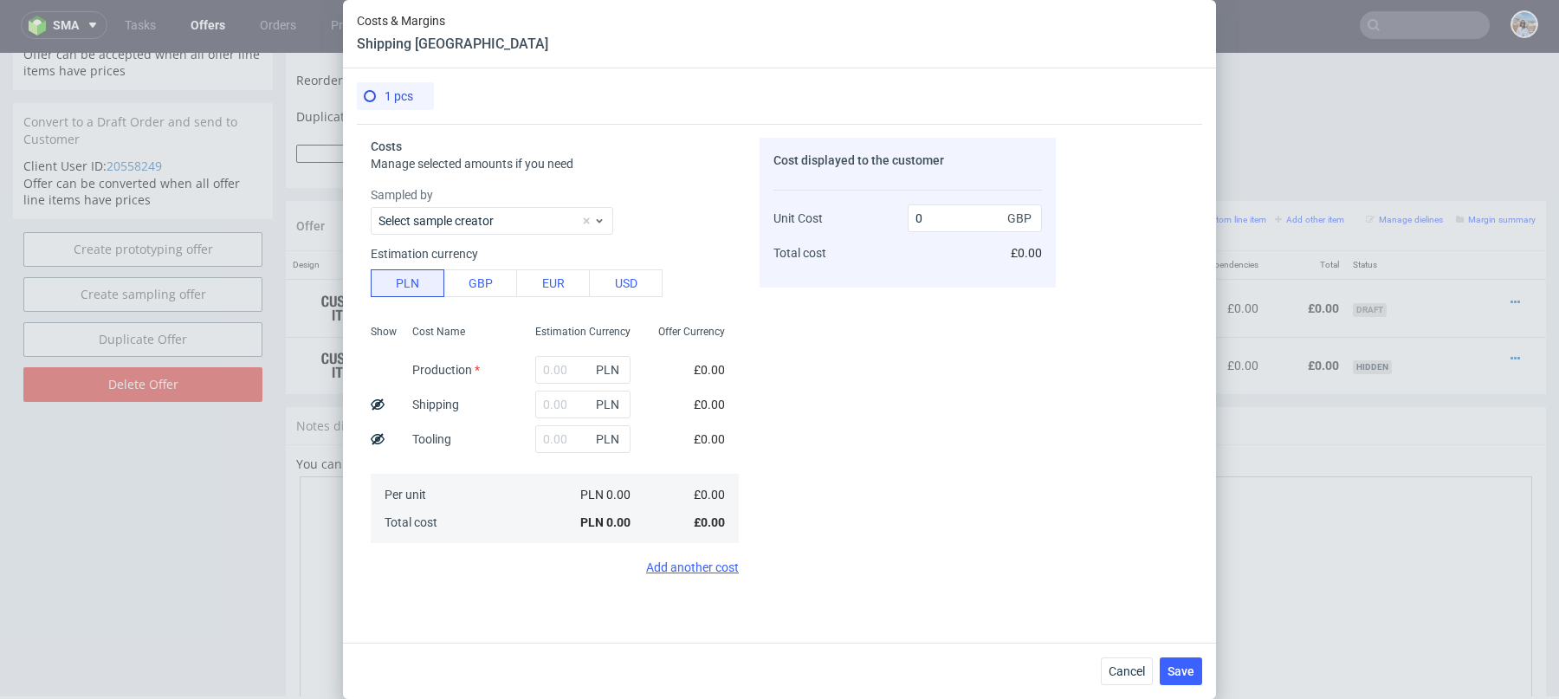
click at [526, 373] on div "PLN" at bounding box center [582, 369] width 123 height 35
click at [545, 373] on input "text" at bounding box center [582, 370] width 95 height 28
paste input "46772.00"
type input "46772"
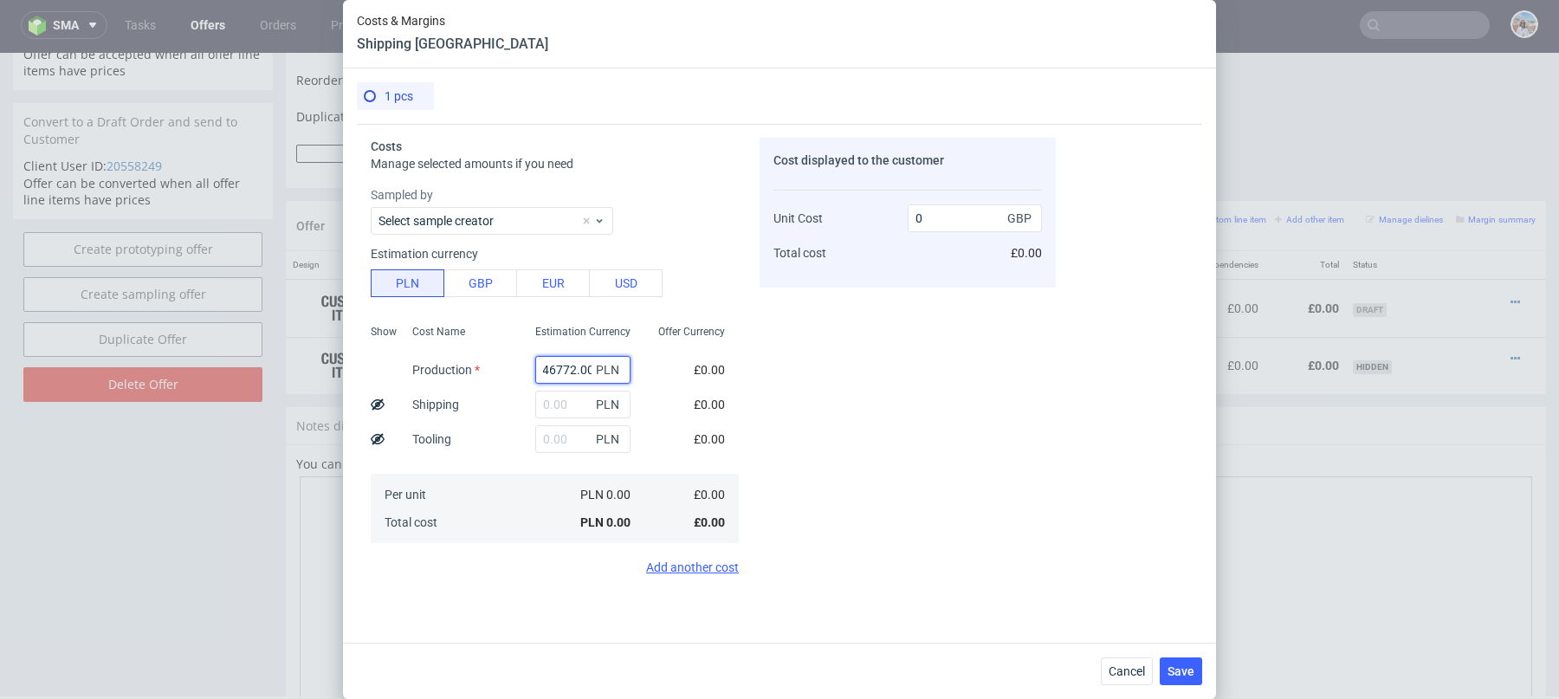
type input "9557.79"
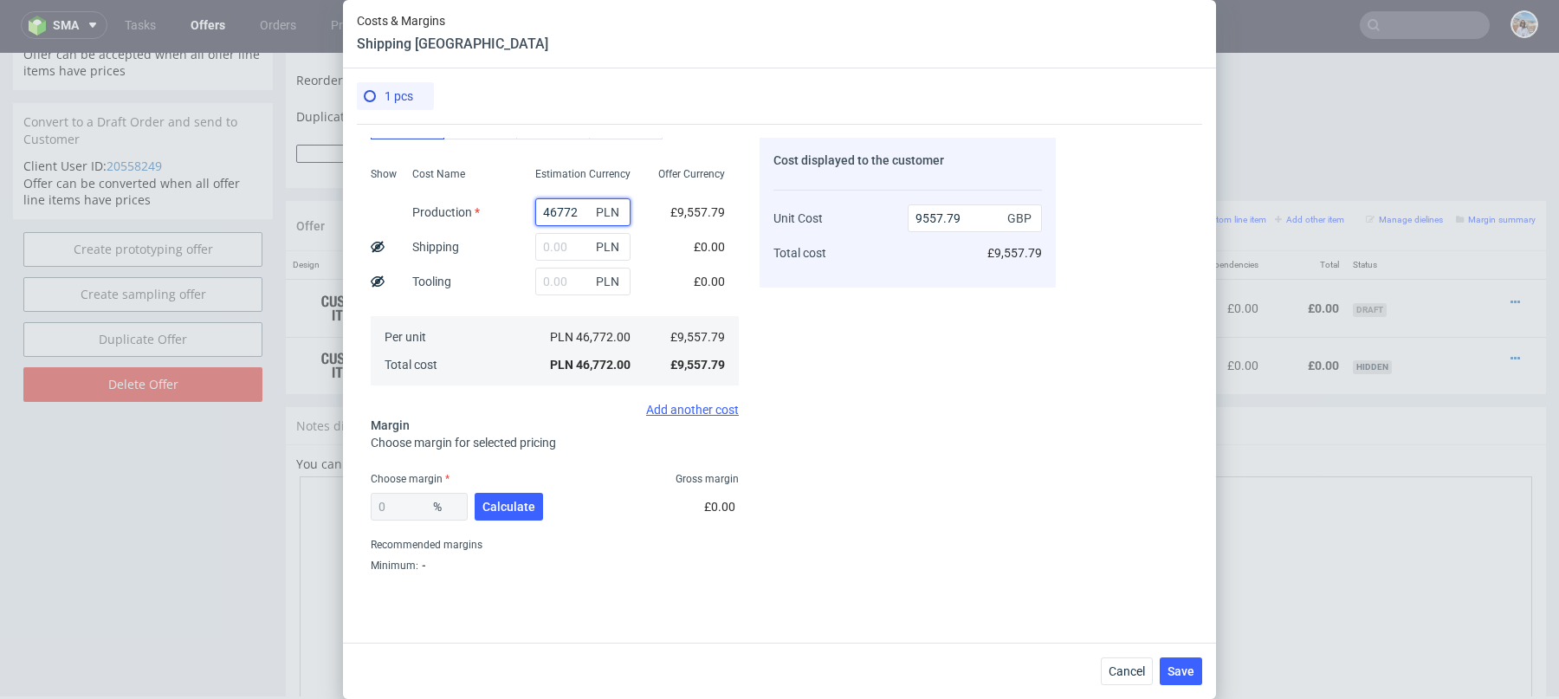
scroll to position [197, 0]
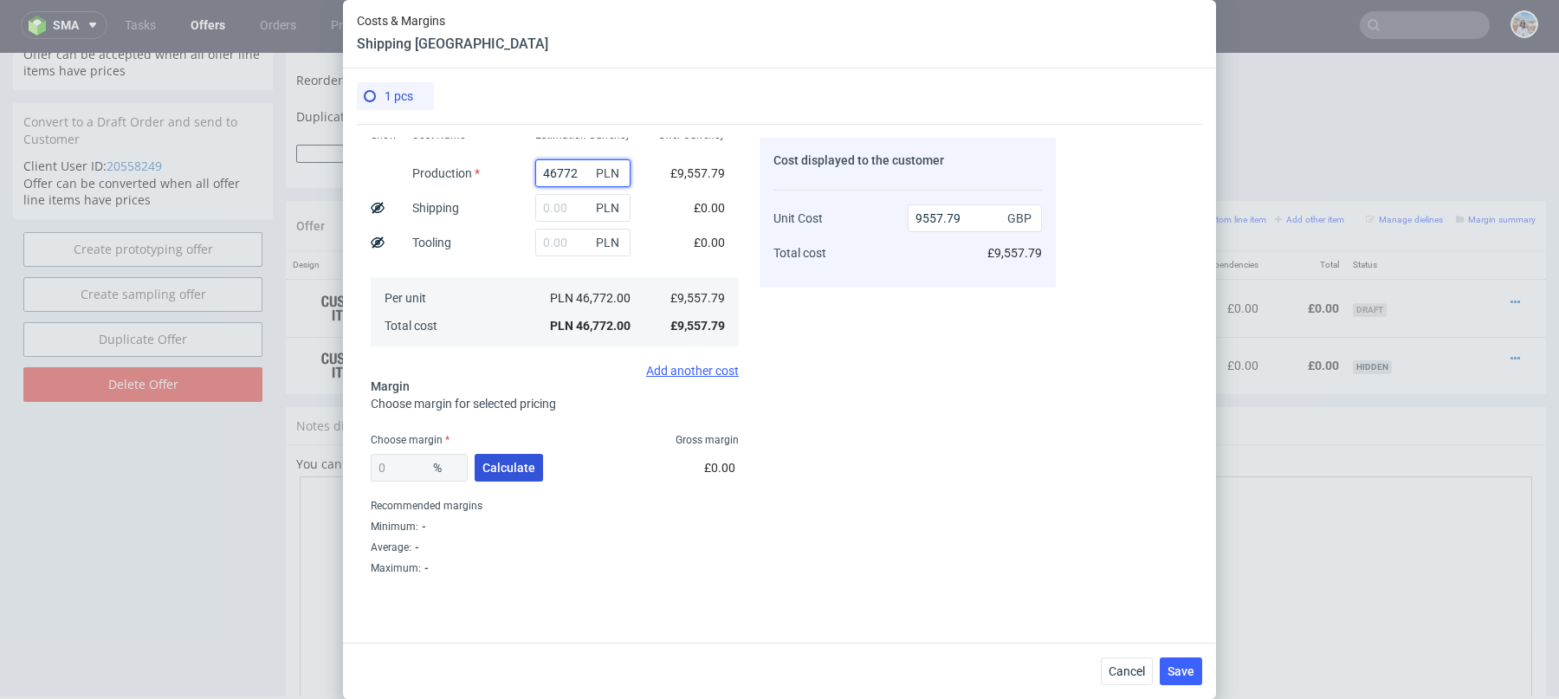
type input "46772"
click at [513, 462] on span "Calculate" at bounding box center [508, 468] width 53 height 12
type input "23.4"
type input "12477.53"
click at [412, 462] on input "23.4" at bounding box center [419, 468] width 97 height 28
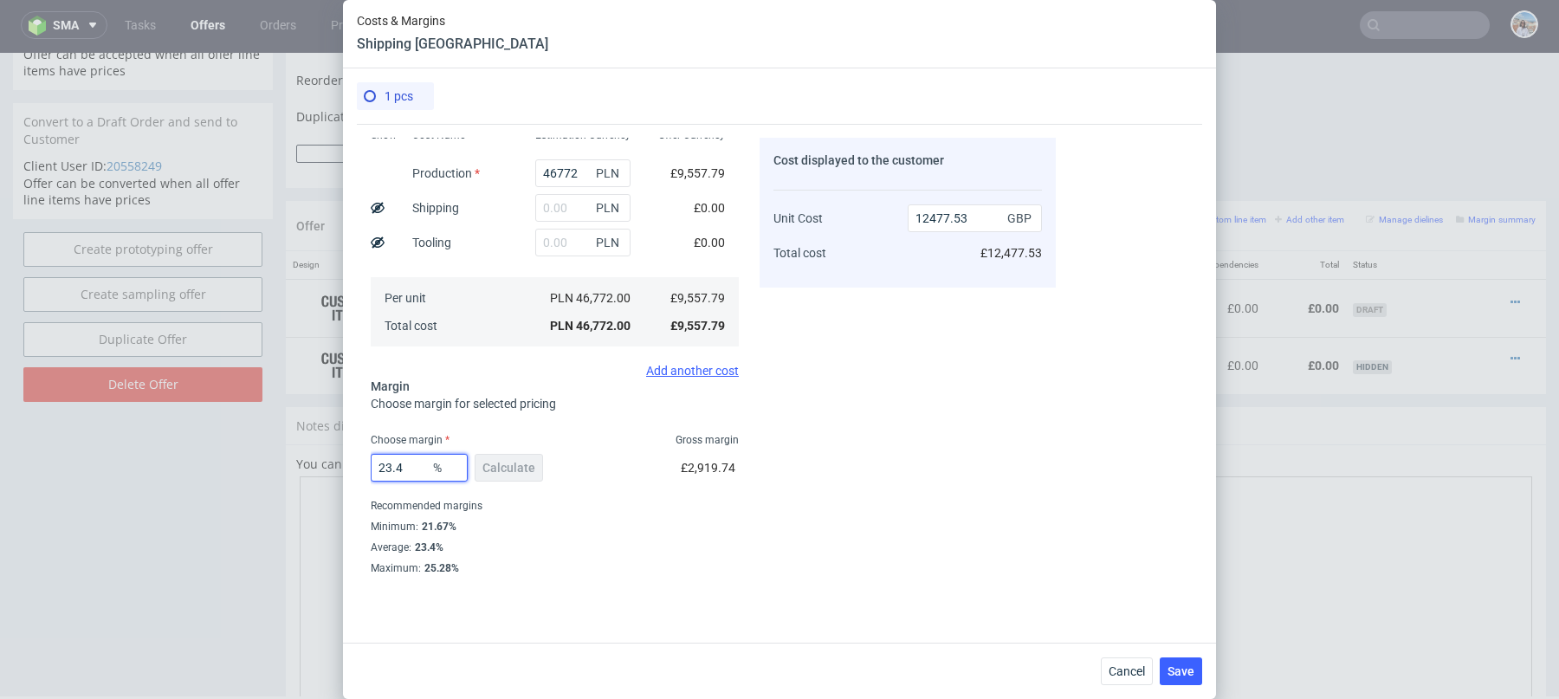
click at [412, 462] on input "23.4" at bounding box center [419, 468] width 97 height 28
type input "20"
type input "11947.24"
type input "20"
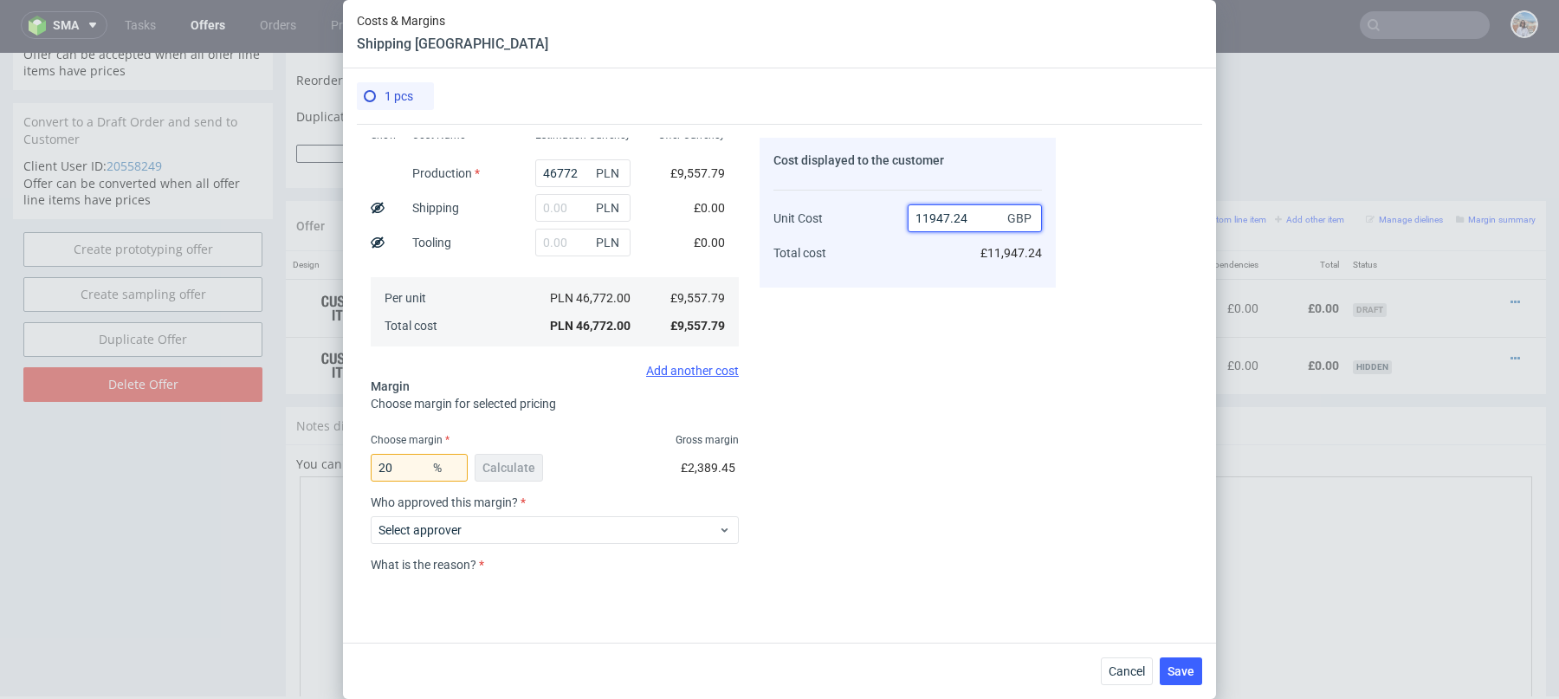
drag, startPoint x: 930, startPoint y: 216, endPoint x: 976, endPoint y: 216, distance: 45.9
click at [976, 216] on input "11947.24" at bounding box center [974, 218] width 134 height 28
drag, startPoint x: 923, startPoint y: 219, endPoint x: 1008, endPoint y: 219, distance: 84.9
click at [1008, 219] on div "11947.24 GBP" at bounding box center [974, 218] width 134 height 28
type input "12"
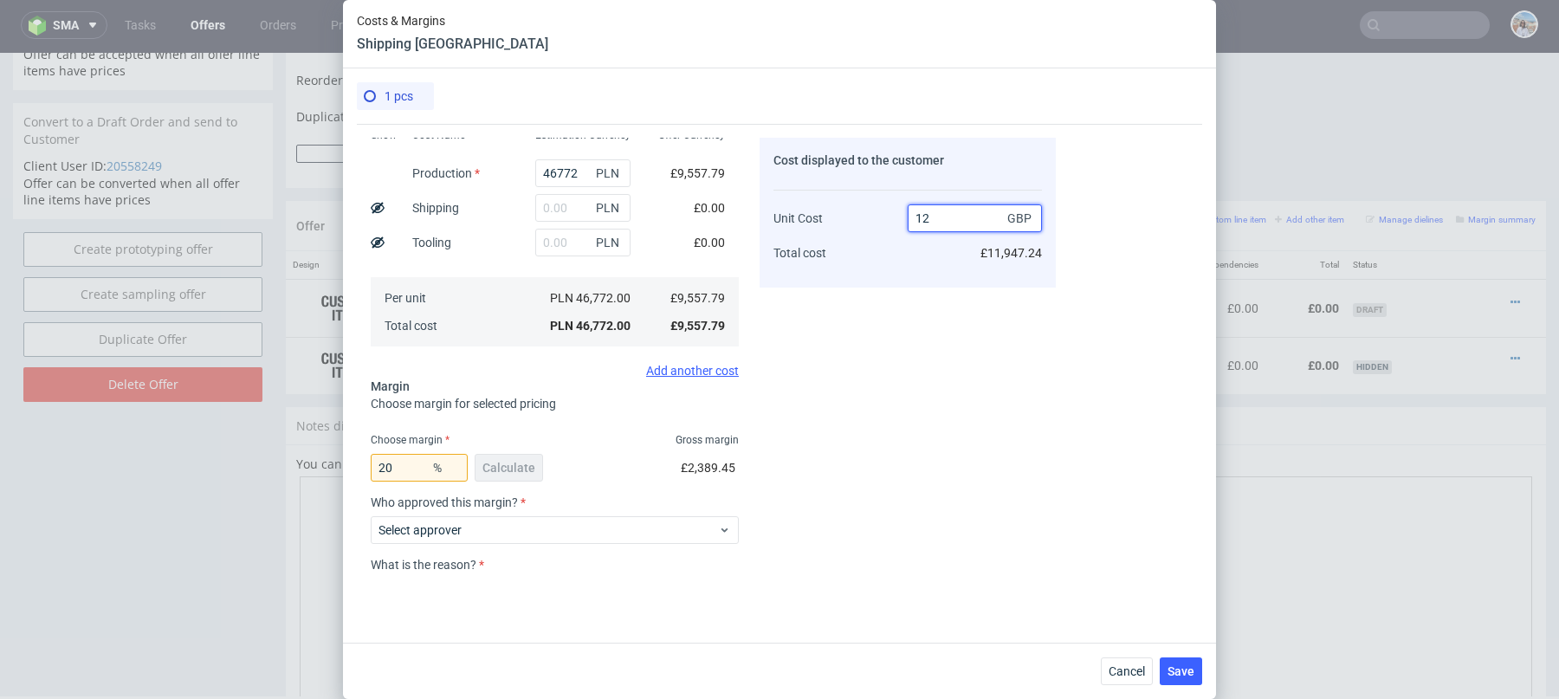
type input "-79548.25"
type input "12000"
type input "20.351749999999992"
type input "12000"
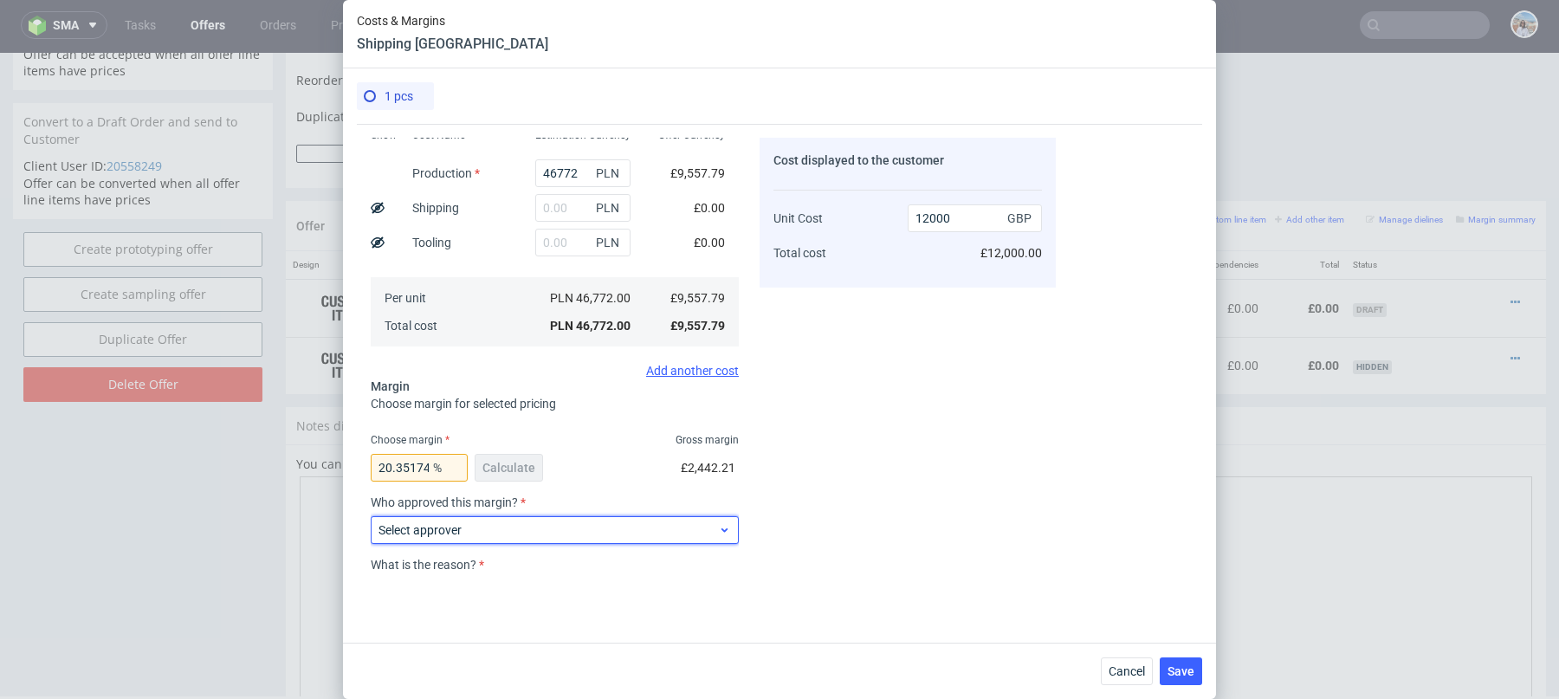
click at [442, 525] on label "Select approver" at bounding box center [419, 530] width 83 height 14
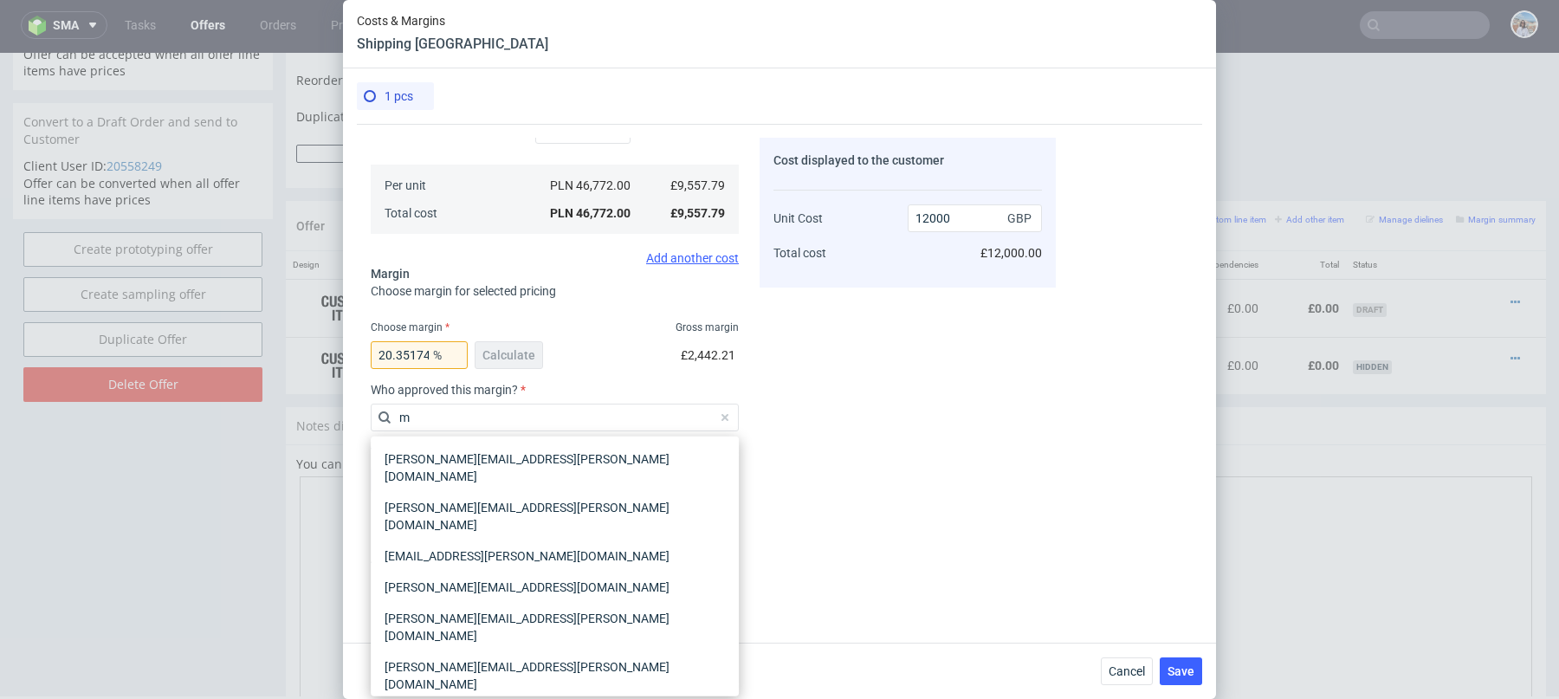
scroll to position [314, 0]
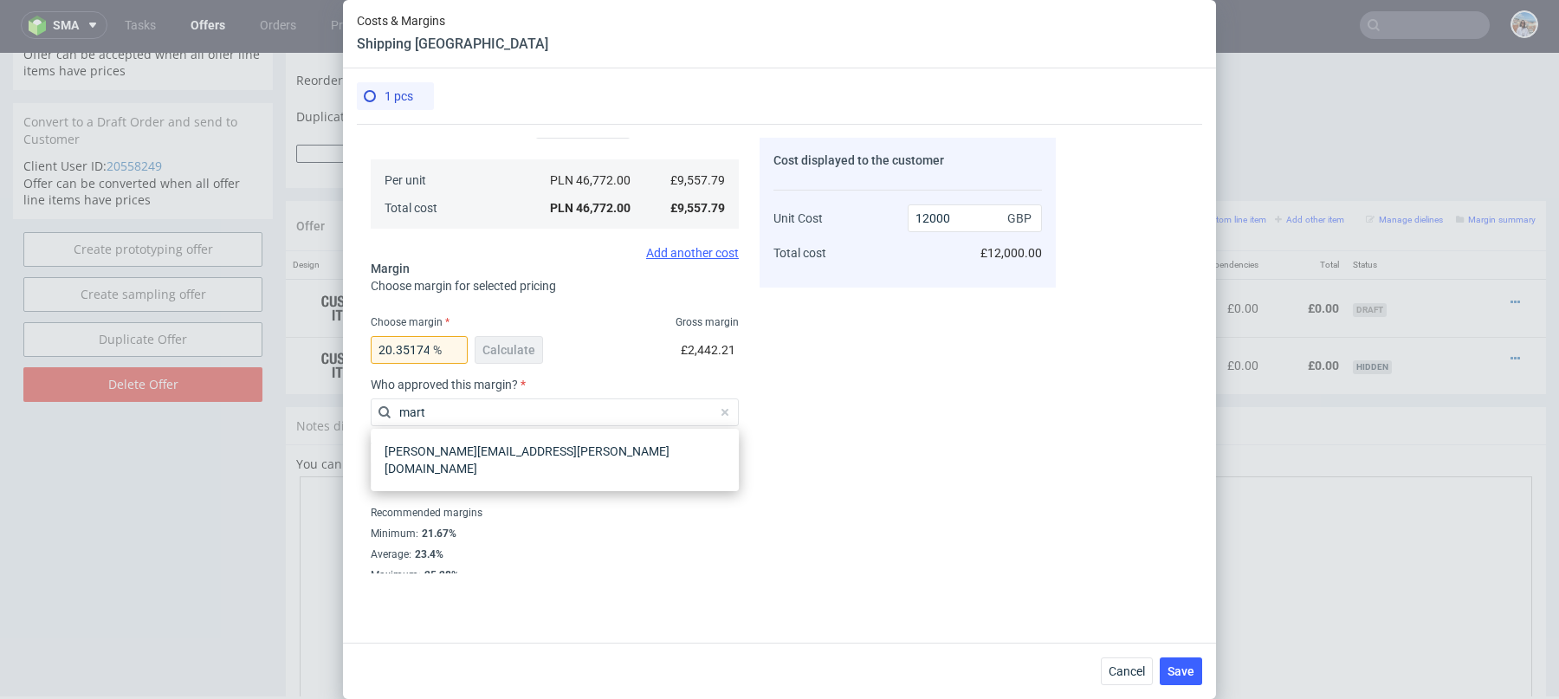
type input "mart"
click at [474, 468] on div "marta.kozlowska@packhelp.com" at bounding box center [555, 460] width 368 height 62
click at [468, 458] on div "marta.kozlowska@packhelp.com" at bounding box center [555, 460] width 354 height 48
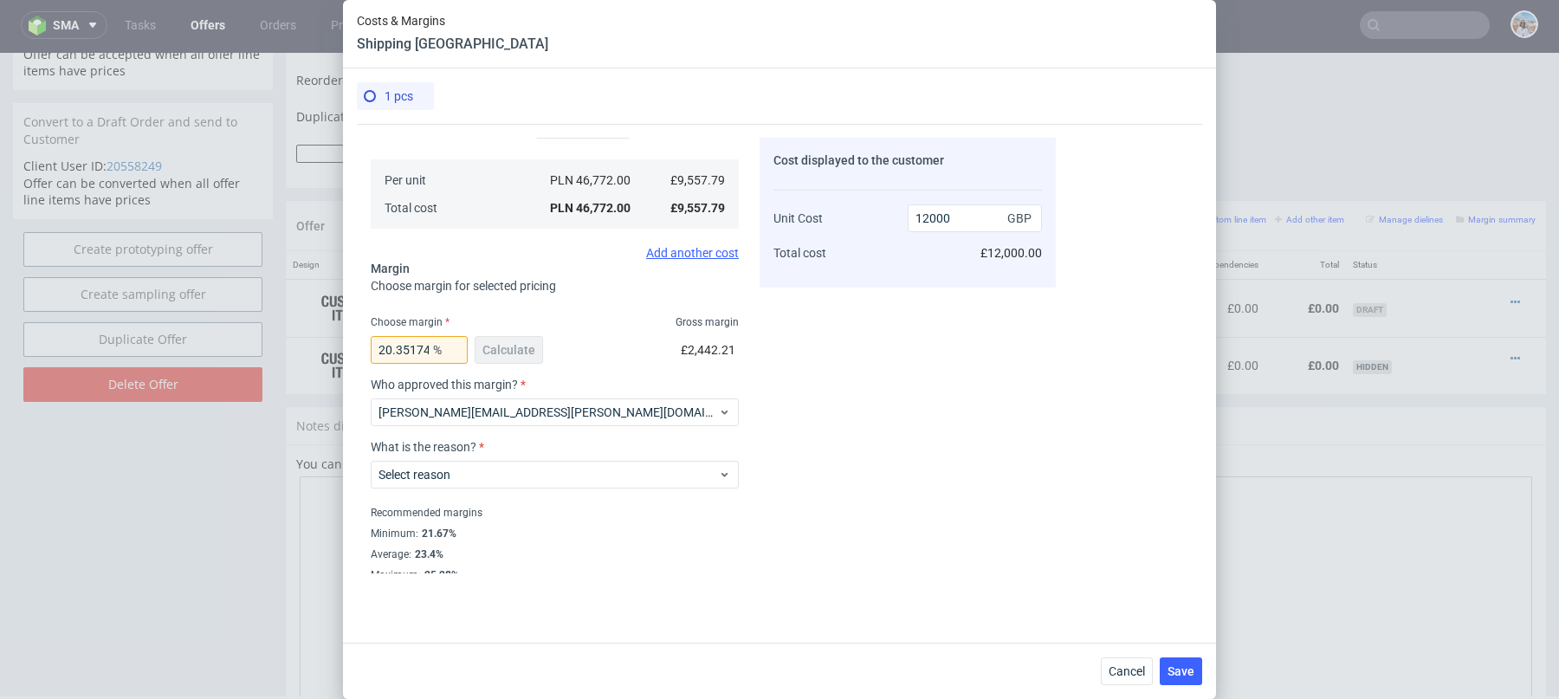
click at [468, 488] on div "What is the reason? Select reason" at bounding box center [555, 471] width 368 height 62
click at [455, 480] on span "Select reason" at bounding box center [547, 474] width 339 height 17
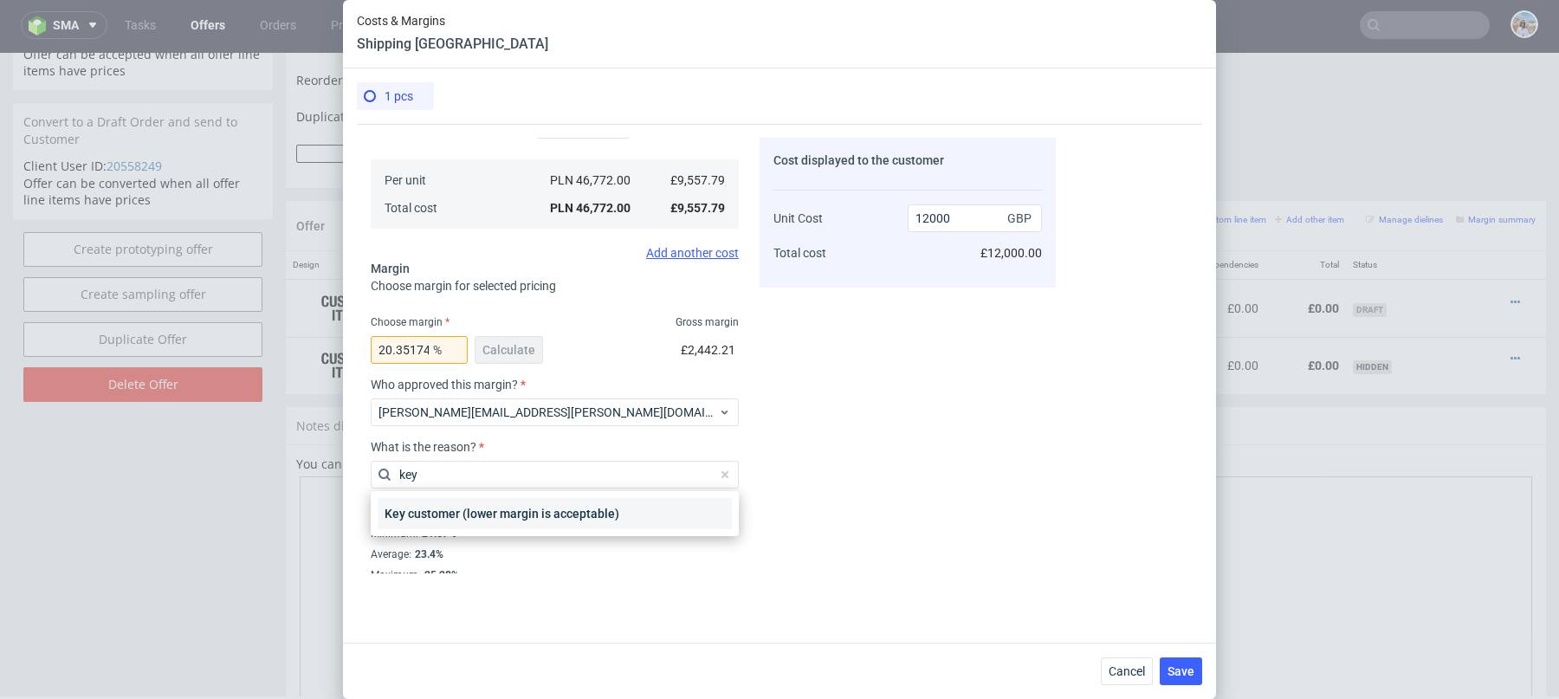
type input "key"
click at [510, 514] on div "Key customer (lower margin is acceptable)" at bounding box center [555, 513] width 354 height 31
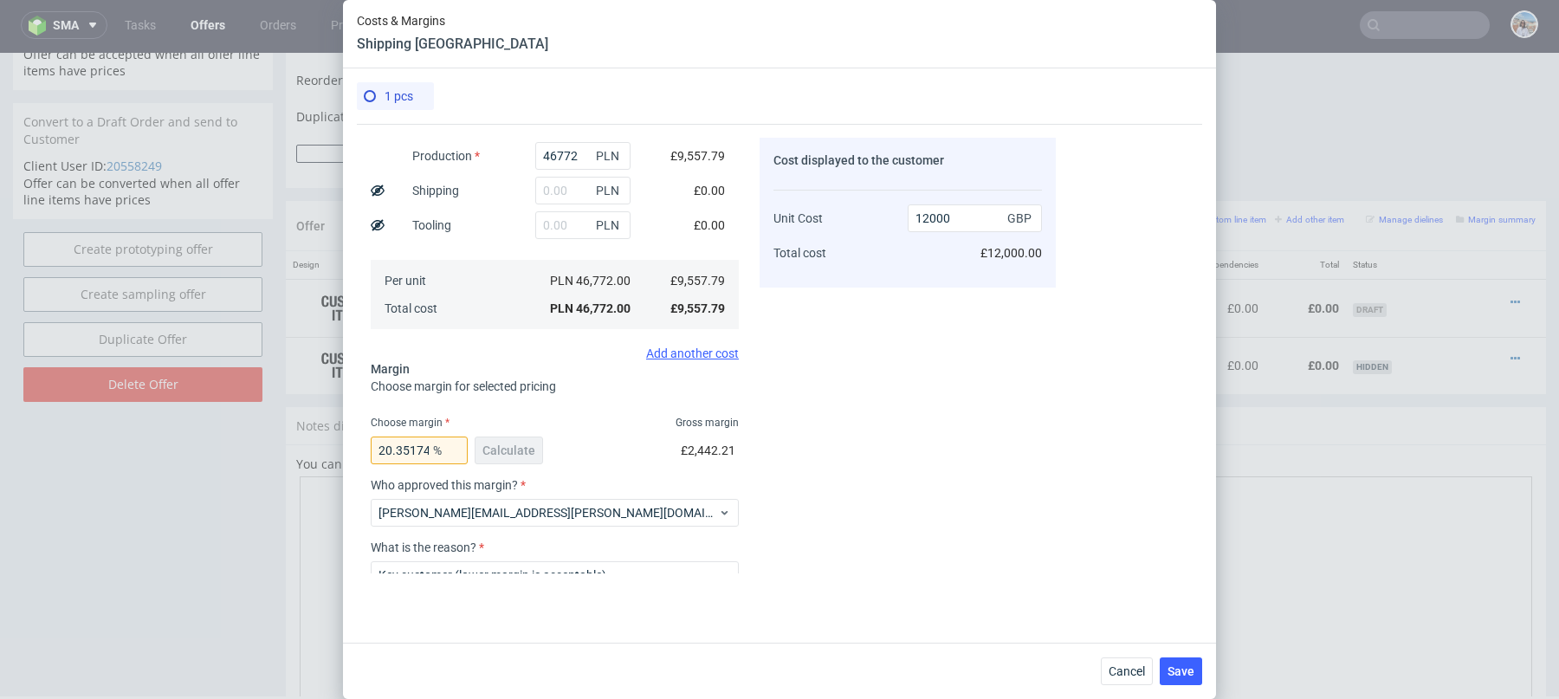
scroll to position [0, 0]
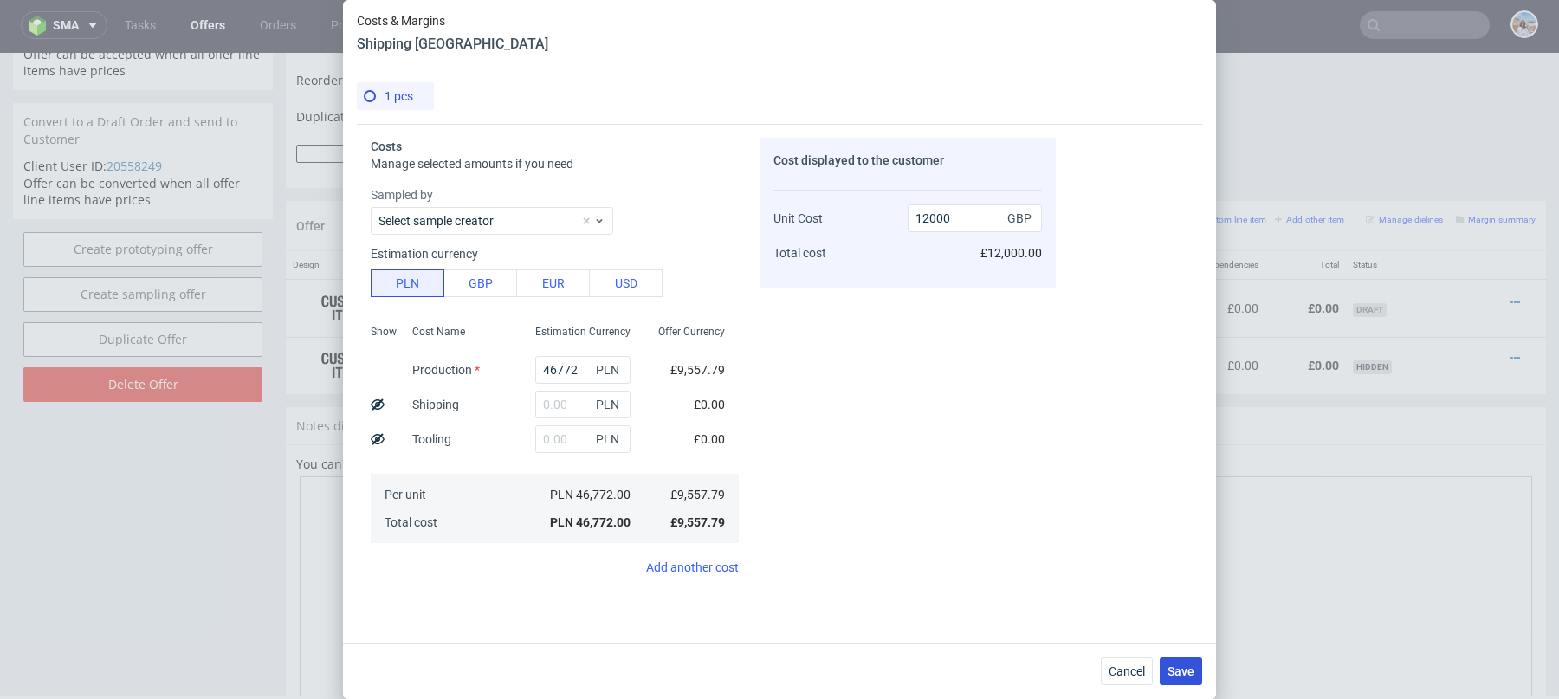
click at [1181, 668] on span "Save" at bounding box center [1180, 671] width 27 height 12
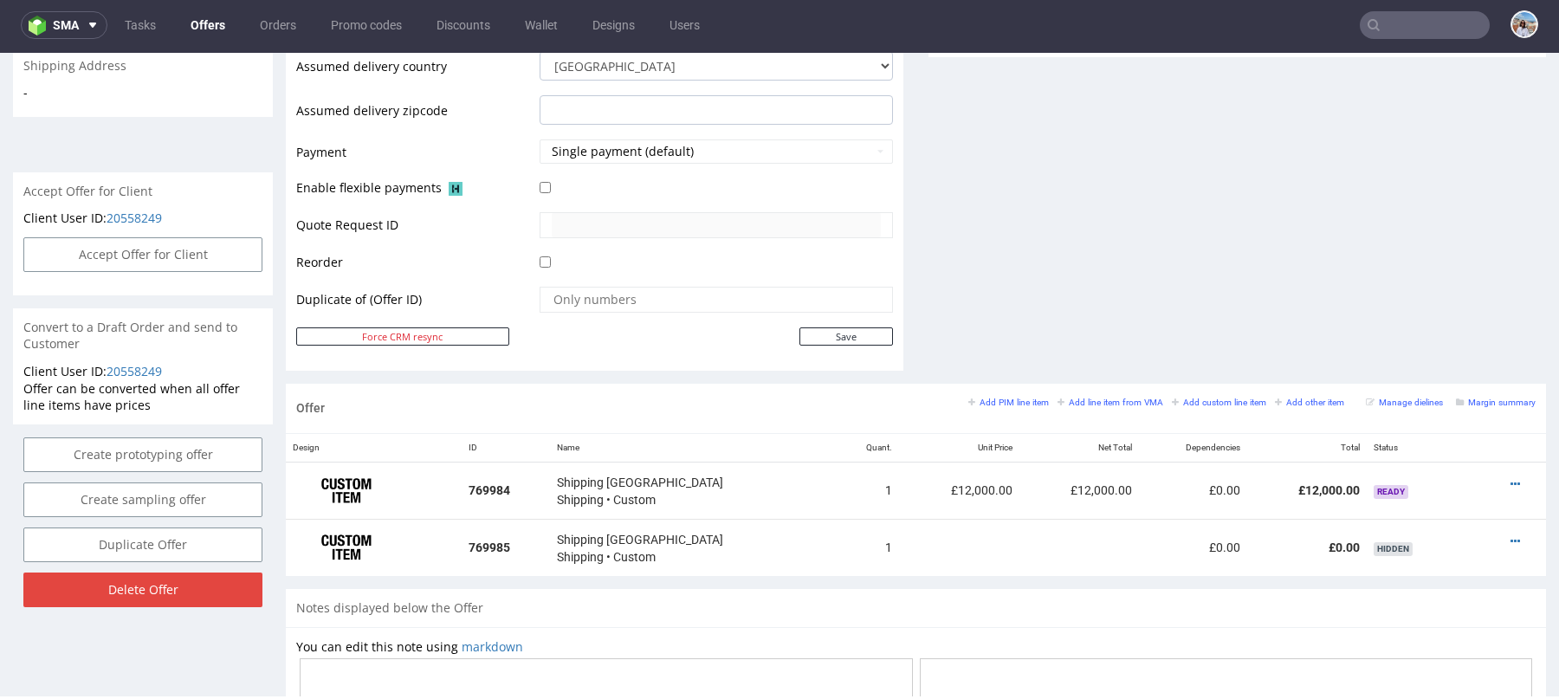
scroll to position [1017, 0]
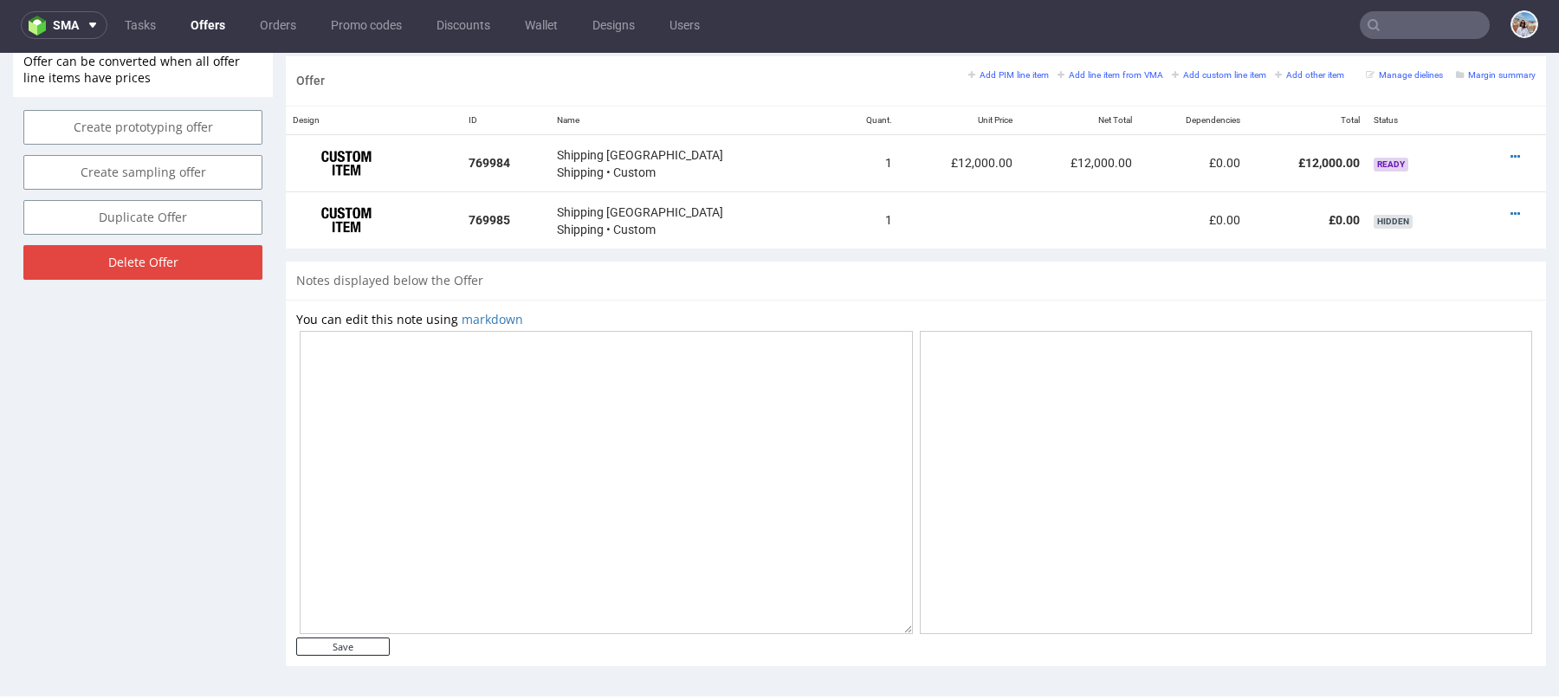
click at [625, 429] on textarea at bounding box center [606, 482] width 613 height 303
paste textarea "Import clearance on the client’s side – vehicle without liftgate and pallet tru…"
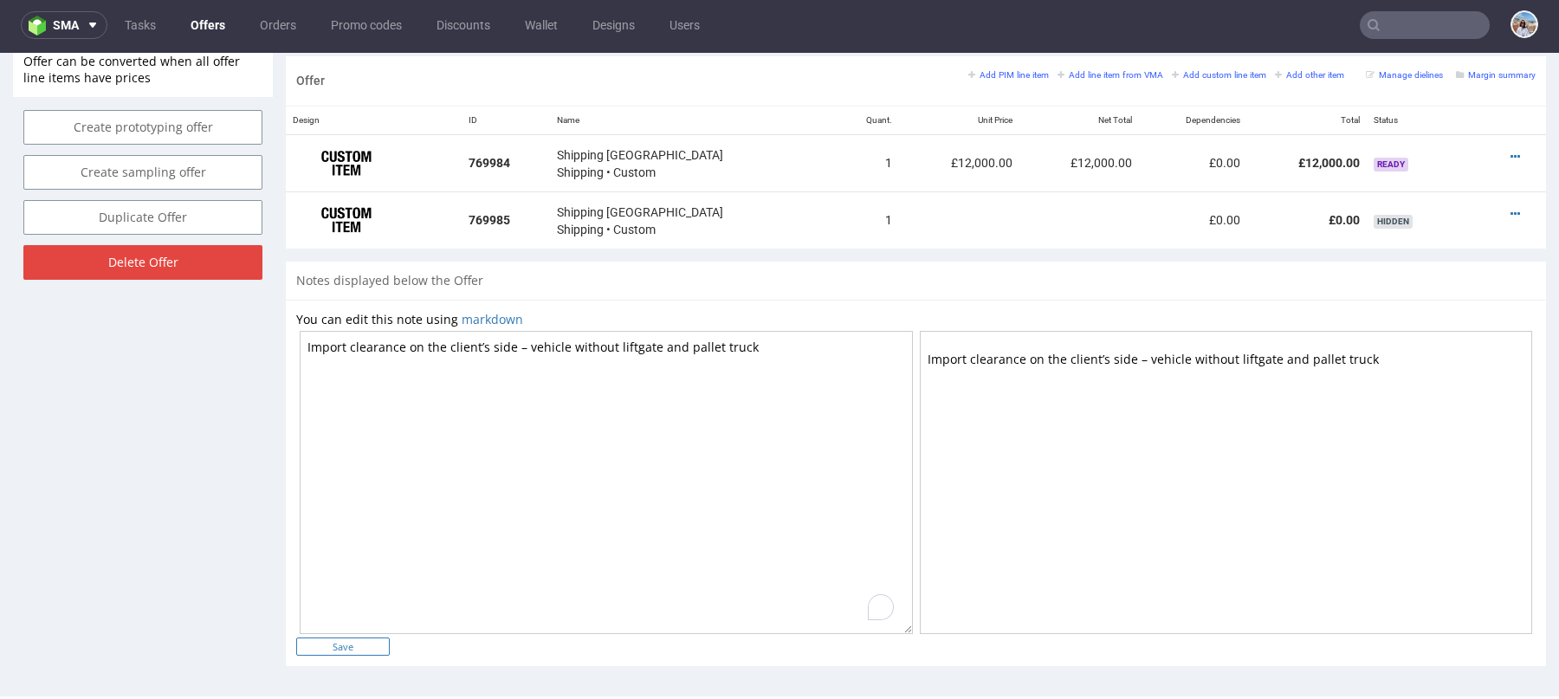
type textarea "Import clearance on the client’s side – vehicle without liftgate and pallet tru…"
click at [370, 642] on input "Save" at bounding box center [343, 646] width 94 height 18
type input "In progress..."
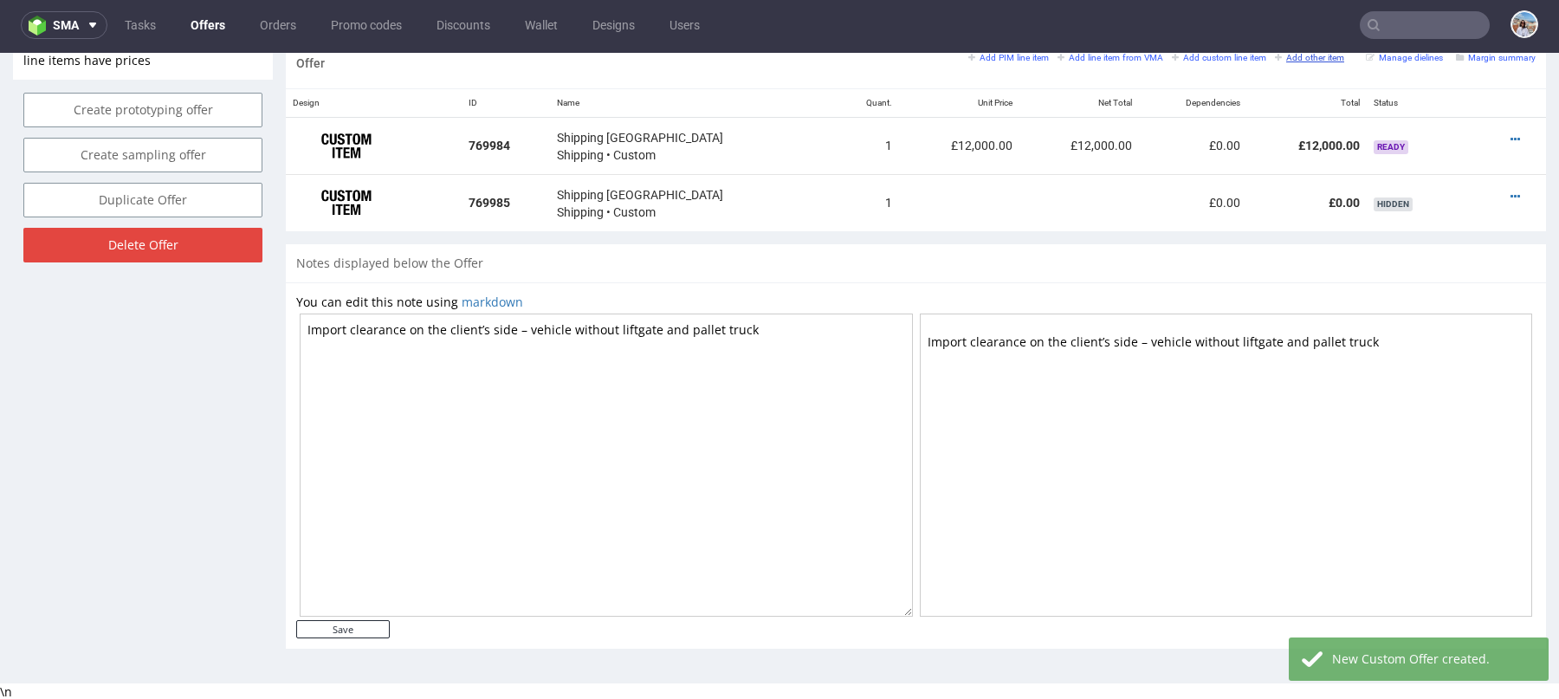
scroll to position [0, 0]
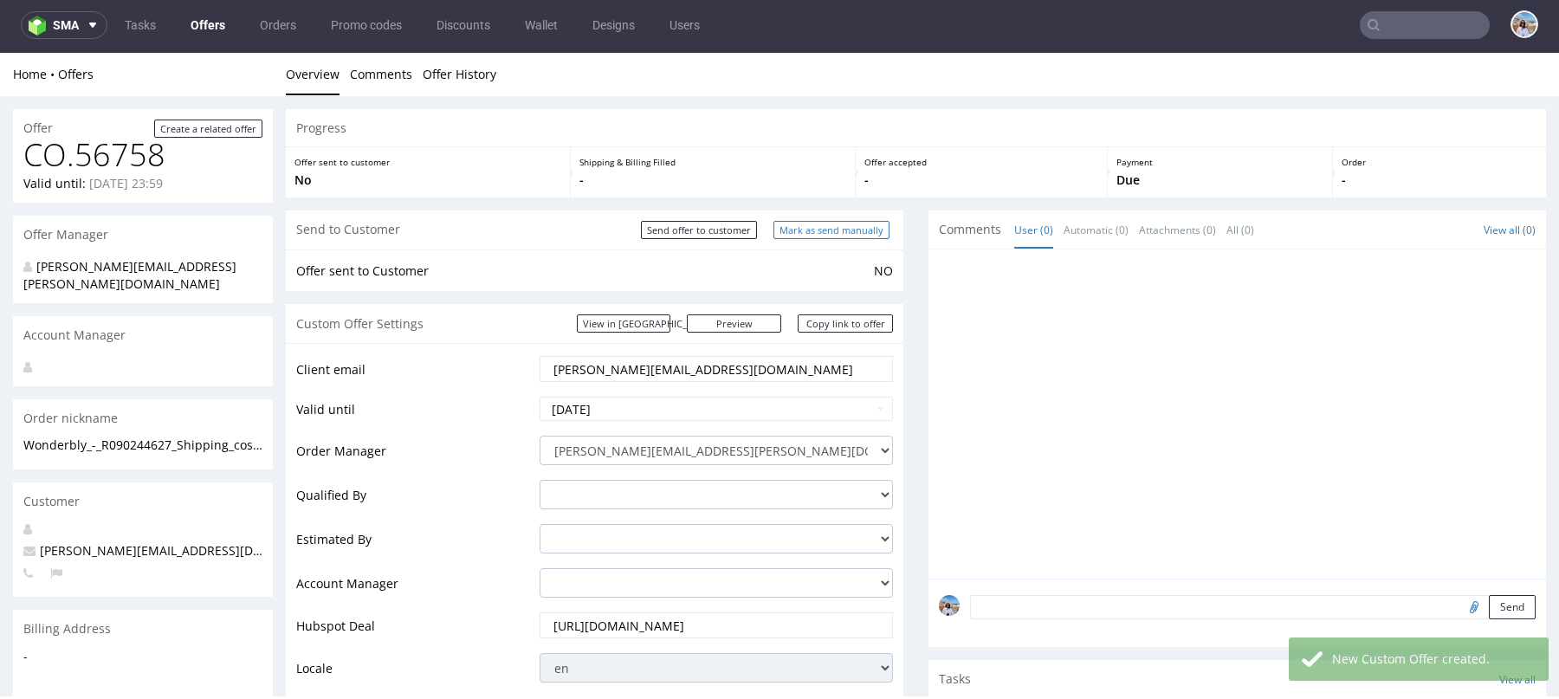
click at [797, 228] on input "Mark as send manually" at bounding box center [831, 230] width 116 height 18
type input "In progress..."
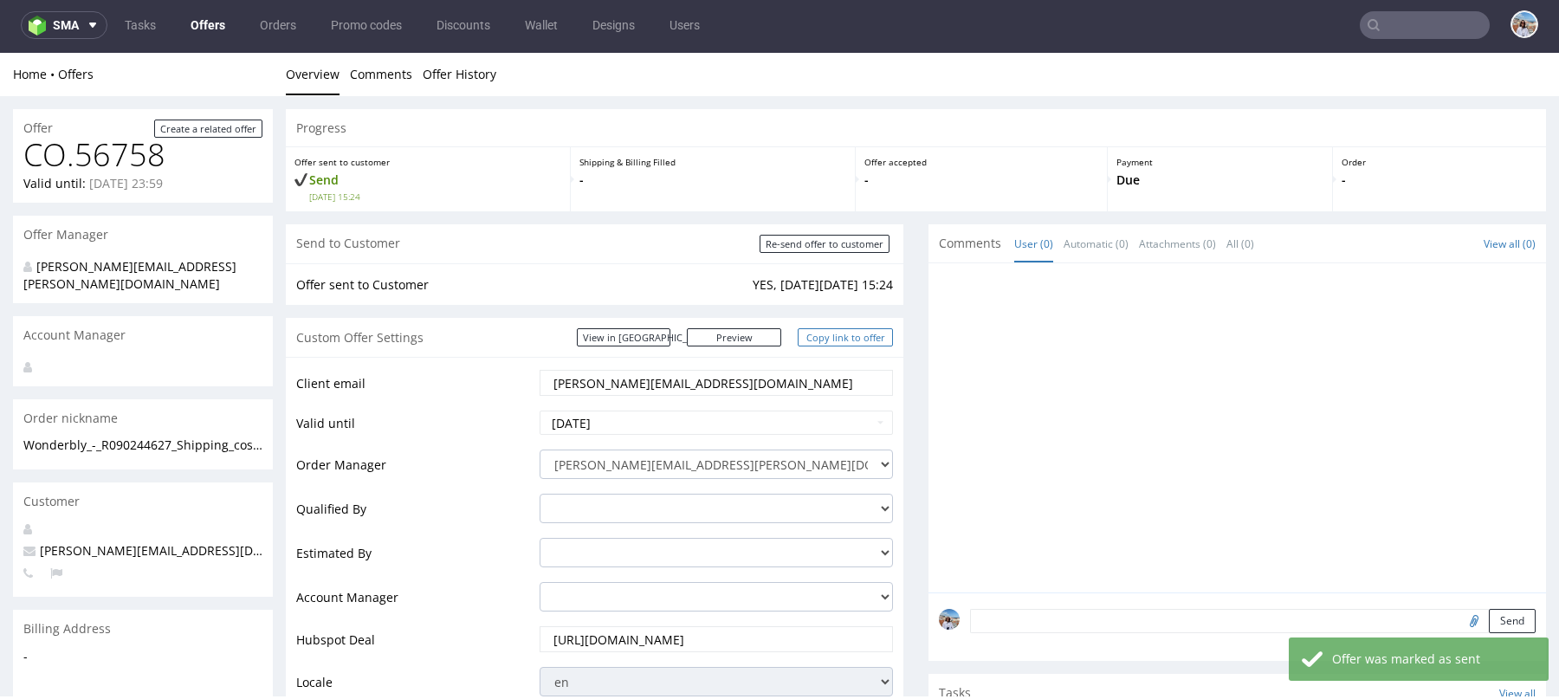
click at [836, 335] on link "Copy link to offer" at bounding box center [845, 337] width 95 height 18
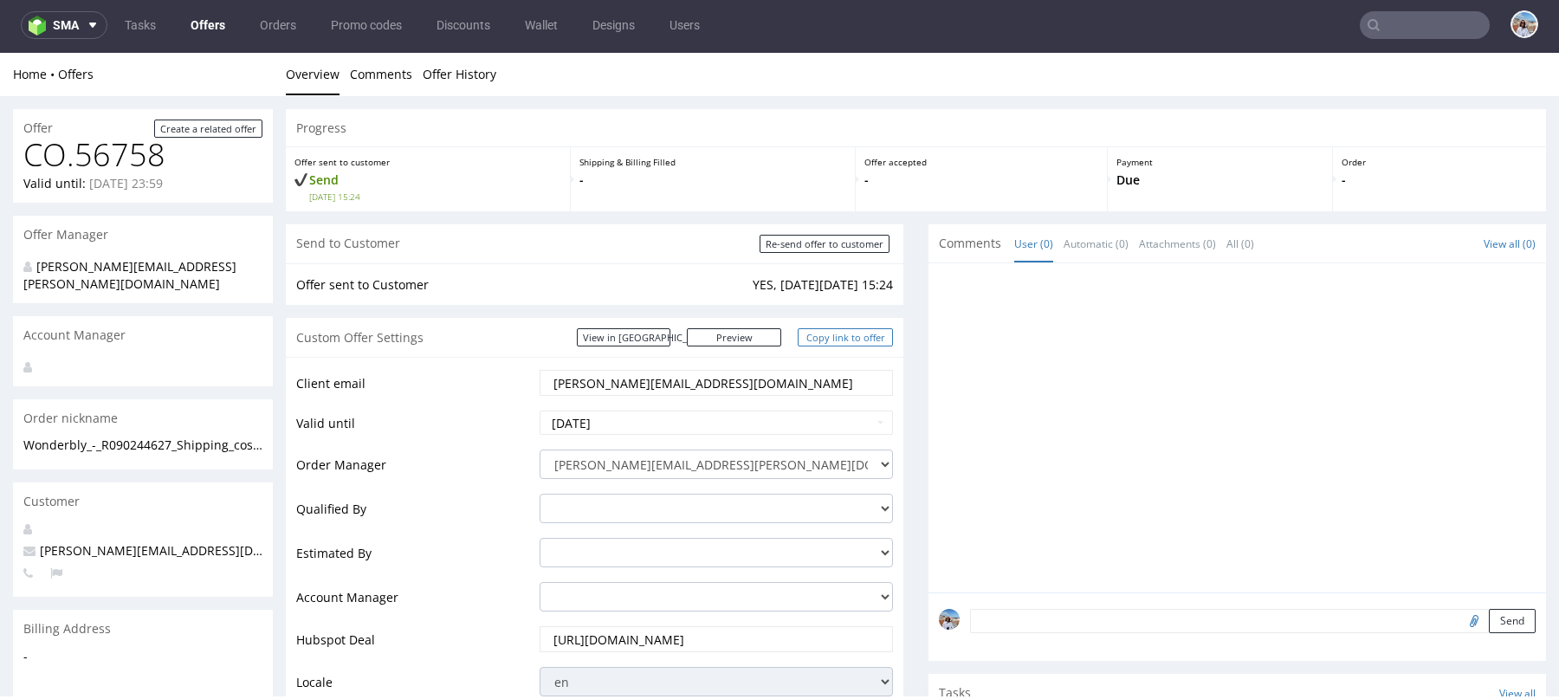
click at [857, 336] on link "Copy link to offer" at bounding box center [845, 337] width 95 height 18
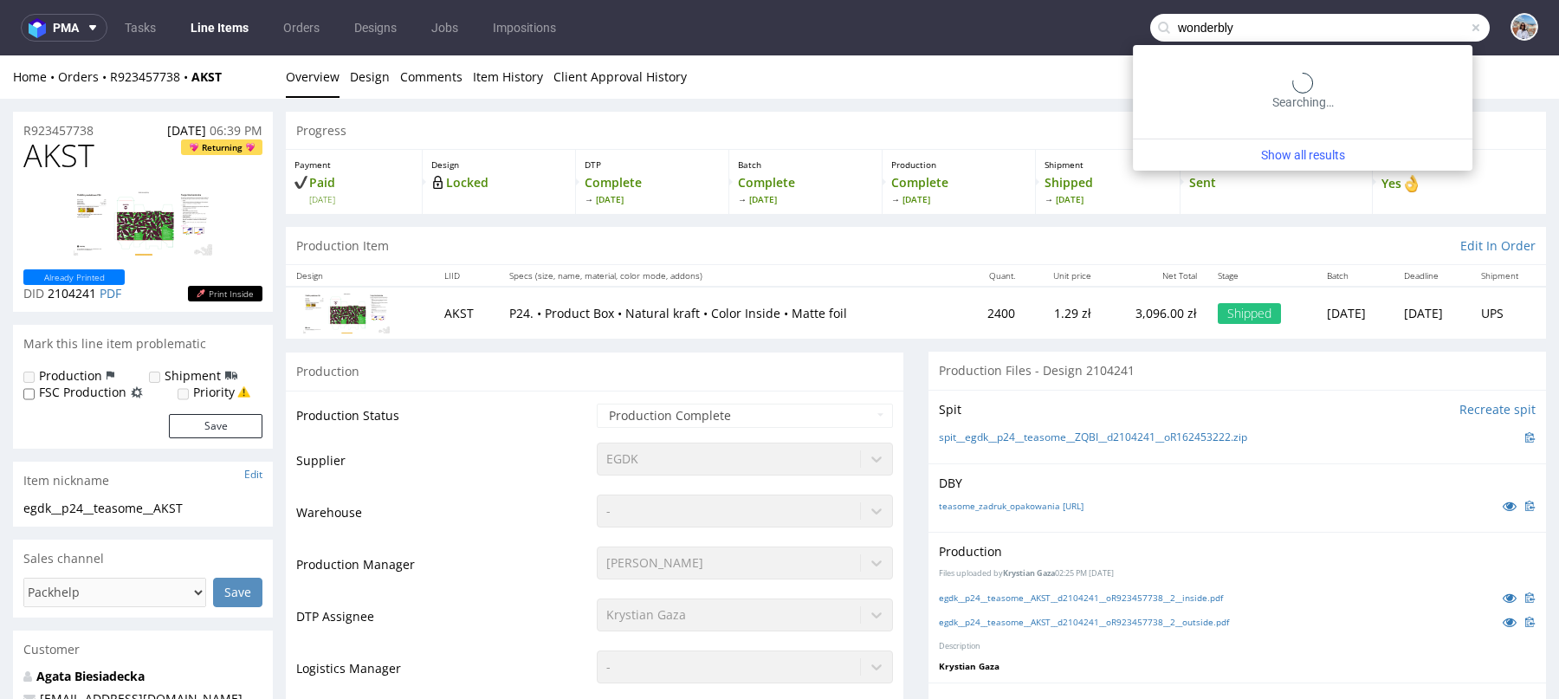
type input "wonderbly"
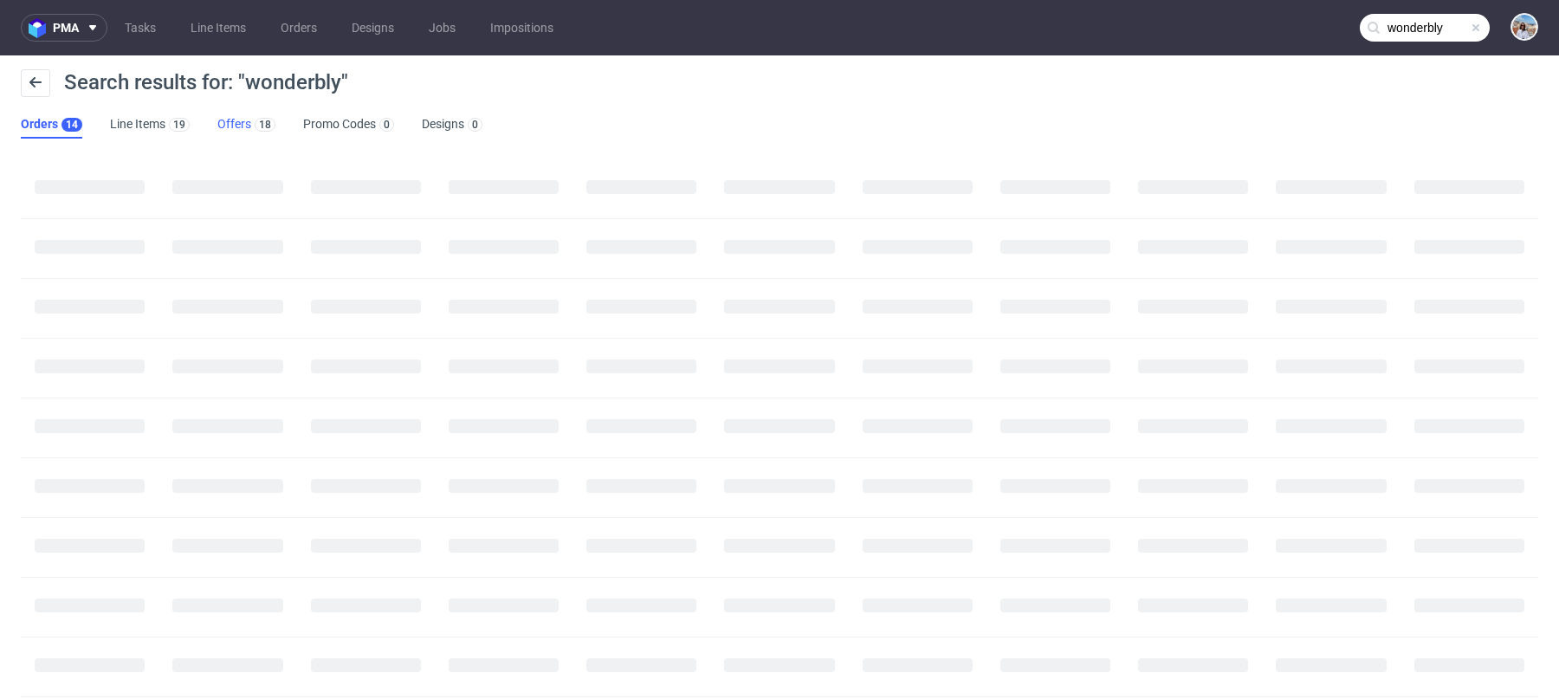
click at [223, 130] on link "Offers 18" at bounding box center [246, 125] width 58 height 28
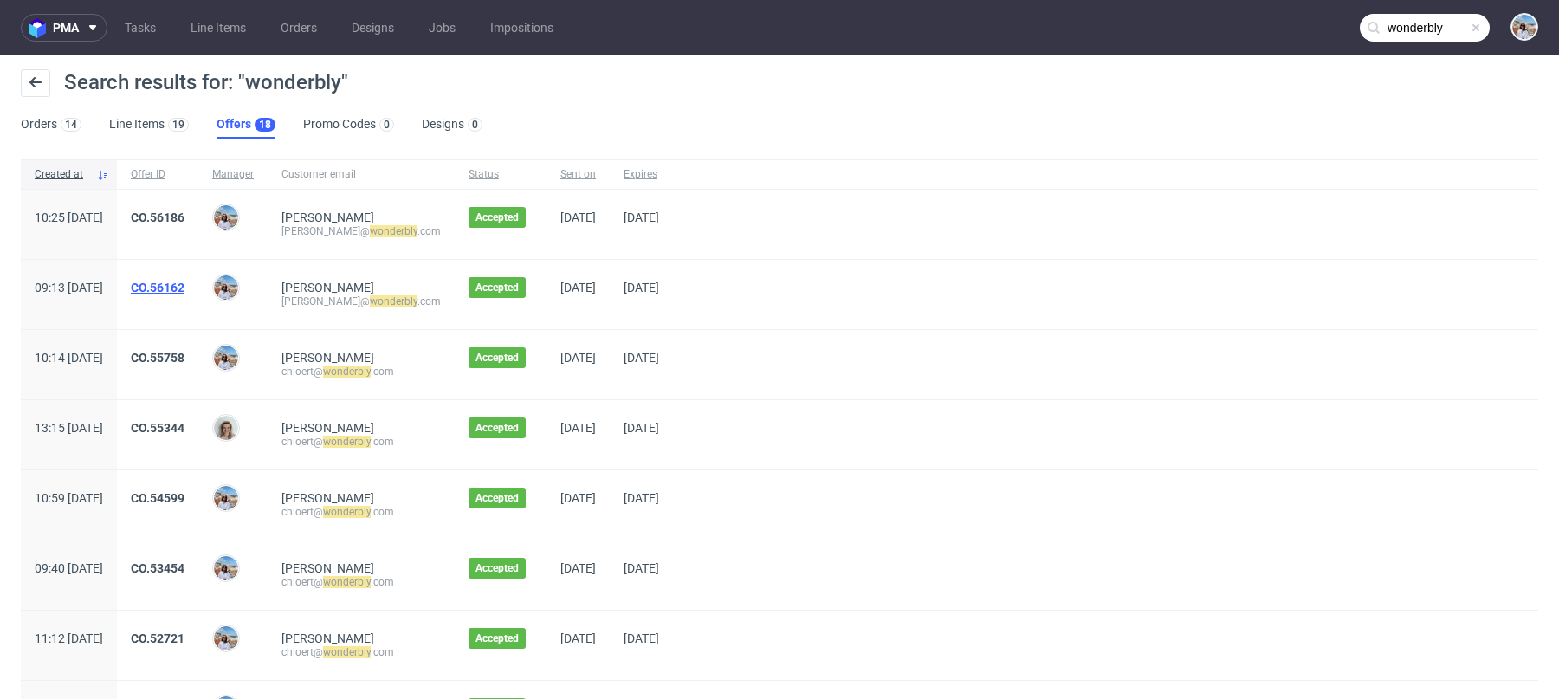
click at [184, 283] on link "CO.56162" at bounding box center [158, 288] width 54 height 14
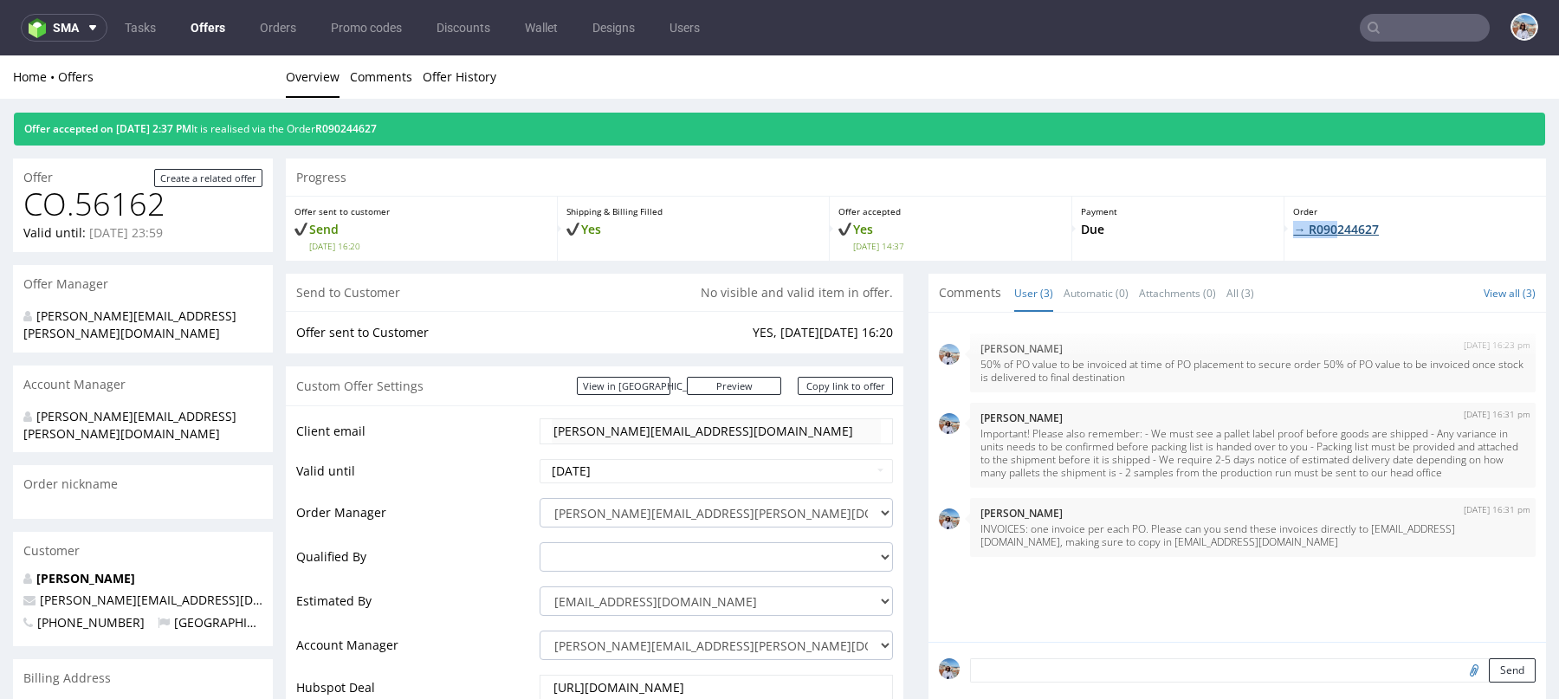
drag, startPoint x: 1437, startPoint y: 219, endPoint x: 1324, endPoint y: 226, distance: 112.8
click at [1324, 226] on div "Order → R090244627" at bounding box center [1415, 229] width 262 height 64
drag, startPoint x: 1384, startPoint y: 223, endPoint x: 1290, endPoint y: 224, distance: 93.5
click at [1293, 224] on p "→ R090244627" at bounding box center [1415, 229] width 244 height 17
copy link "R090244627"
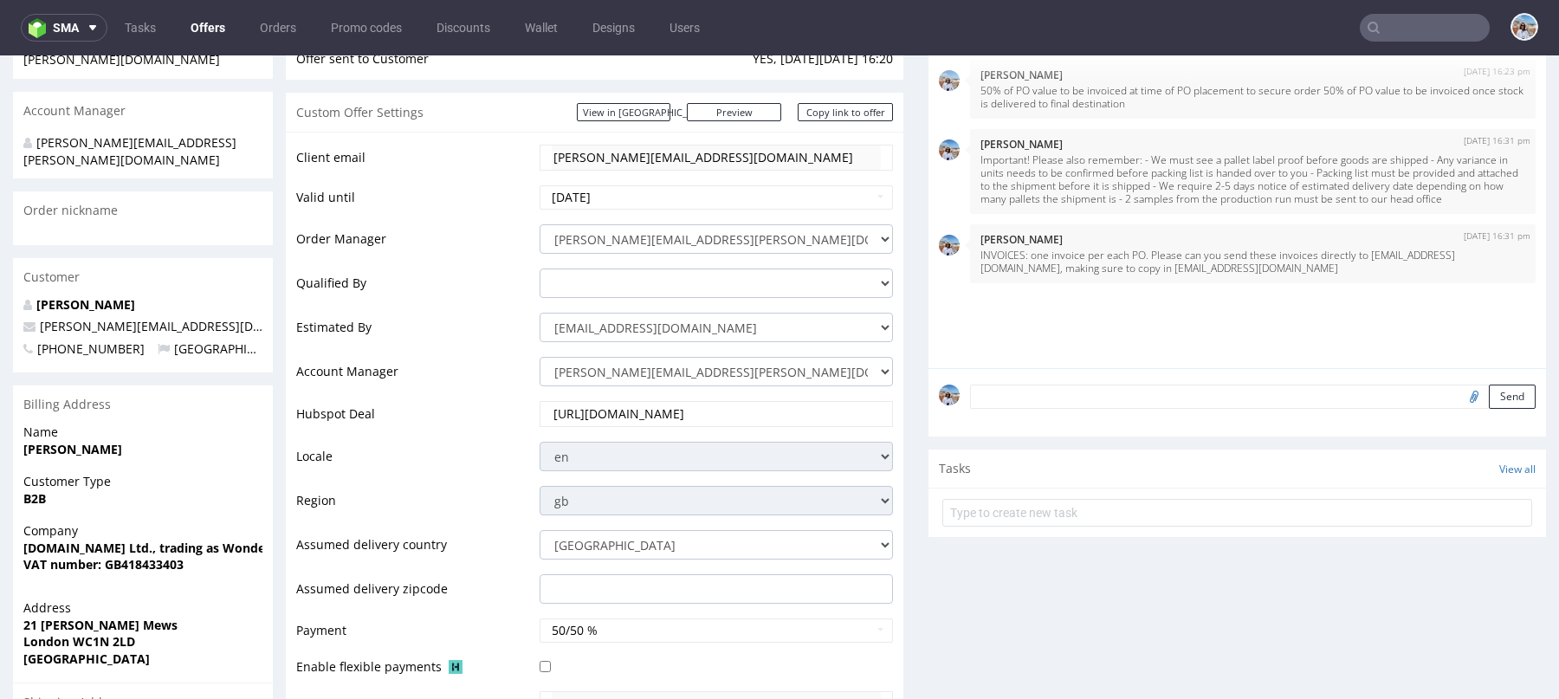
scroll to position [555, 0]
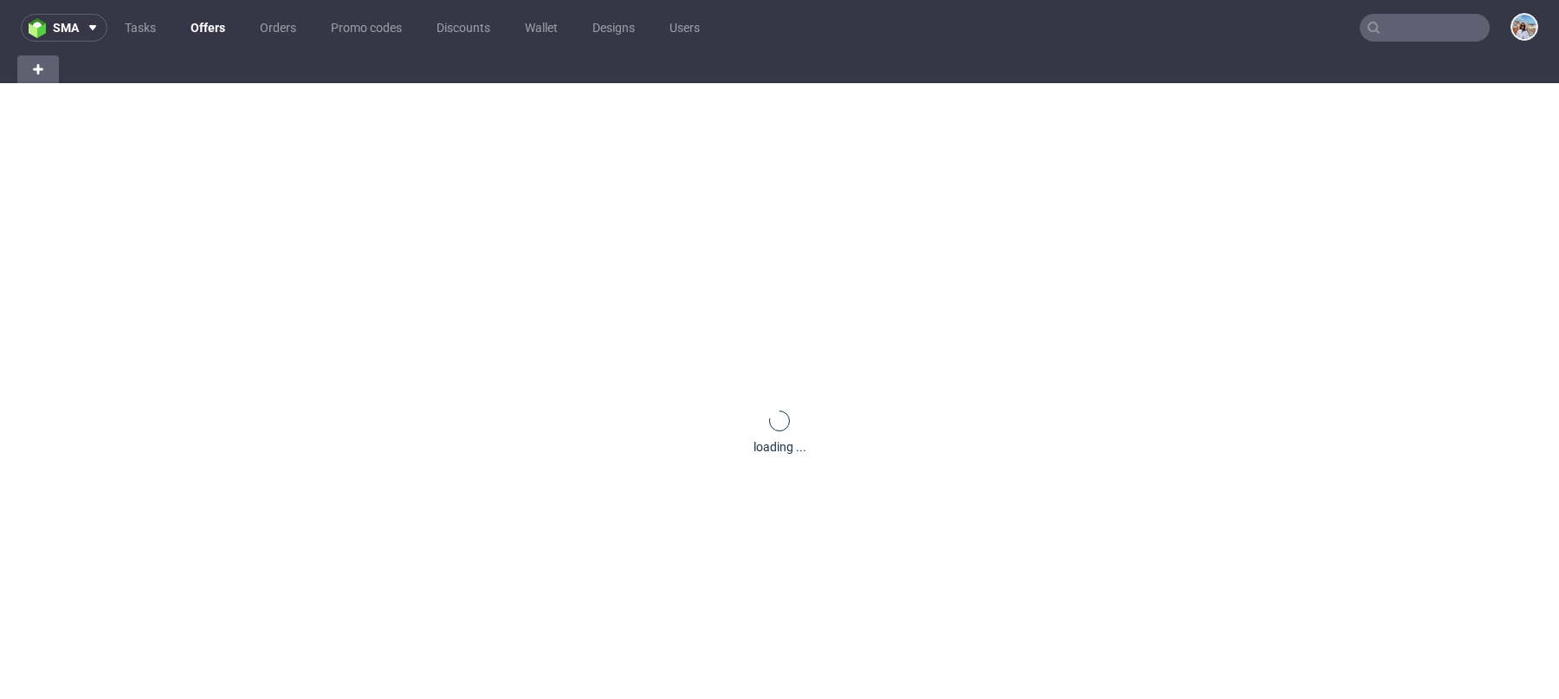
click at [1480, 47] on nav "sma Tasks Offers Orders Promo codes Discounts Wallet Designs Users" at bounding box center [779, 27] width 1559 height 55
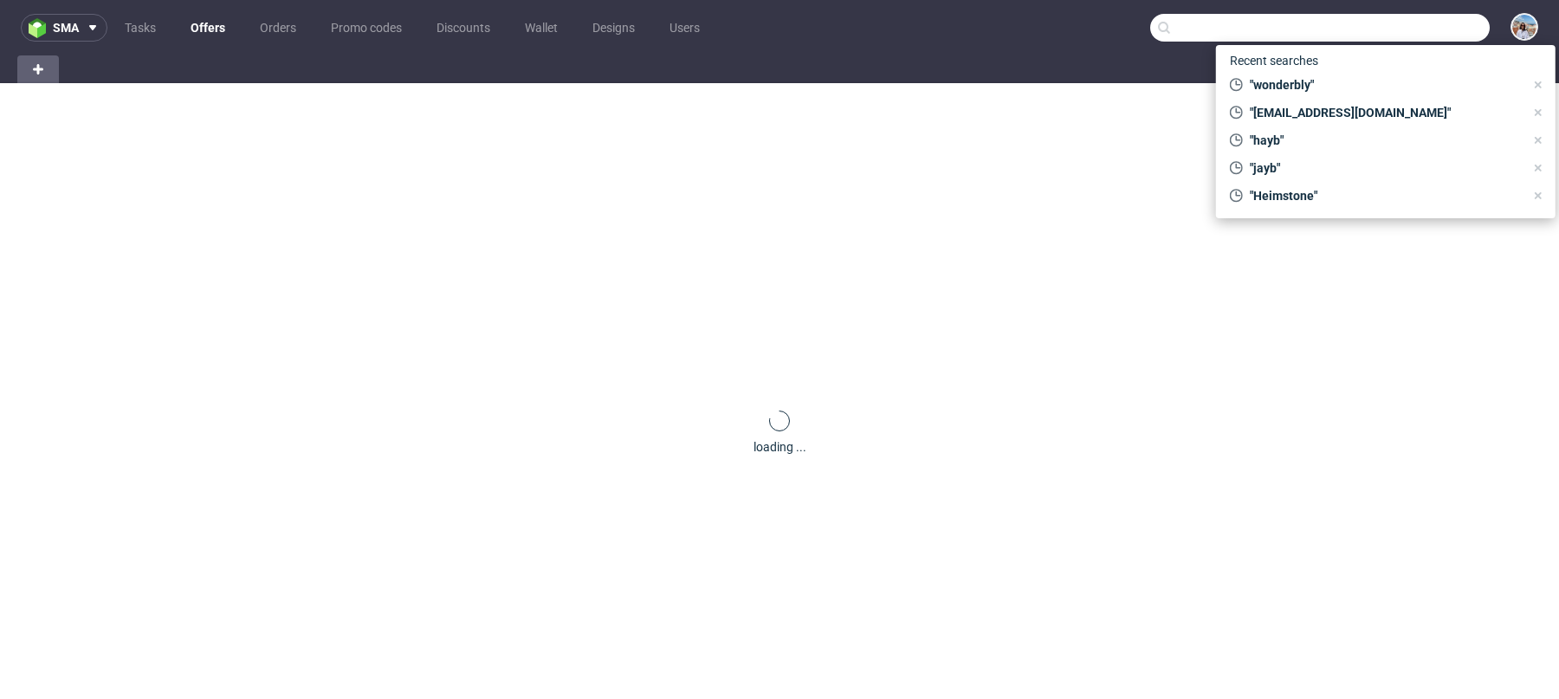
click at [1448, 39] on input "text" at bounding box center [1319, 28] width 339 height 28
paste input "[EMAIL_ADDRESS][DOMAIN_NAME]"
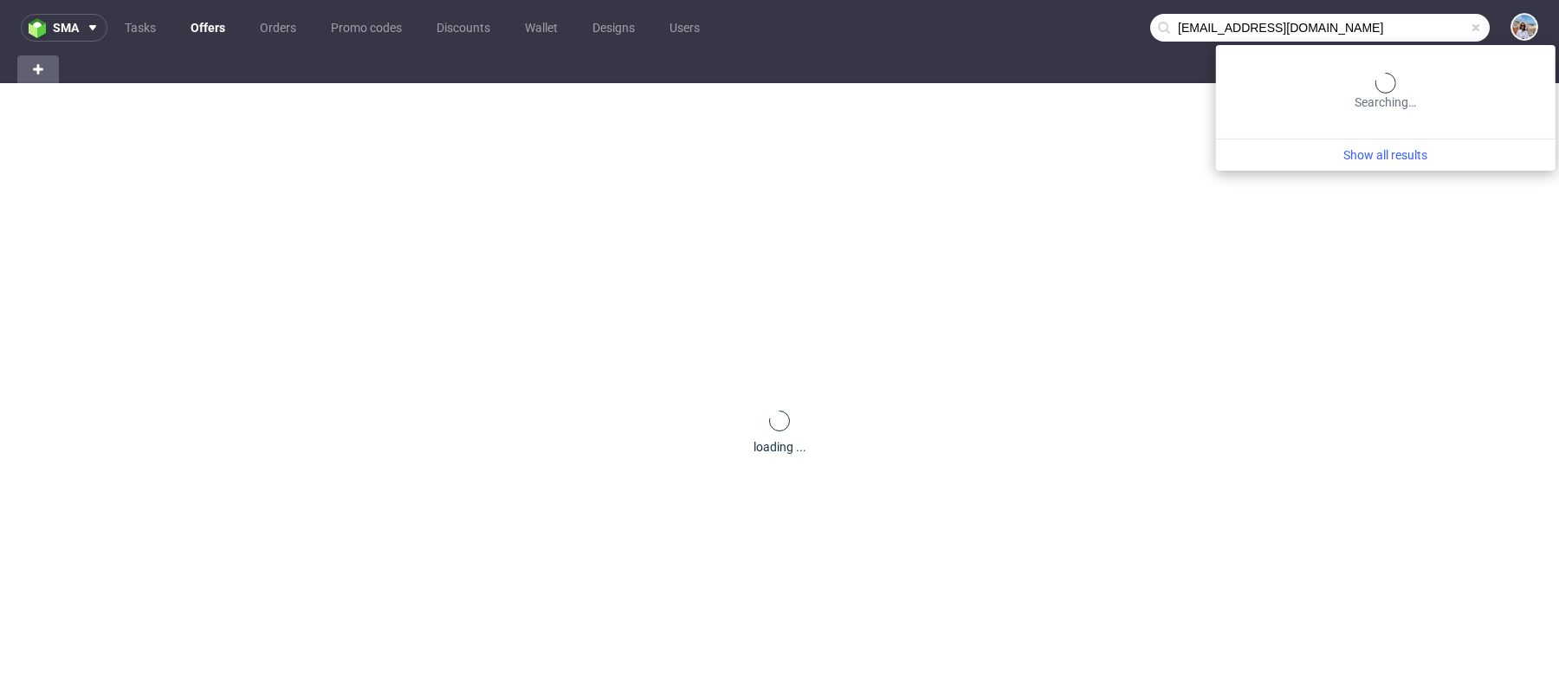
type input "[EMAIL_ADDRESS][DOMAIN_NAME]"
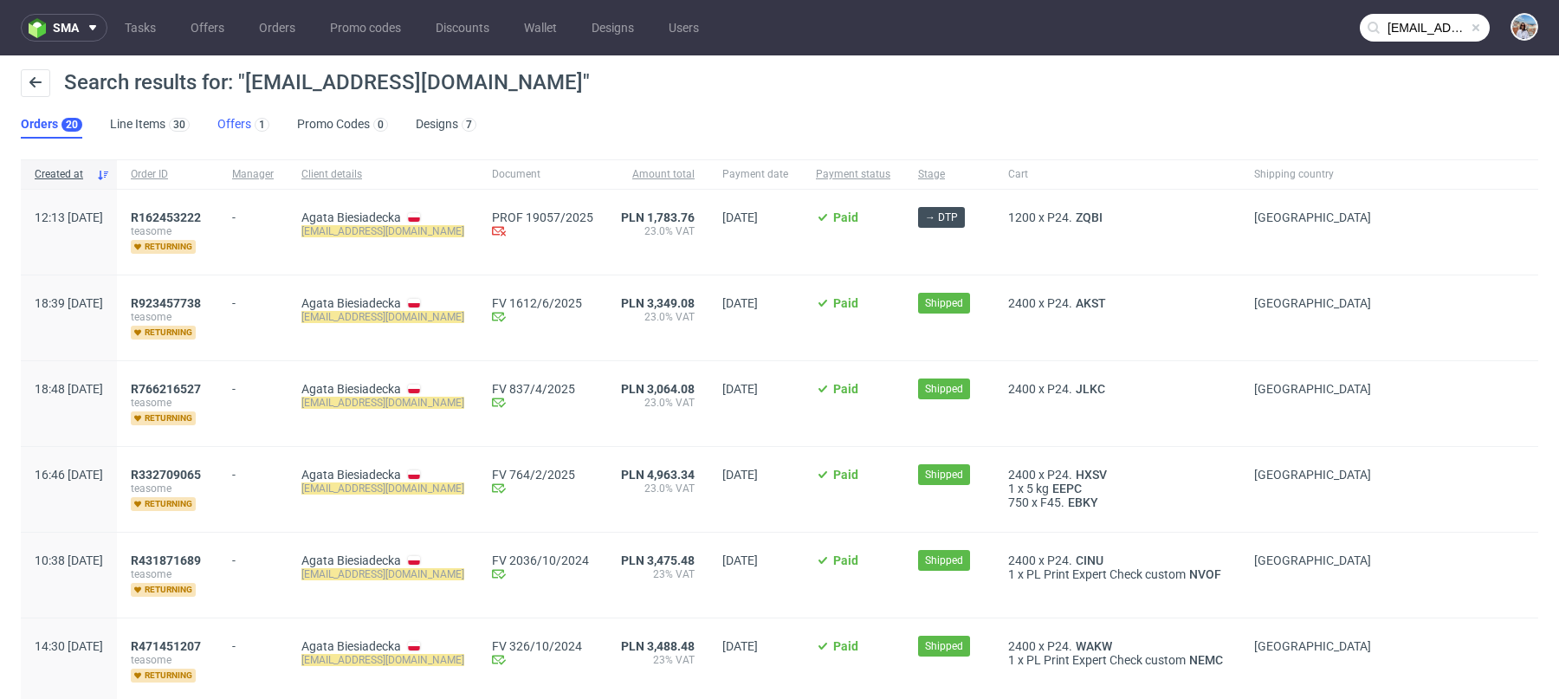
click at [235, 123] on link "Offers 1" at bounding box center [243, 125] width 52 height 28
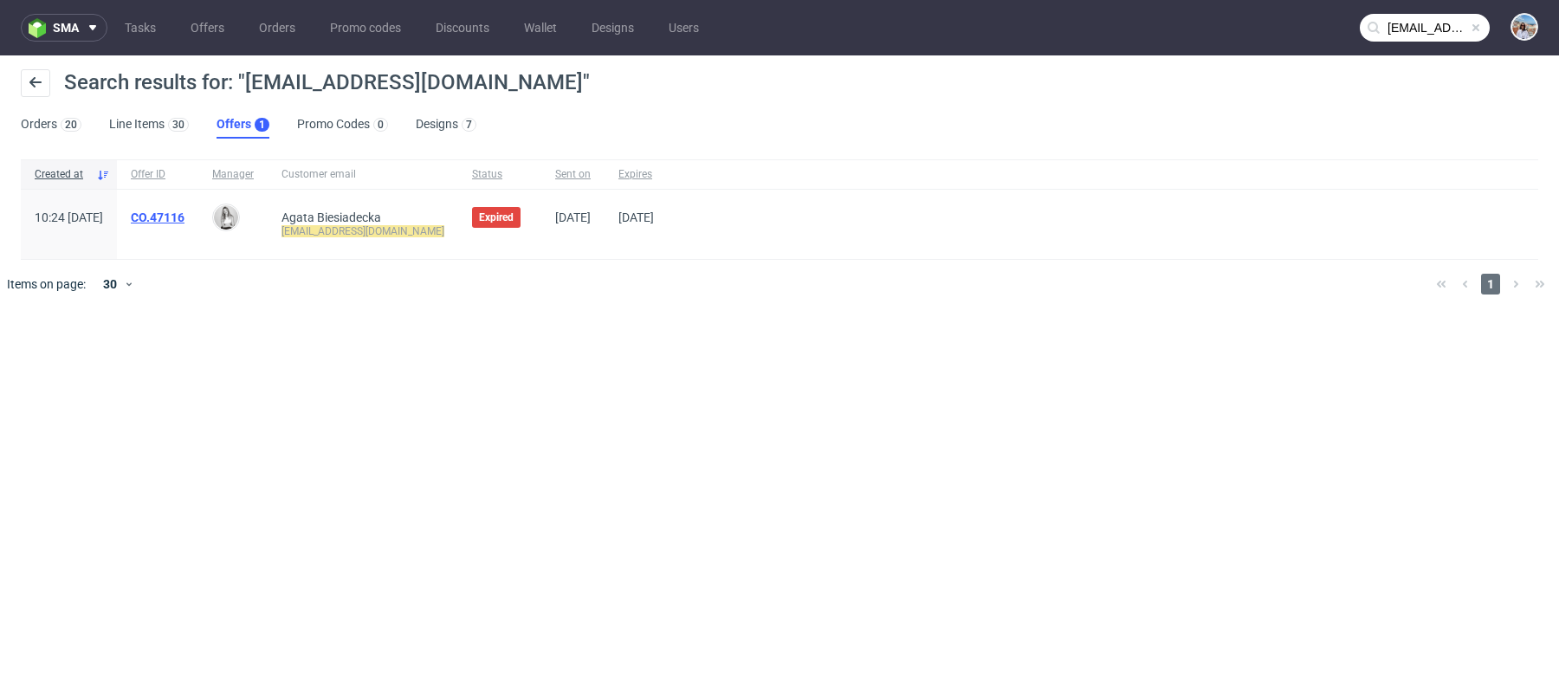
click at [184, 220] on link "CO.47116" at bounding box center [158, 217] width 54 height 14
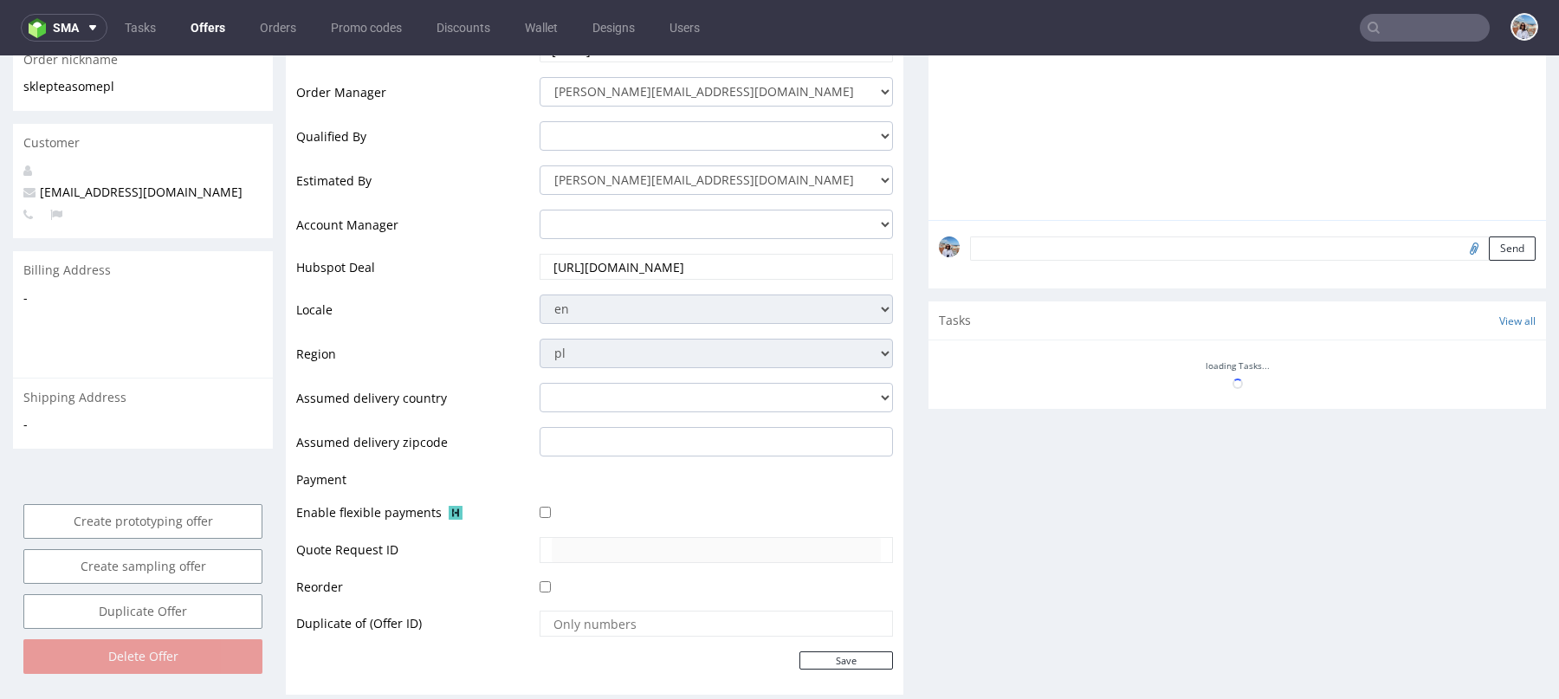
scroll to position [636, 0]
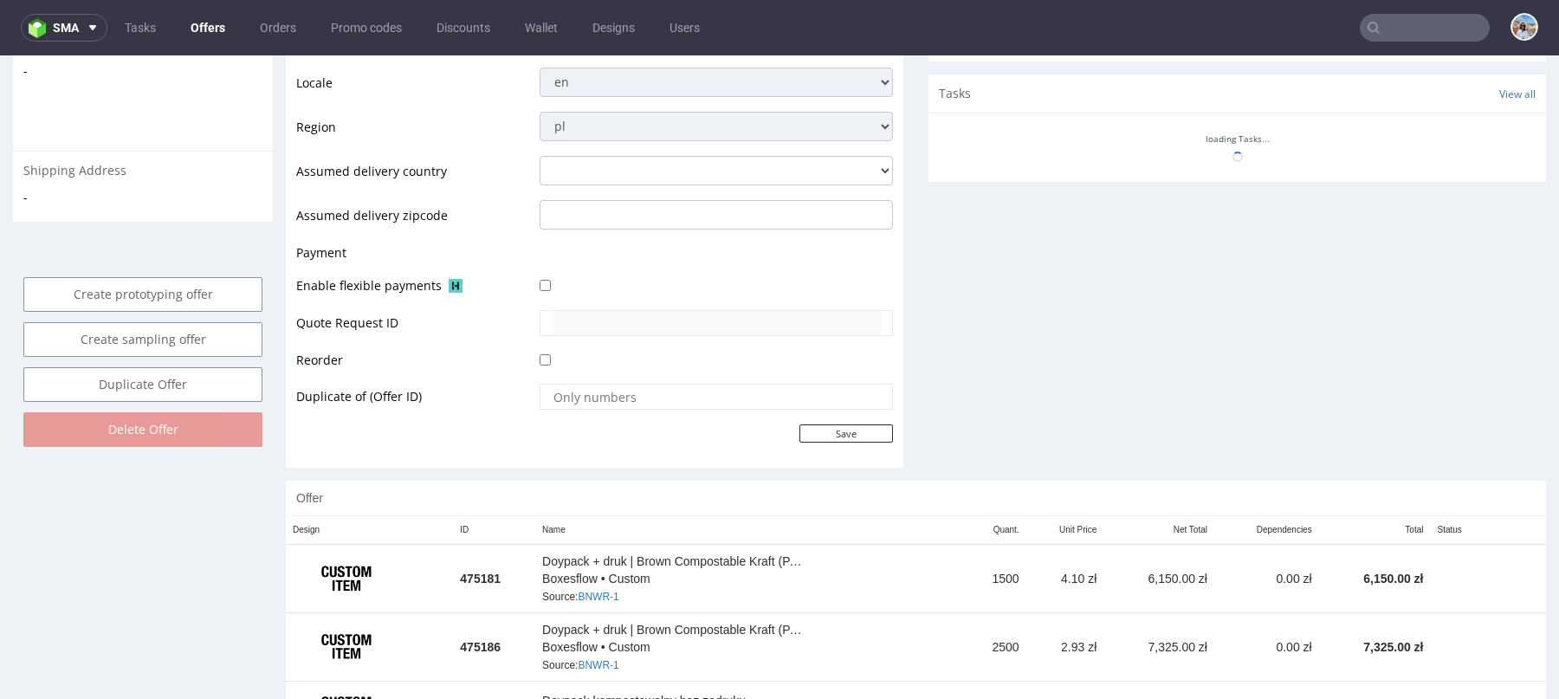
type input "[EMAIL_ADDRESS][DOMAIN_NAME]"
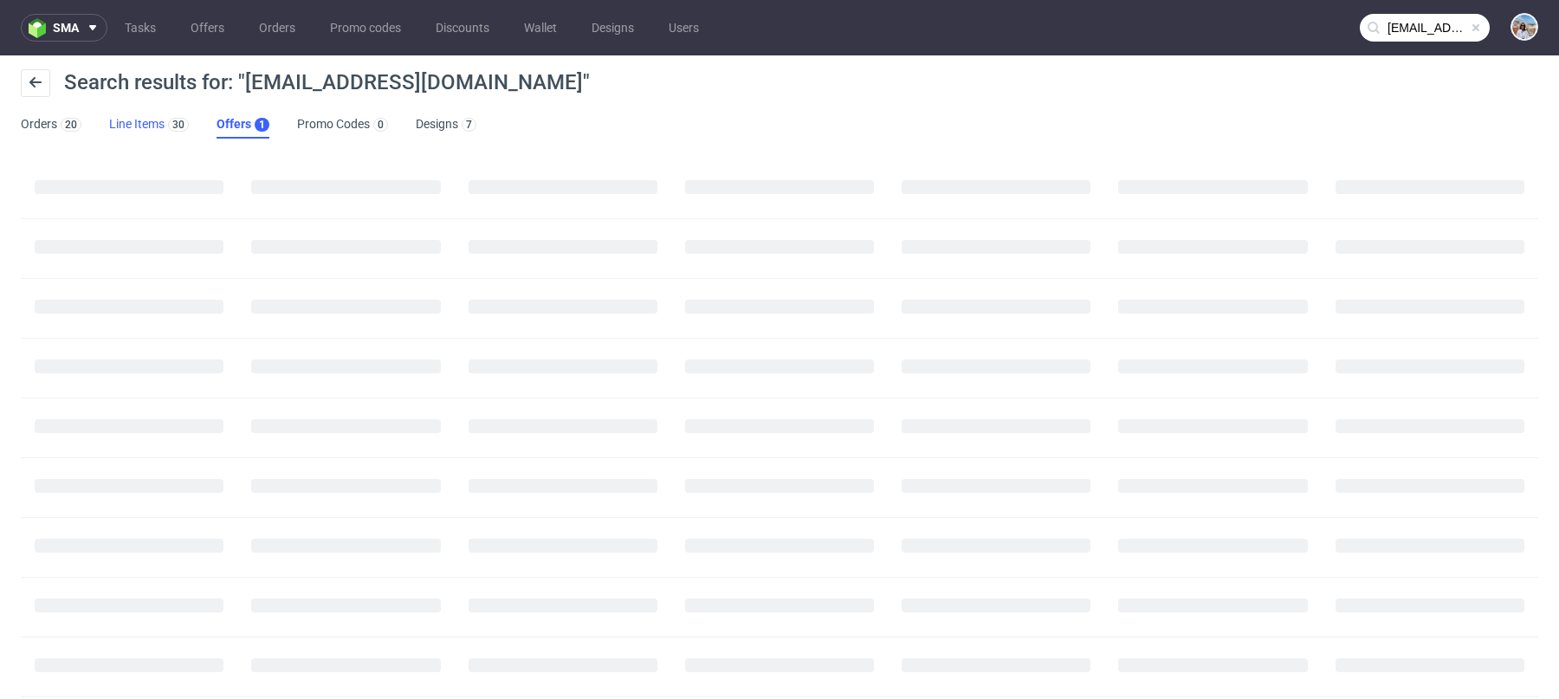
click at [144, 128] on link "Line Items 30" at bounding box center [149, 125] width 80 height 28
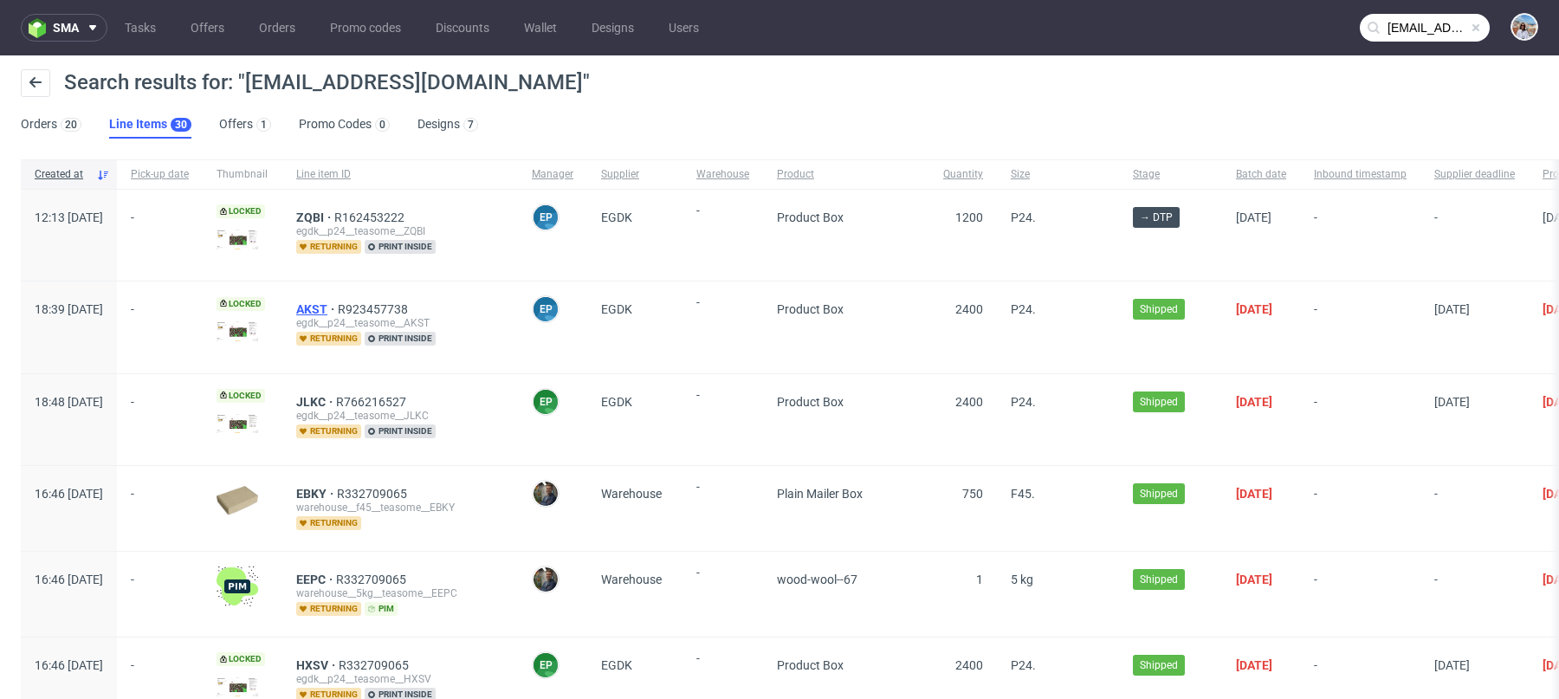
click at [338, 306] on span "AKST" at bounding box center [317, 309] width 42 height 14
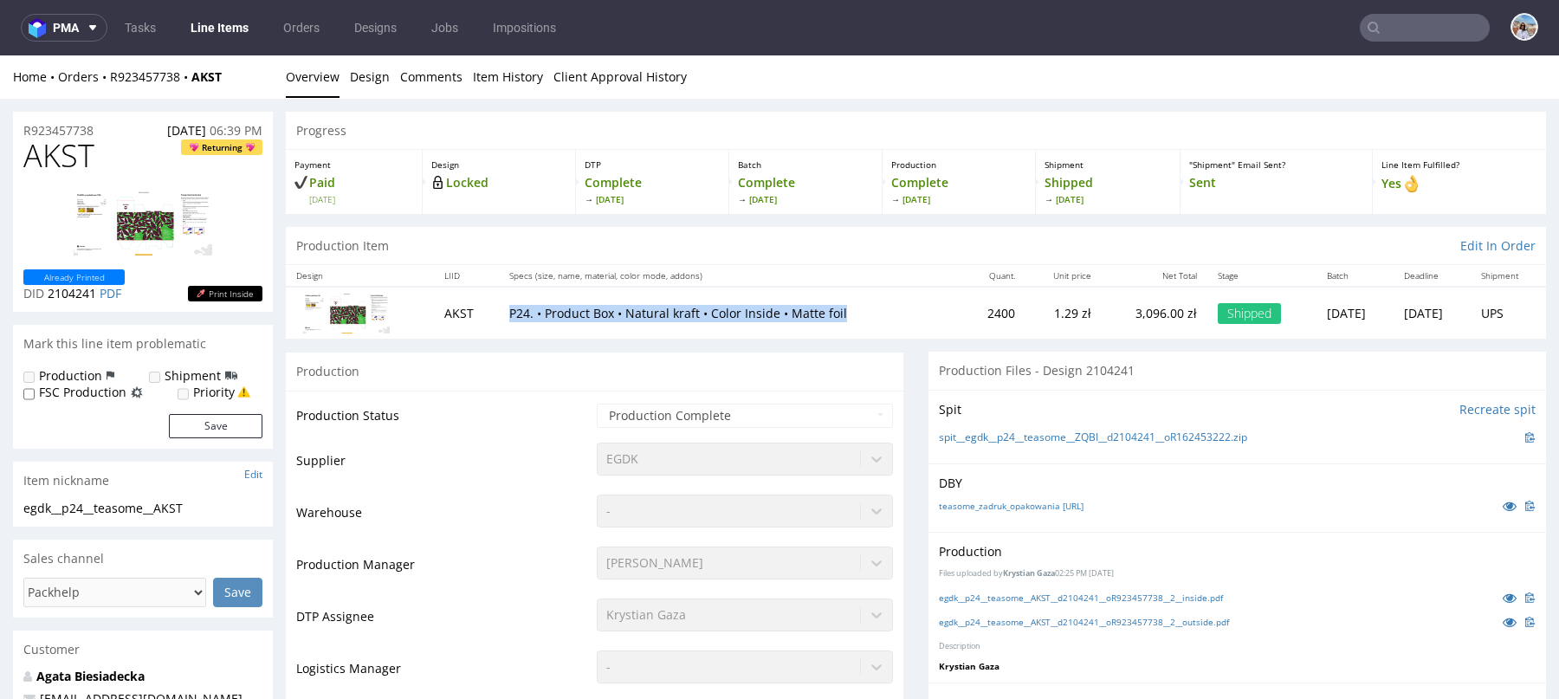
drag, startPoint x: 496, startPoint y: 306, endPoint x: 854, endPoint y: 310, distance: 357.6
click at [854, 310] on p "P24. • Product Box • Natural kraft • Color Inside • Matte foil" at bounding box center [730, 313] width 442 height 17
copy p "P24. • Product Box • Natural kraft • Color Inside • Matte foil"
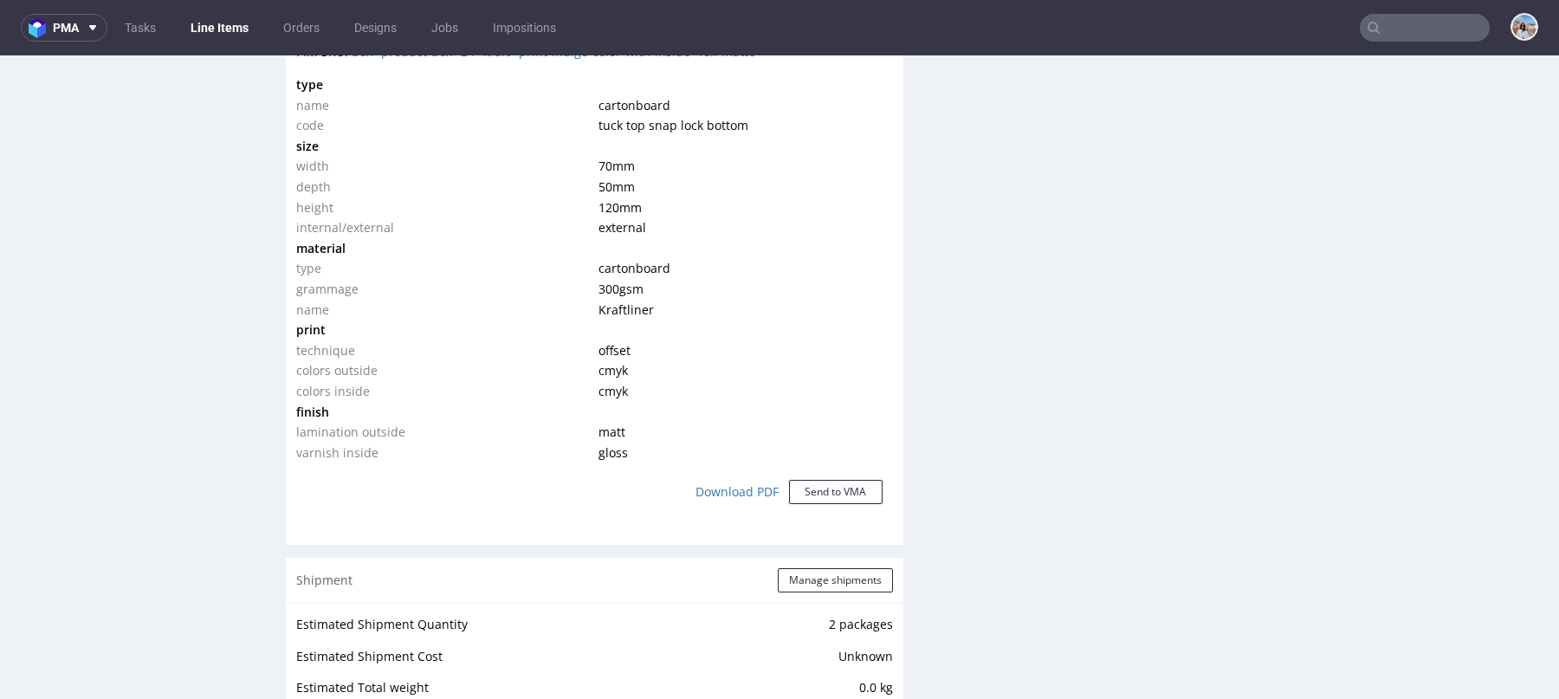
scroll to position [1170, 0]
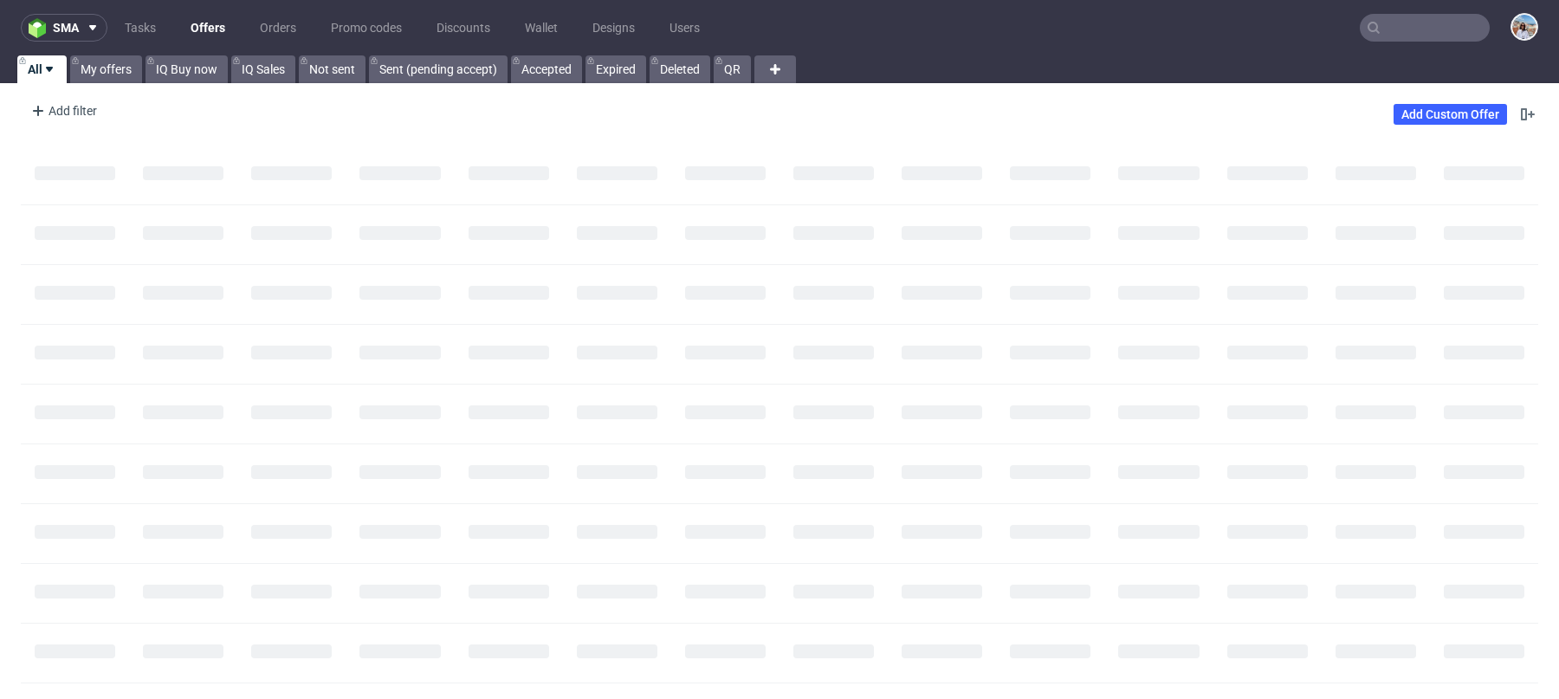
click at [1393, 23] on input "text" at bounding box center [1424, 28] width 130 height 28
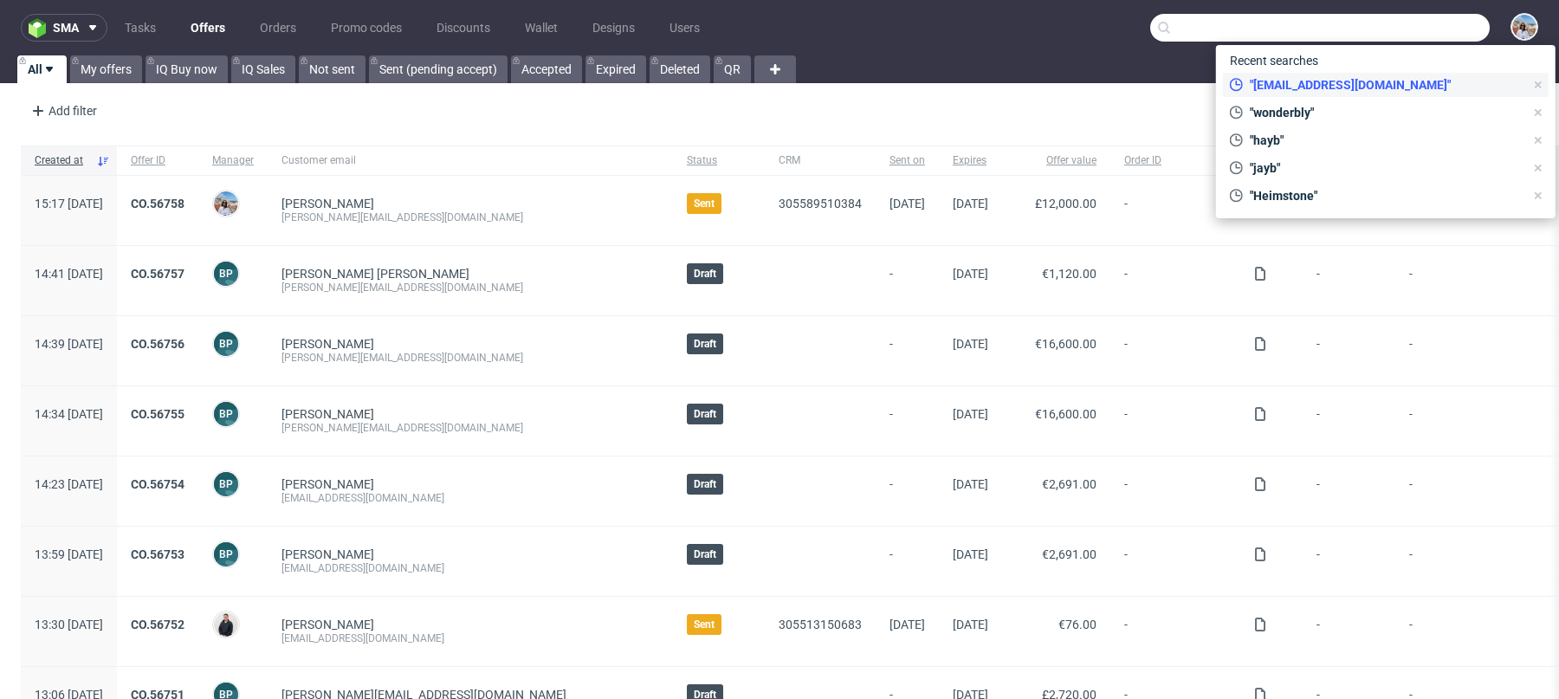
click at [1347, 87] on span ""[EMAIL_ADDRESS][DOMAIN_NAME]"" at bounding box center [1383, 84] width 281 height 17
type input "[EMAIL_ADDRESS][DOMAIN_NAME]"
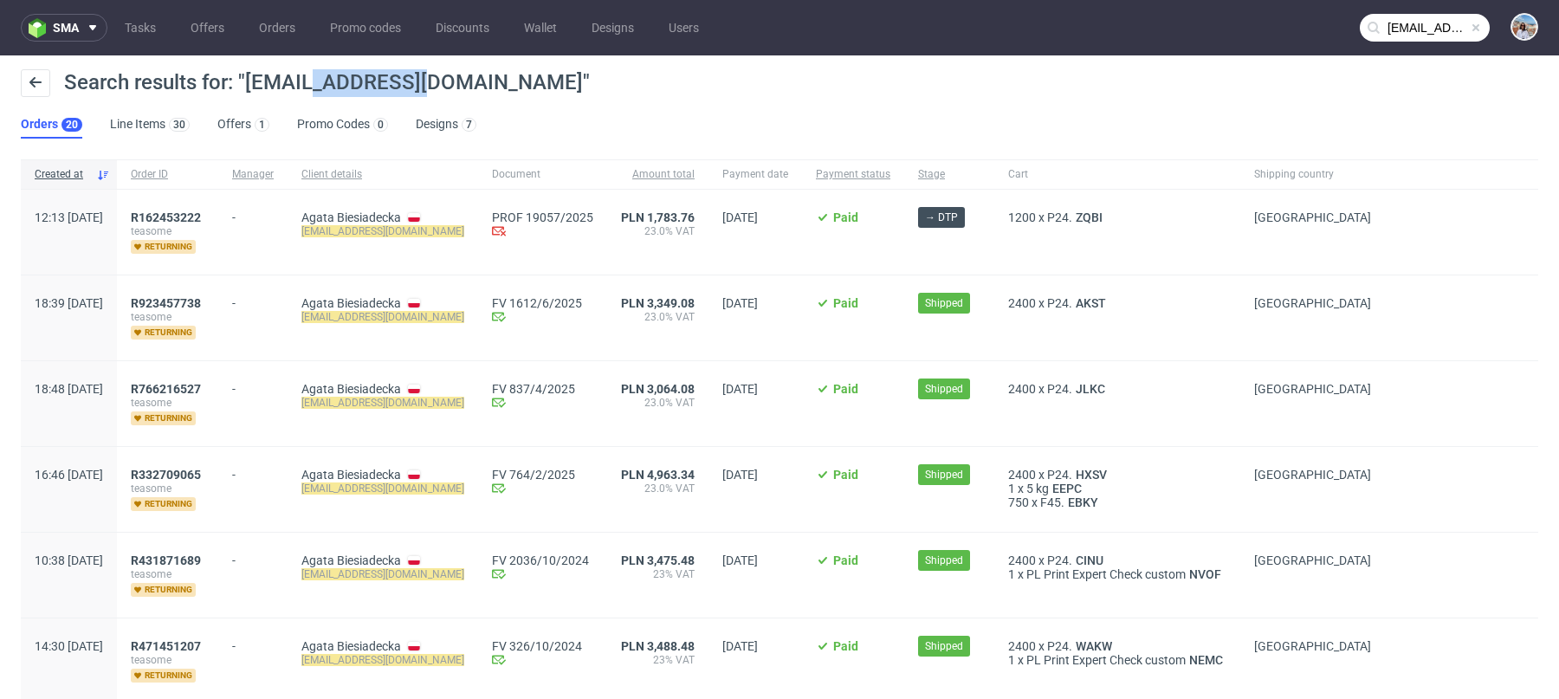
drag, startPoint x: 314, startPoint y: 78, endPoint x: 418, endPoint y: 84, distance: 104.1
click at [418, 84] on span "Search results for: "[EMAIL_ADDRESS][DOMAIN_NAME]"" at bounding box center [327, 82] width 526 height 24
copy span "[DOMAIN_NAME]"
click at [201, 211] on span "R162453222" at bounding box center [166, 217] width 70 height 14
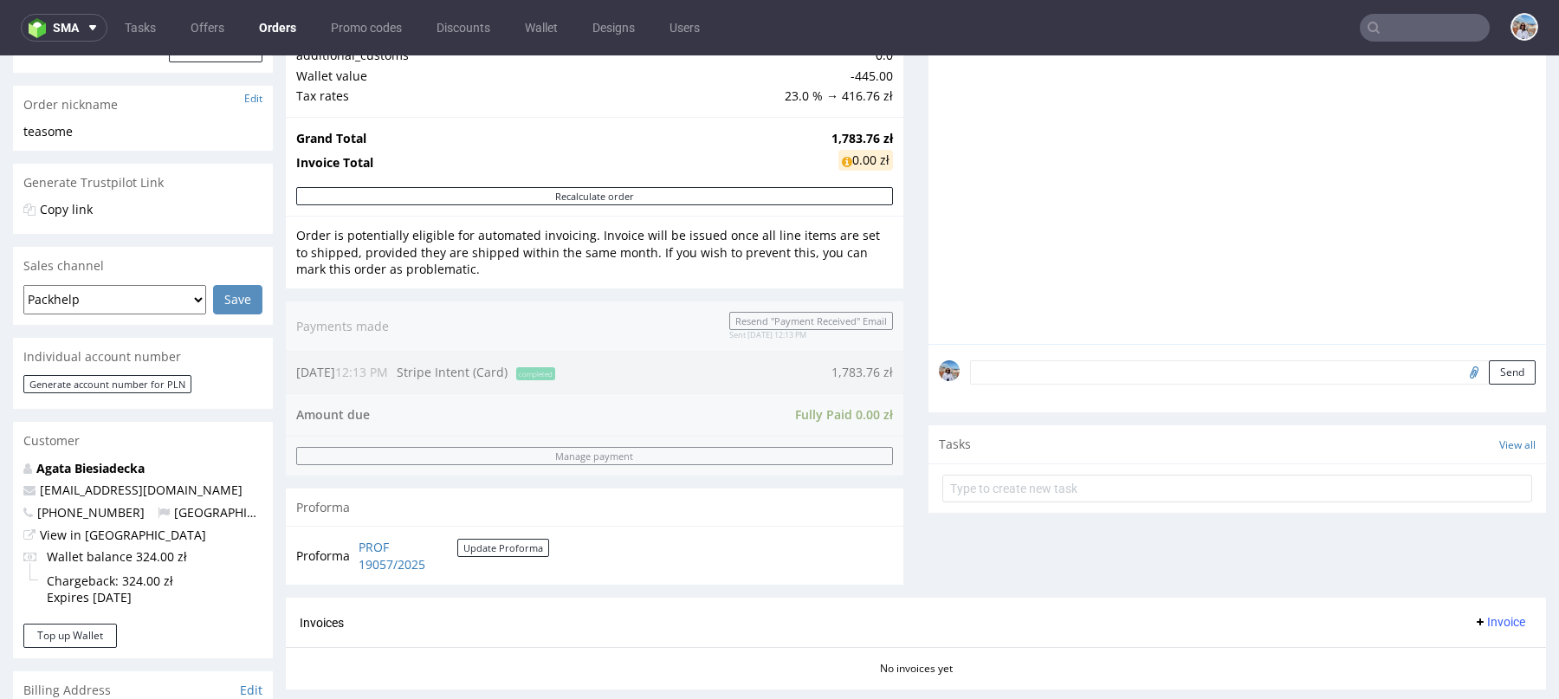
scroll to position [517, 0]
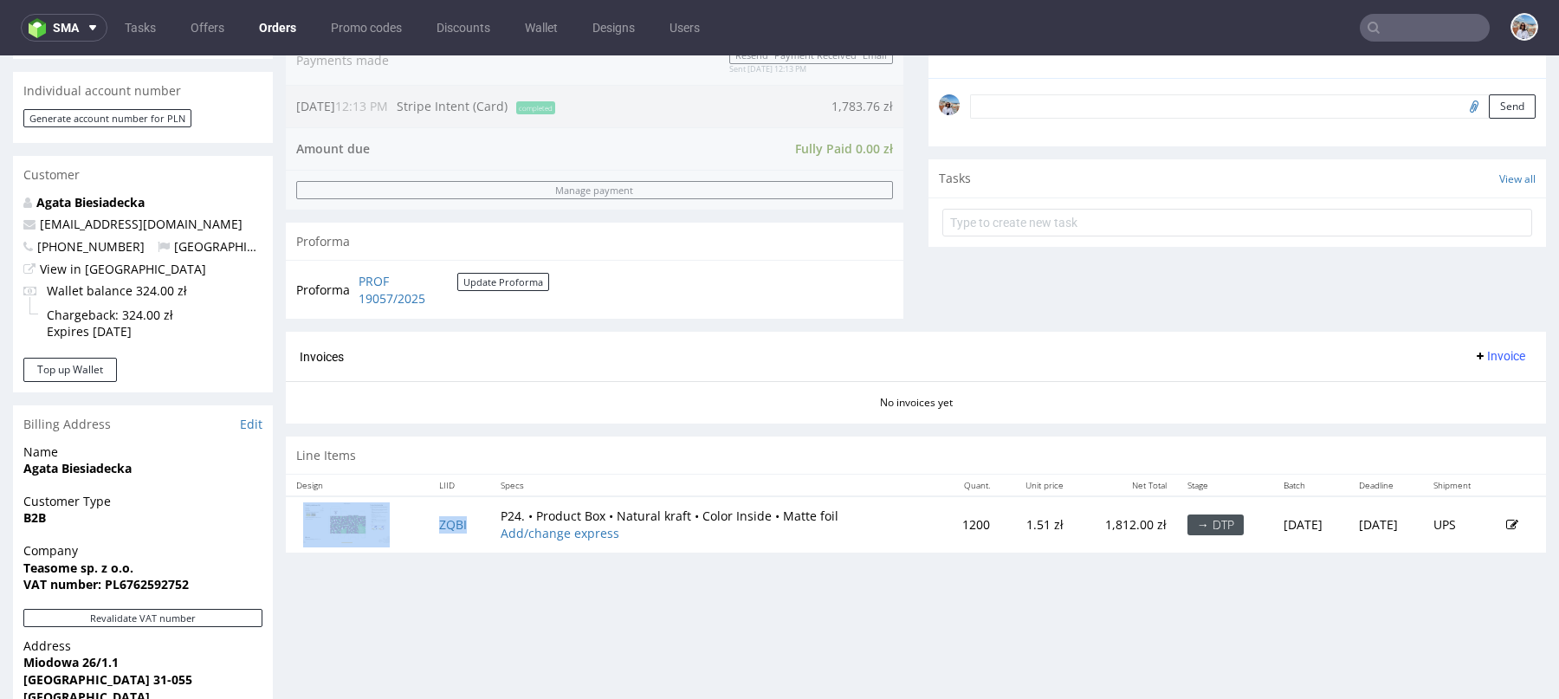
drag, startPoint x: 412, startPoint y: 520, endPoint x: 475, endPoint y: 520, distance: 62.3
click at [475, 520] on tr "ZQBI P24. • Product Box • Natural kraft • Color Inside • Matte foil Add/change …" at bounding box center [916, 523] width 1260 height 55
copy tr "ZQBI"
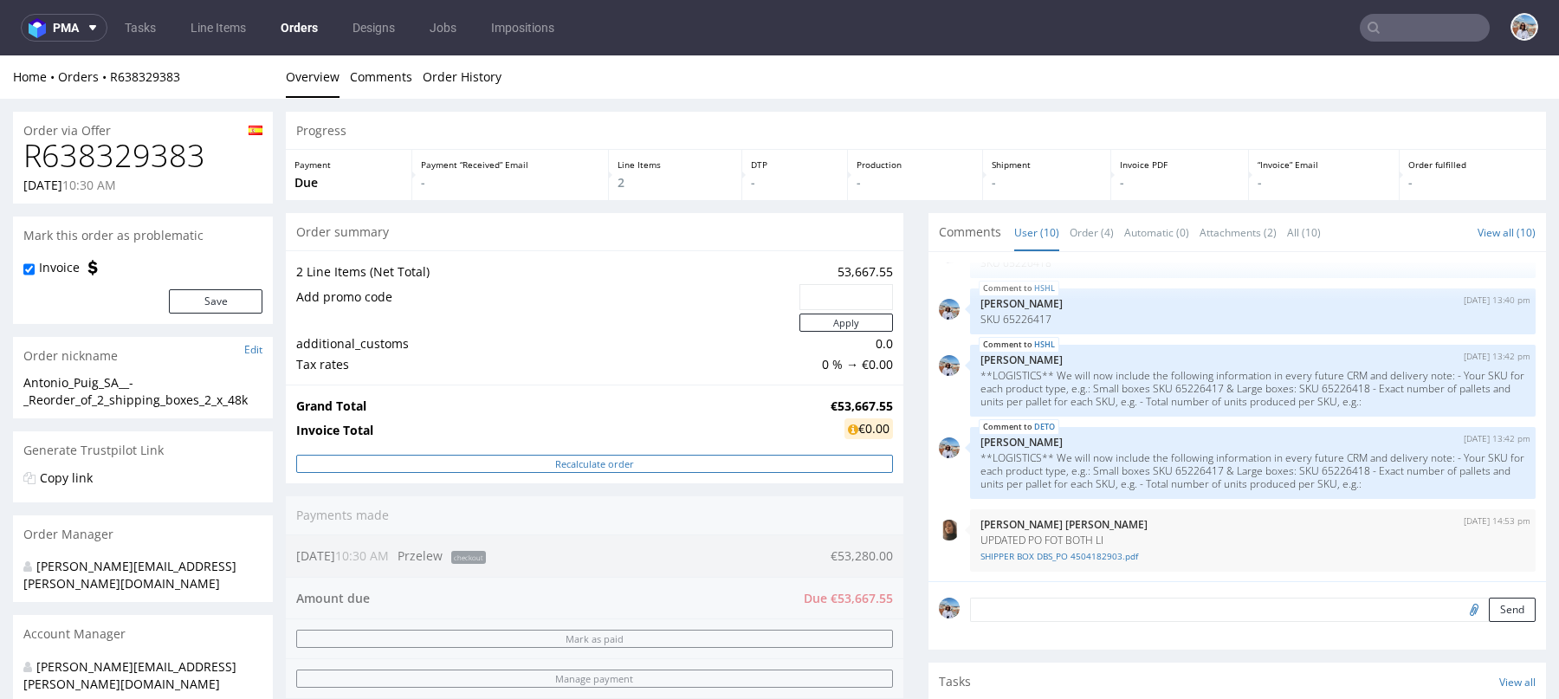
scroll to position [460, 0]
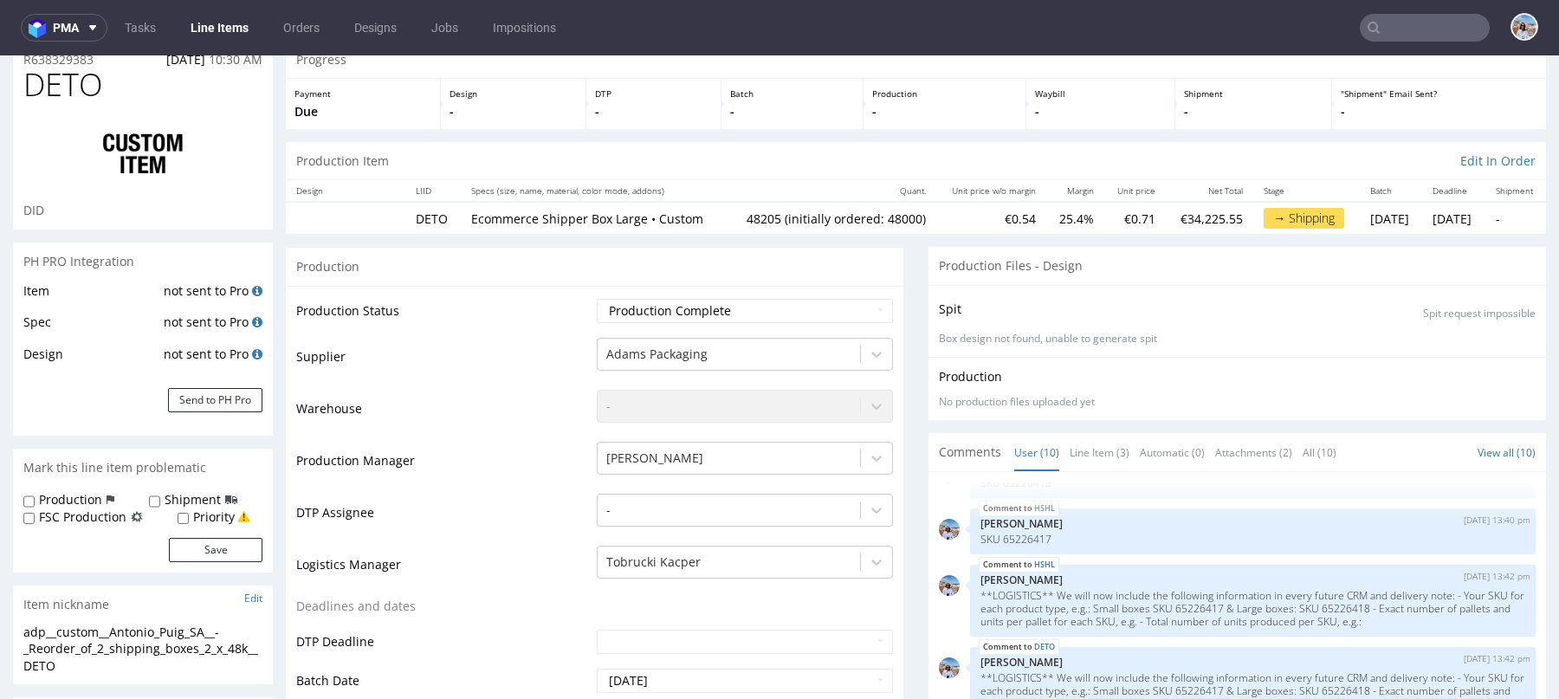
scroll to position [183, 0]
